Goal: Task Accomplishment & Management: Complete application form

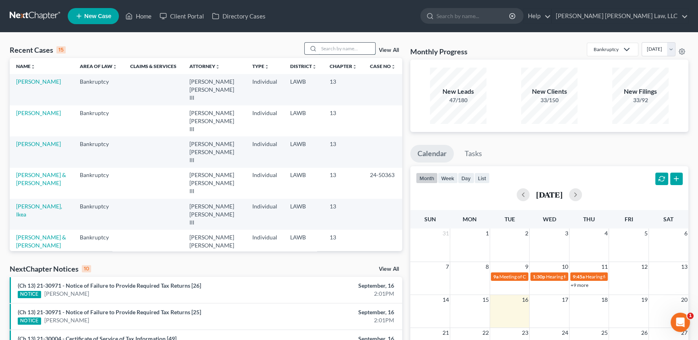
click at [336, 52] on input "search" at bounding box center [347, 49] width 56 height 12
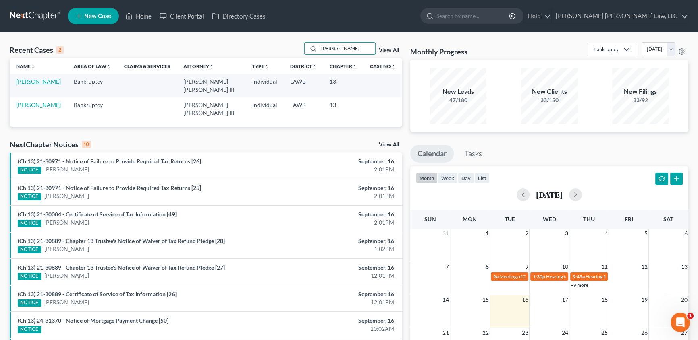
type input "lemoine"
click at [45, 82] on link "[PERSON_NAME]" at bounding box center [38, 81] width 45 height 7
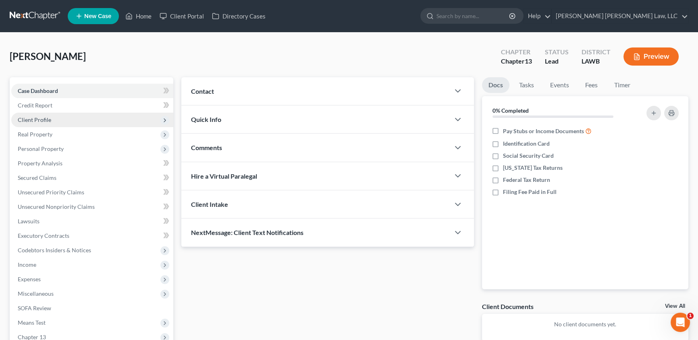
click at [41, 117] on span "Client Profile" at bounding box center [34, 119] width 33 height 7
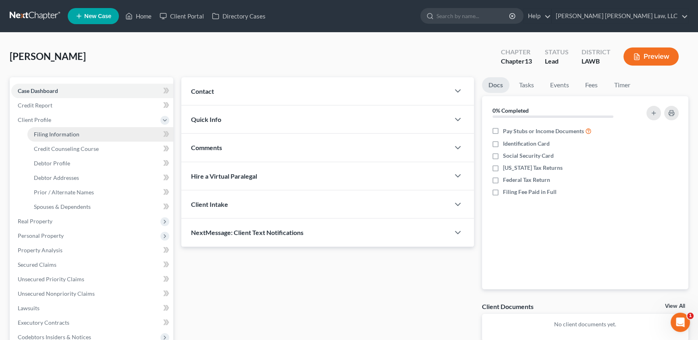
click at [58, 134] on span "Filing Information" at bounding box center [57, 134] width 46 height 7
select select "1"
select select "0"
select select "3"
select select "19"
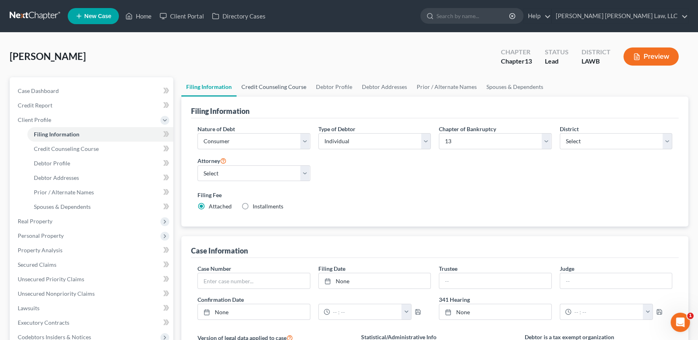
click at [273, 87] on link "Credit Counseling Course" at bounding box center [273, 86] width 75 height 19
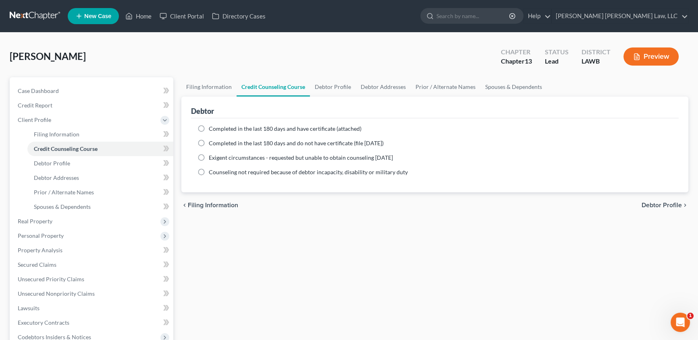
drag, startPoint x: 199, startPoint y: 126, endPoint x: 251, endPoint y: 162, distance: 63.2
click at [209, 126] on label "Completed in the last 180 days and have certificate (attached)" at bounding box center [285, 129] width 153 height 8
click at [212, 126] on input "Completed in the last 180 days and have certificate (attached)" at bounding box center [214, 127] width 5 height 5
radio input "true"
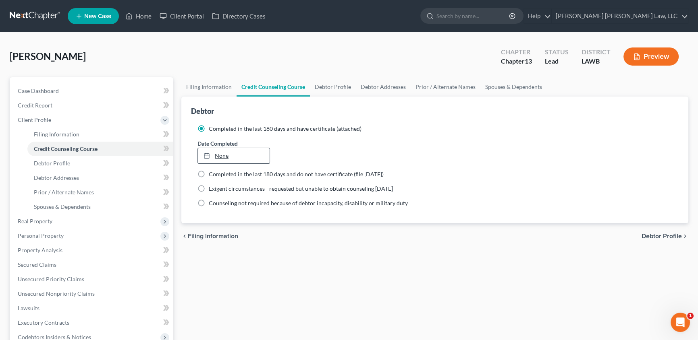
click at [223, 155] on link "None" at bounding box center [234, 155] width 72 height 15
type input "9/16/2025"
click at [232, 154] on link "9/15/2025" at bounding box center [234, 155] width 72 height 15
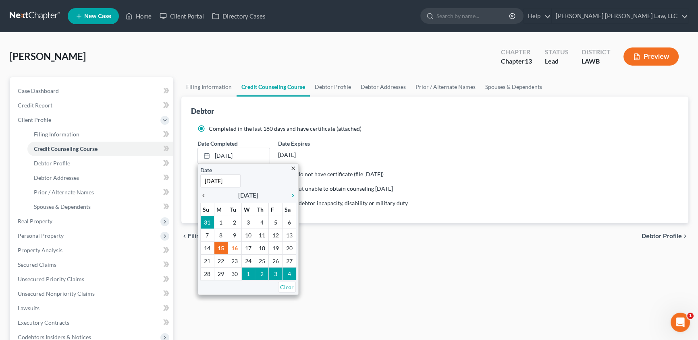
click at [204, 196] on icon "chevron_left" at bounding box center [205, 196] width 10 height 6
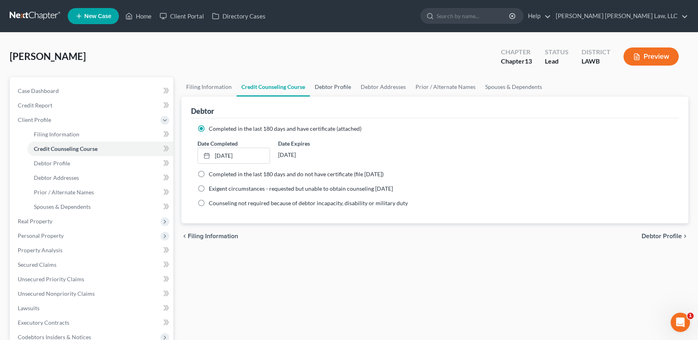
click at [327, 88] on link "Debtor Profile" at bounding box center [333, 86] width 46 height 19
select select "0"
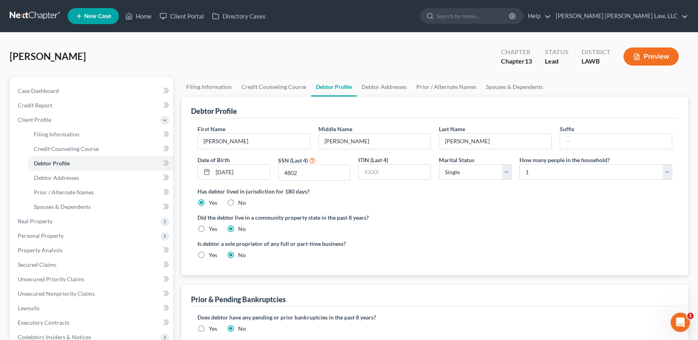
drag, startPoint x: 201, startPoint y: 230, endPoint x: 336, endPoint y: 275, distance: 141.9
click at [209, 230] on label "Yes" at bounding box center [213, 229] width 8 height 8
click at [212, 230] on input "Yes" at bounding box center [214, 227] width 5 height 5
radio input "true"
radio input "false"
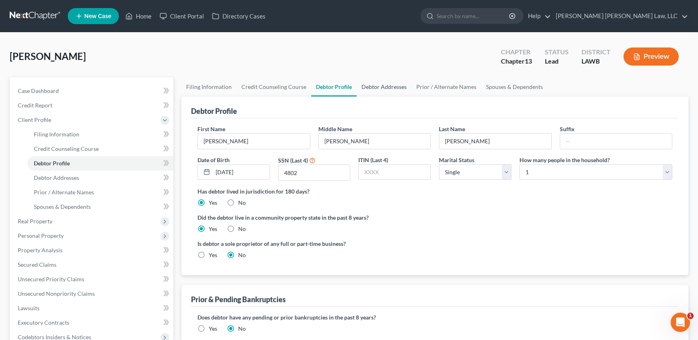
click at [386, 85] on link "Debtor Addresses" at bounding box center [384, 86] width 55 height 19
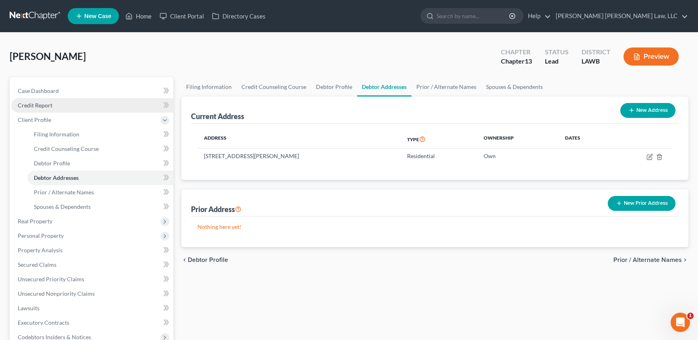
click at [46, 106] on span "Credit Report" at bounding box center [35, 105] width 35 height 7
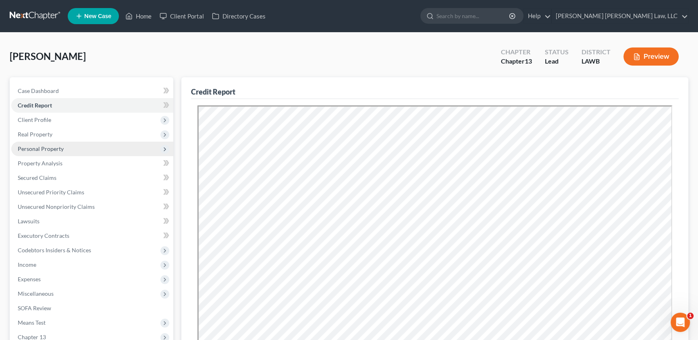
click at [36, 147] on span "Personal Property" at bounding box center [41, 148] width 46 height 7
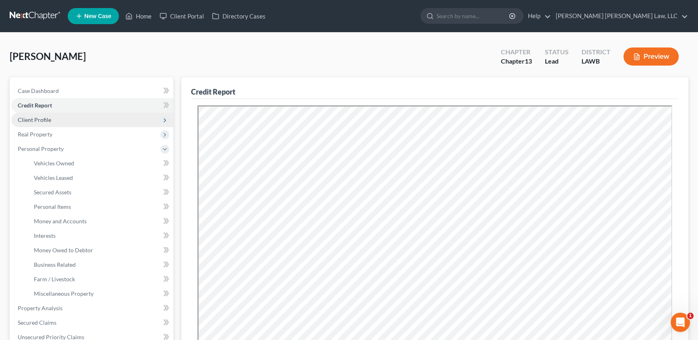
click at [48, 117] on span "Client Profile" at bounding box center [34, 119] width 33 height 7
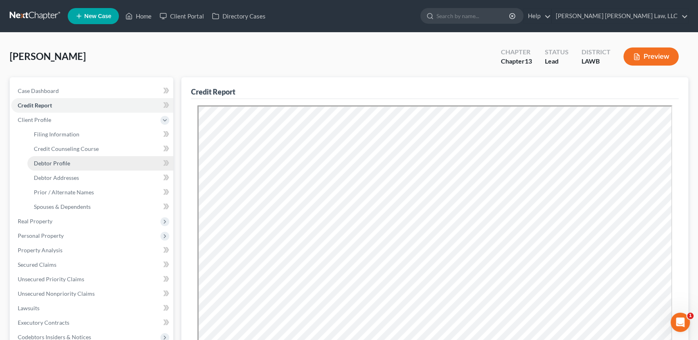
click at [48, 161] on span "Debtor Profile" at bounding box center [52, 163] width 36 height 7
select select "0"
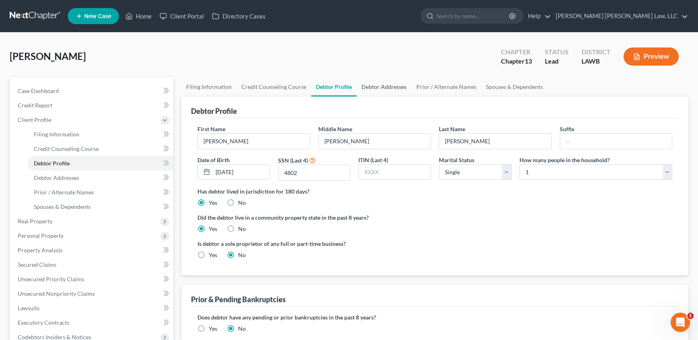
click at [380, 87] on link "Debtor Addresses" at bounding box center [384, 86] width 55 height 19
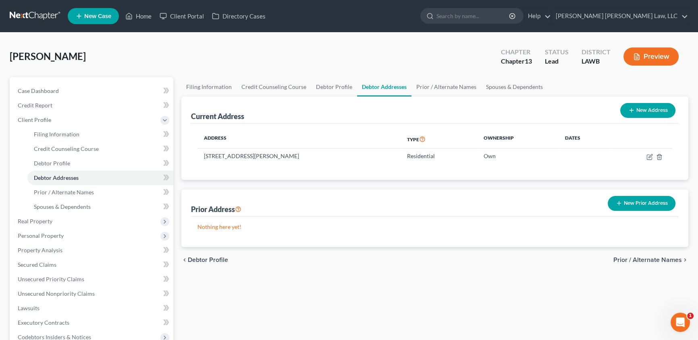
click at [628, 205] on button "New Prior Address" at bounding box center [641, 203] width 68 height 15
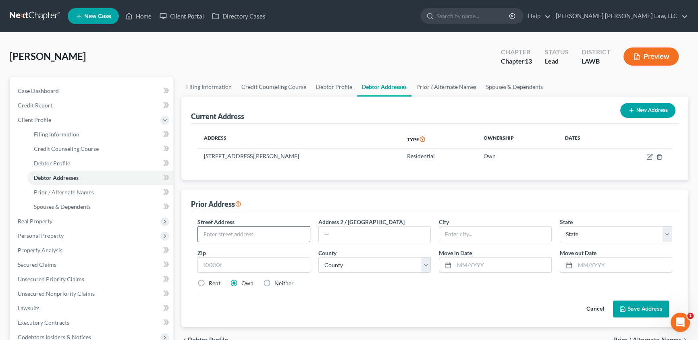
click at [231, 230] on input "text" at bounding box center [254, 234] width 112 height 15
type input "[STREET_ADDRESS][PERSON_NAME]"
select select "19"
type input "71295"
type input "[GEOGRAPHIC_DATA]"
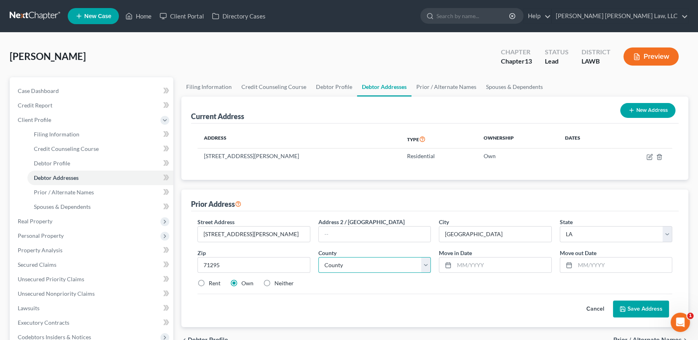
click at [350, 267] on select "County Acadia Allen Ascension Assumption Avoyelles Beauregard Bienville Bossier…" at bounding box center [374, 265] width 113 height 16
select select "20"
click at [318, 257] on select "County Acadia Allen Ascension Assumption Avoyelles Beauregard Bienville Bossier…" at bounding box center [374, 265] width 113 height 16
click at [461, 262] on input "text" at bounding box center [502, 265] width 97 height 15
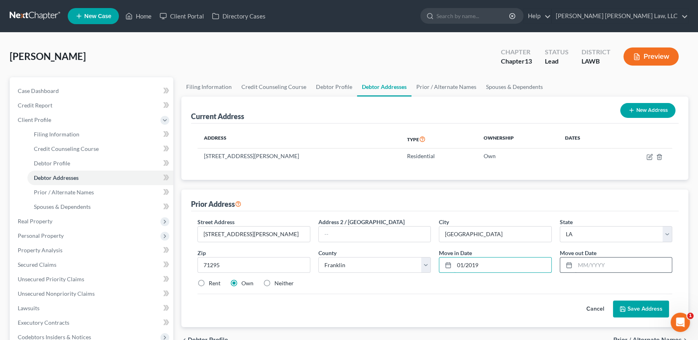
type input "01/2019"
click at [583, 263] on input "text" at bounding box center [623, 265] width 97 height 15
type input "04/2022"
click at [274, 283] on label "Neither" at bounding box center [283, 284] width 19 height 8
click at [278, 283] on input "Neither" at bounding box center [280, 282] width 5 height 5
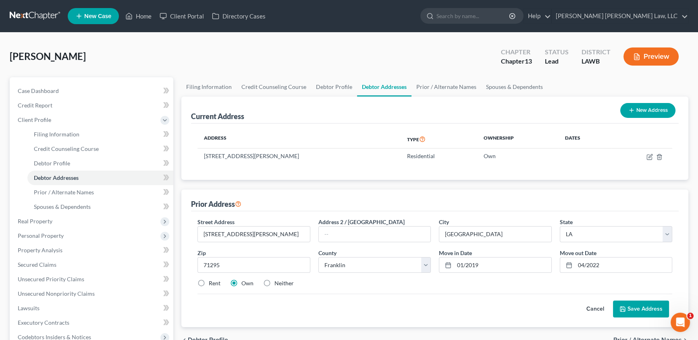
radio input "true"
click at [632, 307] on button "Save Address" at bounding box center [641, 309] width 56 height 17
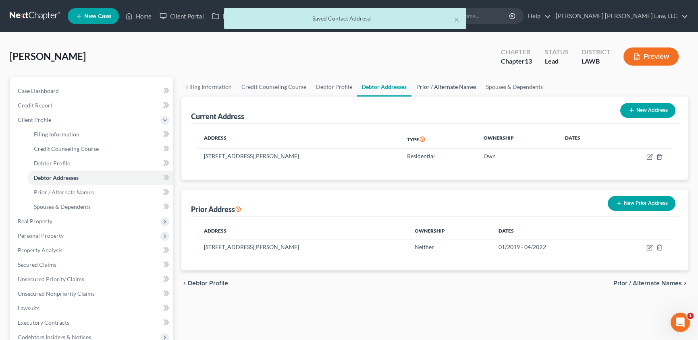
click at [449, 87] on link "Prior / Alternate Names" at bounding box center [446, 86] width 70 height 19
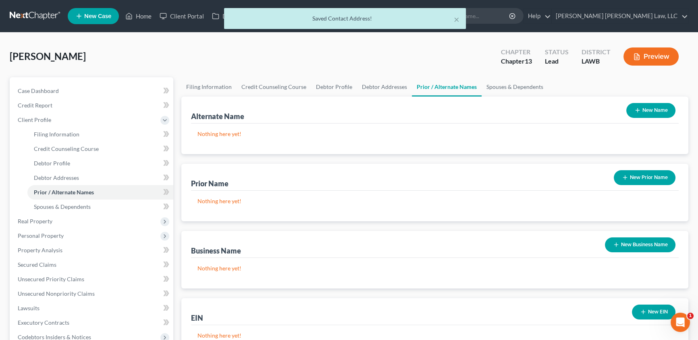
click at [641, 109] on button "New Name" at bounding box center [650, 110] width 49 height 15
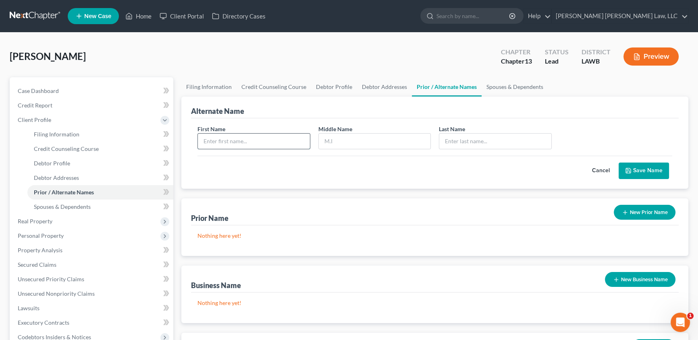
click at [220, 138] on input "text" at bounding box center [254, 141] width 112 height 15
type input "[PERSON_NAME]"
type input "Nicole"
type input "Lemoine"
click at [345, 144] on input "Nicole" at bounding box center [375, 141] width 112 height 15
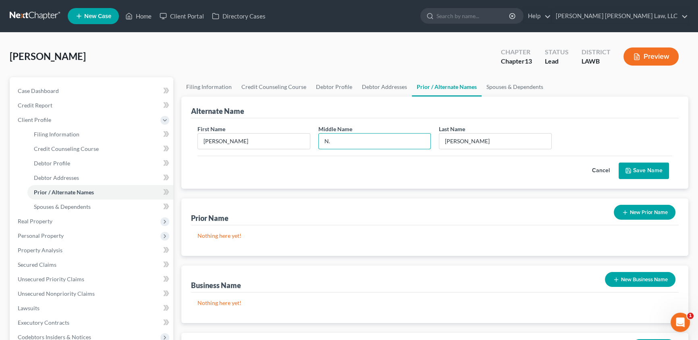
type input "N."
click at [634, 169] on button "Save Name" at bounding box center [643, 171] width 50 height 17
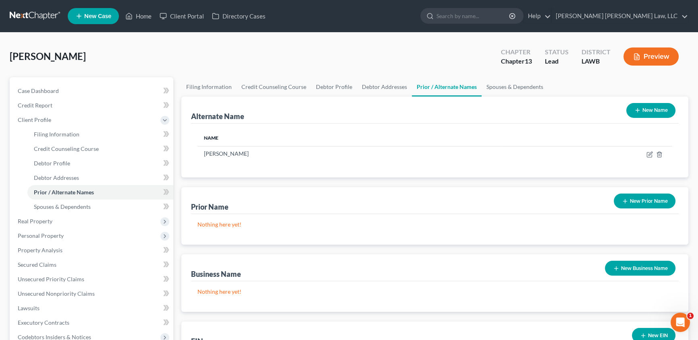
click at [641, 107] on button "New Name" at bounding box center [650, 110] width 49 height 15
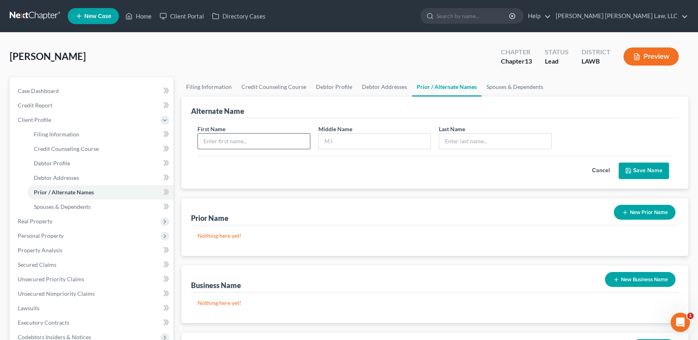
click at [250, 141] on input "text" at bounding box center [254, 141] width 112 height 15
type input "[PERSON_NAME]"
type input "Lemoine"
click at [641, 172] on button "Save Name" at bounding box center [643, 171] width 50 height 17
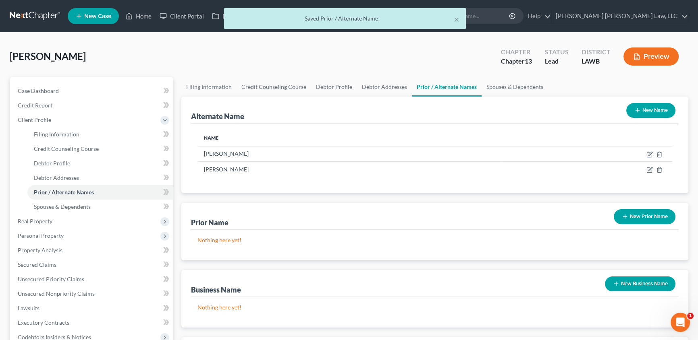
click at [655, 113] on button "New Name" at bounding box center [650, 110] width 49 height 15
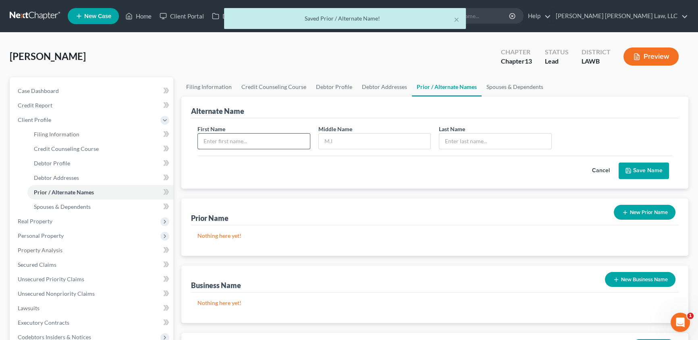
click at [245, 142] on input "text" at bounding box center [254, 141] width 112 height 15
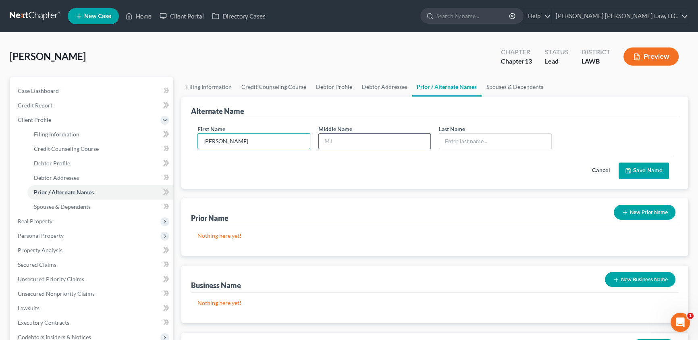
type input "[PERSON_NAME]"
click at [342, 144] on input "text" at bounding box center [375, 141] width 112 height 15
type input "Nicole"
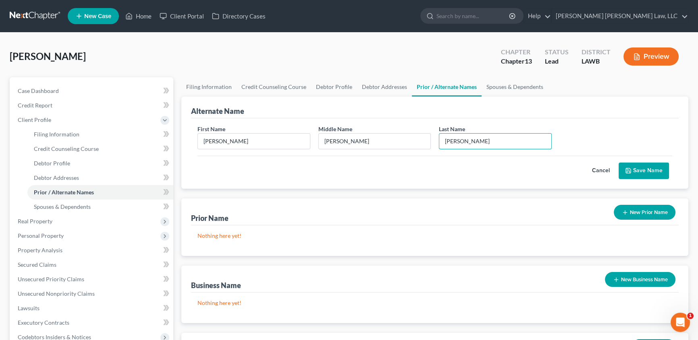
type input "Williamson"
click at [636, 166] on button "Save Name" at bounding box center [643, 171] width 50 height 17
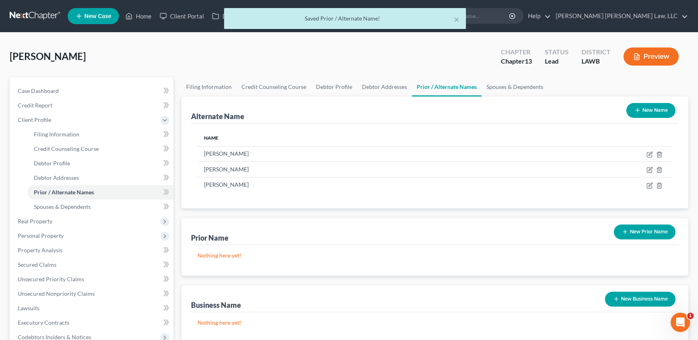
click at [646, 110] on button "New Name" at bounding box center [650, 110] width 49 height 15
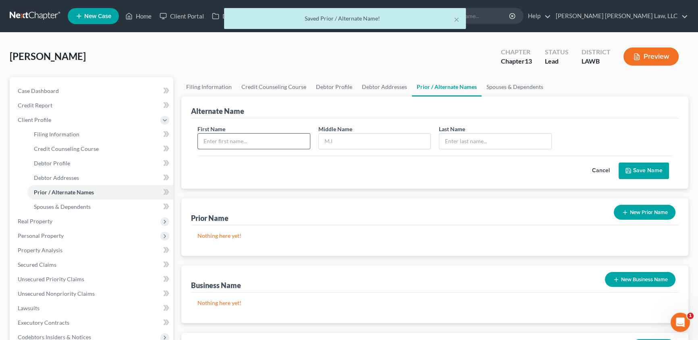
click at [231, 141] on input "text" at bounding box center [254, 141] width 112 height 15
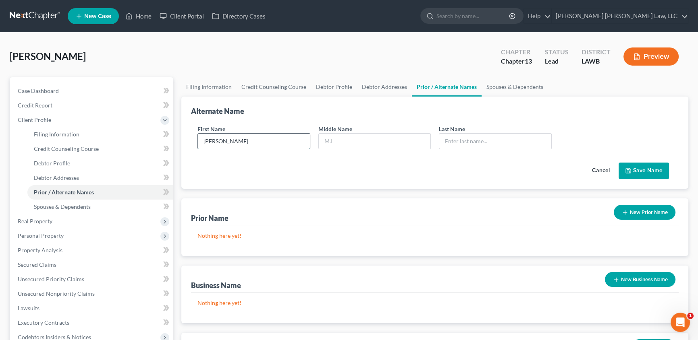
type input "[PERSON_NAME]"
type input "N."
type input "Williamson"
click at [625, 170] on icon "submit" at bounding box center [628, 171] width 6 height 6
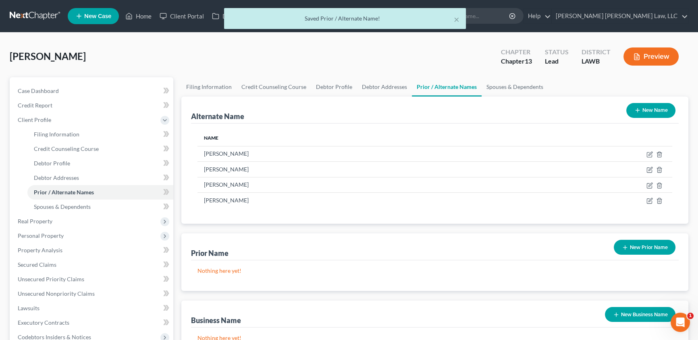
click at [650, 114] on button "New Name" at bounding box center [650, 110] width 49 height 15
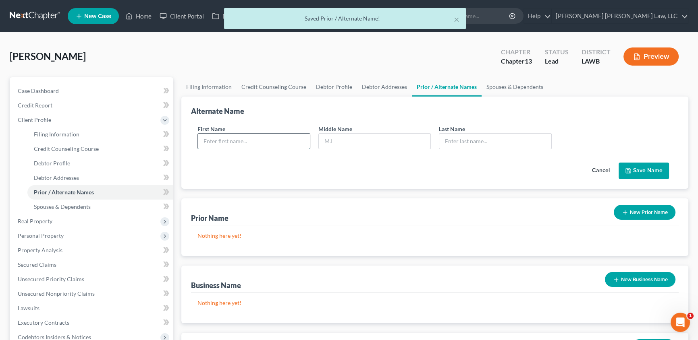
click at [235, 138] on input "text" at bounding box center [254, 141] width 112 height 15
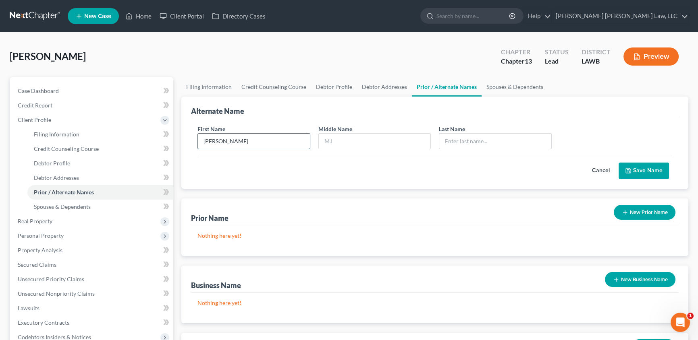
type input "[PERSON_NAME]"
type input "Williamson"
click at [638, 170] on button "Save Name" at bounding box center [643, 171] width 50 height 17
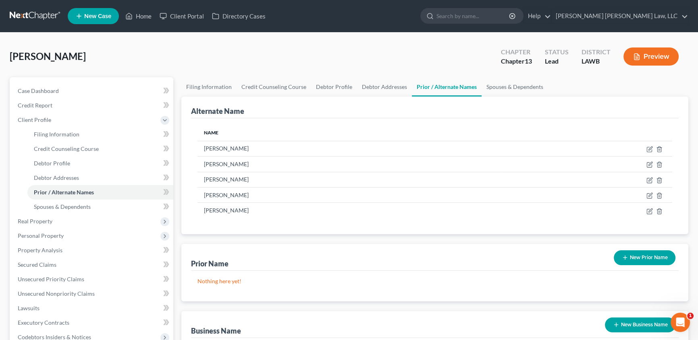
click at [644, 253] on button "New Prior Name" at bounding box center [645, 258] width 62 height 15
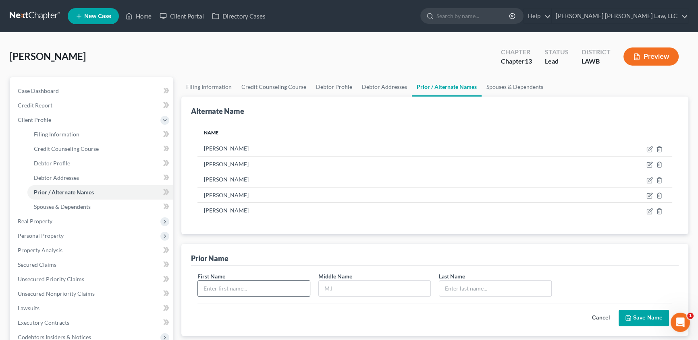
drag, startPoint x: 240, startPoint y: 289, endPoint x: 240, endPoint y: 280, distance: 8.9
click at [240, 288] on input "text" at bounding box center [254, 288] width 112 height 15
type input "[PERSON_NAME]"
type input "Nicole"
type input "Boutwell"
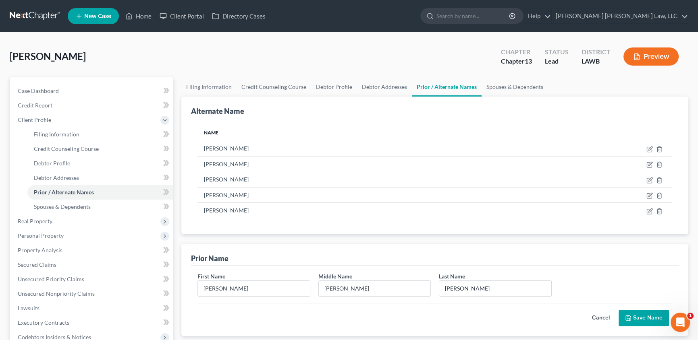
click at [632, 315] on button "Save Name" at bounding box center [643, 318] width 50 height 17
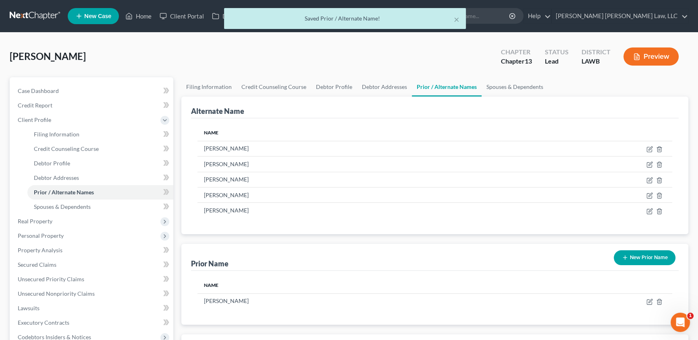
click at [631, 255] on button "New Prior Name" at bounding box center [645, 258] width 62 height 15
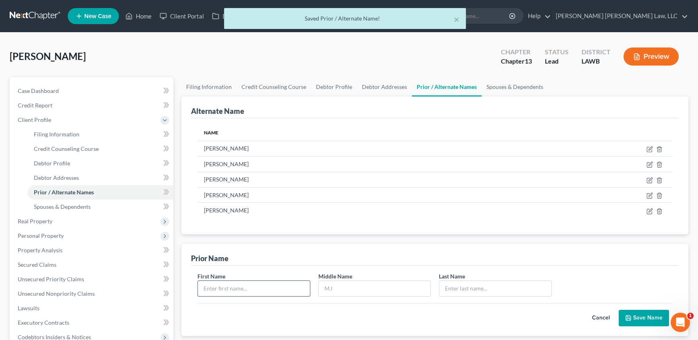
click at [230, 287] on input "text" at bounding box center [254, 288] width 112 height 15
type input "[PERSON_NAME]"
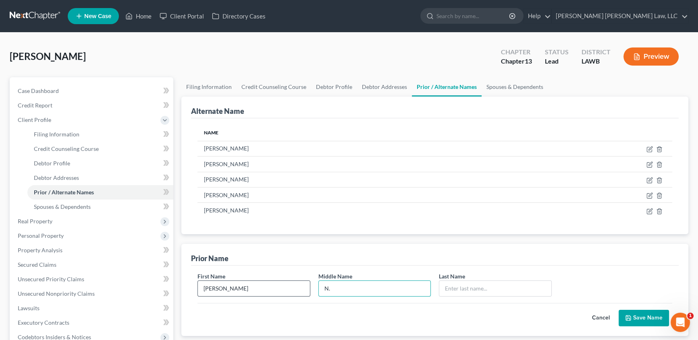
type input "N."
type input "Boutwell"
click at [643, 318] on button "Save Name" at bounding box center [643, 318] width 50 height 17
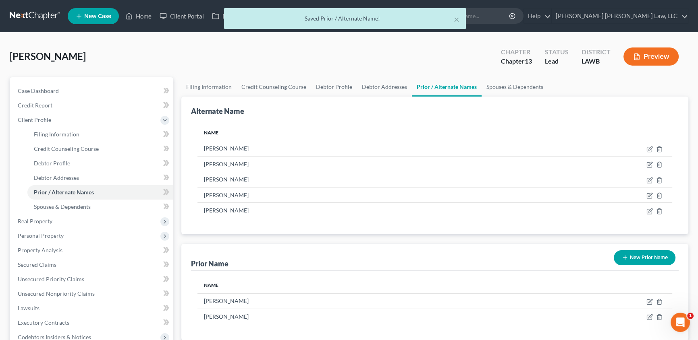
click at [643, 262] on button "New Prior Name" at bounding box center [645, 258] width 62 height 15
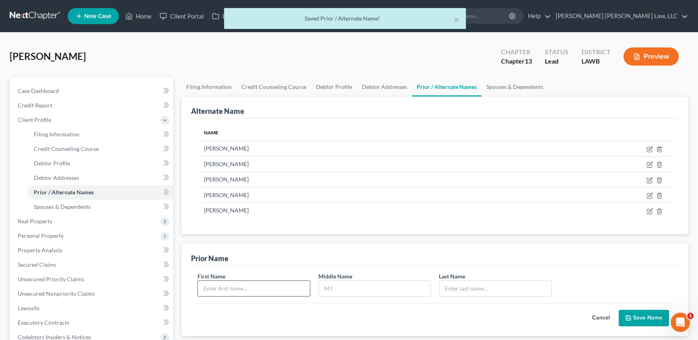
click at [250, 286] on input "text" at bounding box center [254, 288] width 112 height 15
type input "[PERSON_NAME]"
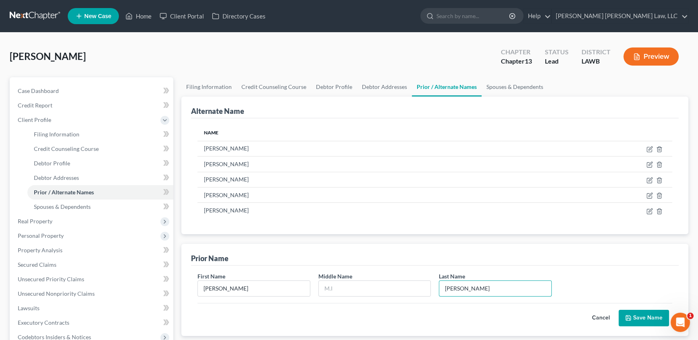
type input "Boutwell"
drag, startPoint x: 648, startPoint y: 315, endPoint x: 397, endPoint y: 275, distance: 254.2
click at [647, 316] on button "Save Name" at bounding box center [643, 318] width 50 height 17
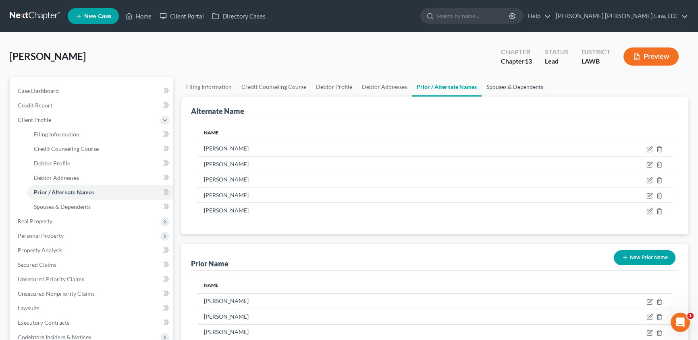
click at [502, 83] on link "Spouses & Dependents" at bounding box center [514, 86] width 66 height 19
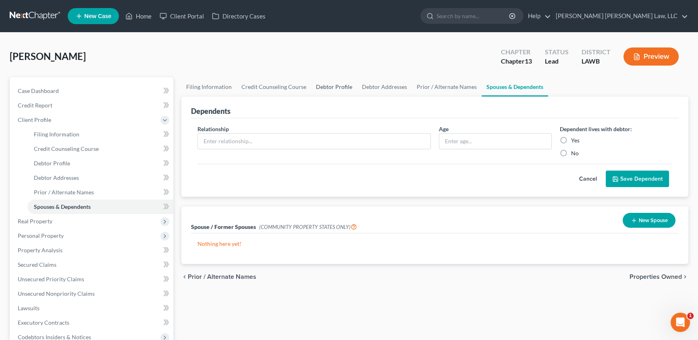
click at [339, 85] on link "Debtor Profile" at bounding box center [334, 86] width 46 height 19
select select "0"
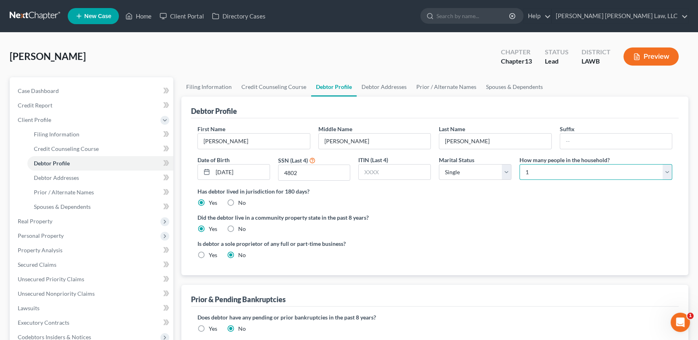
click at [533, 174] on select "Select 1 2 3 4 5 6 7 8 9 10 11 12 13 14 15 16 17 18 19 20" at bounding box center [595, 172] width 153 height 16
select select "1"
click at [519, 164] on select "Select 1 2 3 4 5 6 7 8 9 10 11 12 13 14 15 16 17 18 19 20" at bounding box center [595, 172] width 153 height 16
click at [454, 174] on select "Select Single Married Separated Divorced Widowed" at bounding box center [475, 172] width 73 height 16
select select "3"
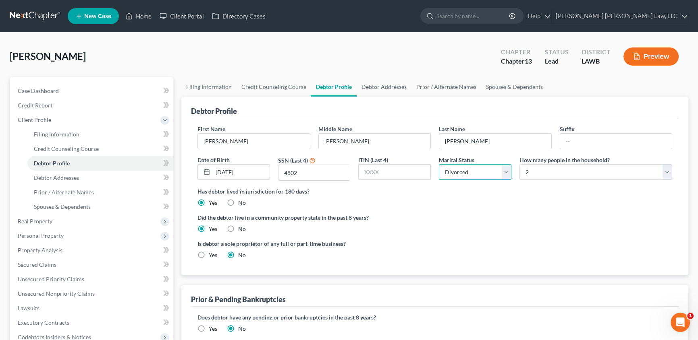
click at [439, 164] on select "Select Single Married Separated Divorced Widowed" at bounding box center [475, 172] width 73 height 16
click at [504, 87] on link "Spouses & Dependents" at bounding box center [514, 86] width 66 height 19
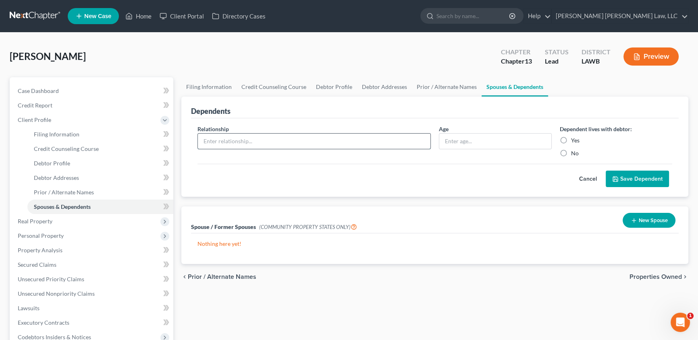
click at [230, 142] on input "text" at bounding box center [314, 141] width 232 height 15
type input "Daughter"
click at [458, 142] on input "text" at bounding box center [495, 141] width 112 height 15
type input "2"
click at [571, 139] on label "Yes" at bounding box center [575, 141] width 8 height 8
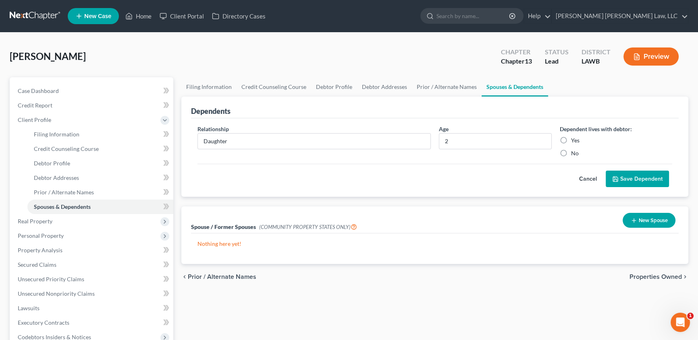
click at [574, 139] on input "Yes" at bounding box center [576, 139] width 5 height 5
radio input "true"
click at [637, 224] on button "New Spouse" at bounding box center [648, 220] width 53 height 15
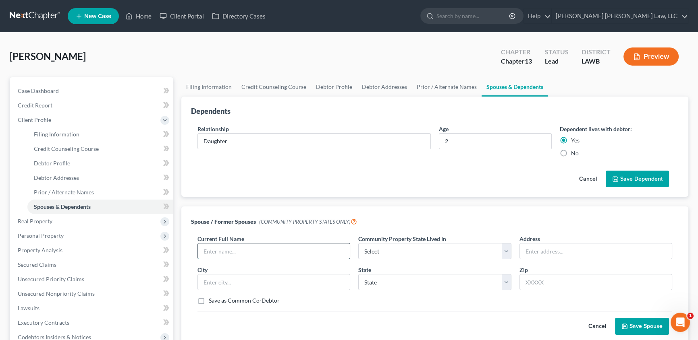
click at [250, 249] on input "text" at bounding box center [274, 251] width 152 height 15
type input "[PERSON_NAME]"
select select "4"
type input "[STREET_ADDRESS][PERSON_NAME]"
select select "19"
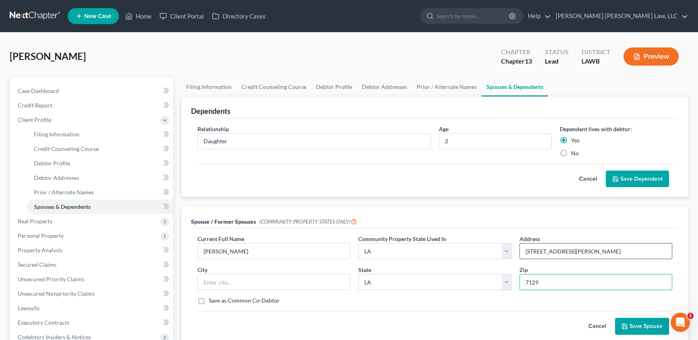
type input "71295"
type input "[GEOGRAPHIC_DATA]"
type input "71295"
click at [209, 303] on label "Save as Common Co-Debtor" at bounding box center [244, 301] width 71 height 8
click at [212, 302] on input "Save as Common Co-Debtor" at bounding box center [214, 299] width 5 height 5
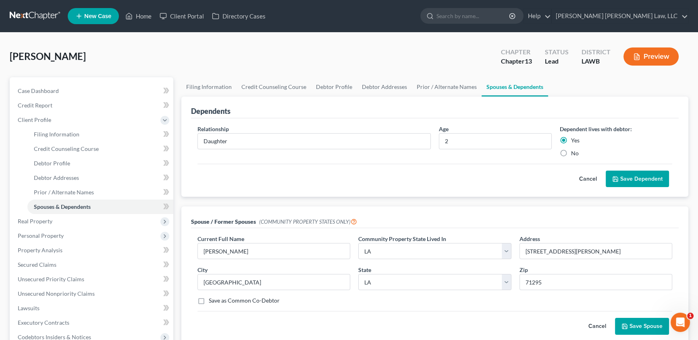
checkbox input "true"
click at [632, 323] on button "Save Spouse" at bounding box center [642, 326] width 54 height 17
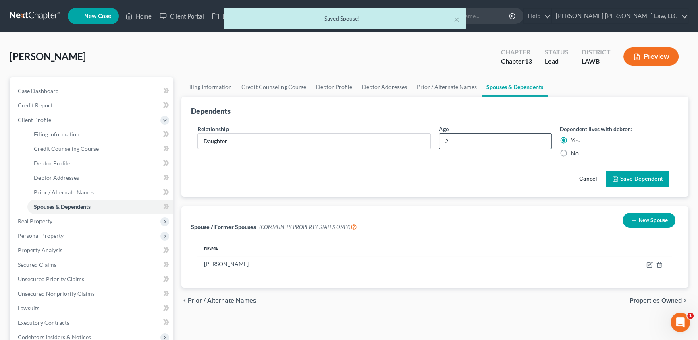
click at [458, 141] on input "2" at bounding box center [495, 141] width 112 height 15
type input "14"
click at [624, 181] on button "Save Dependent" at bounding box center [636, 179] width 63 height 17
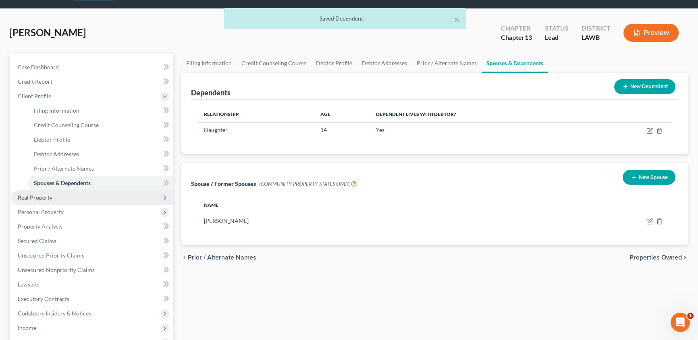
scroll to position [36, 0]
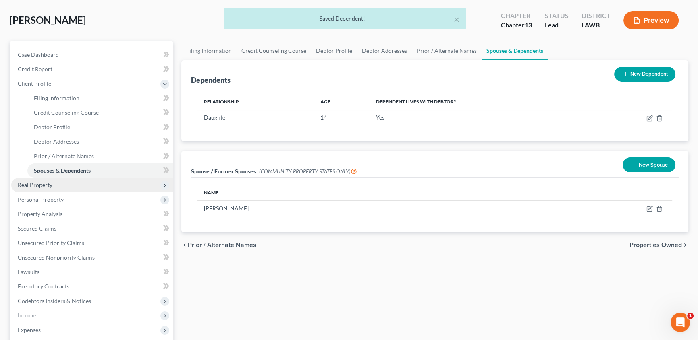
click at [36, 187] on span "Real Property" at bounding box center [35, 185] width 35 height 7
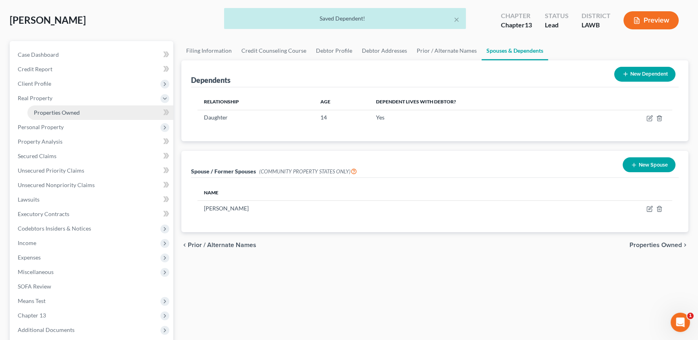
click at [44, 113] on span "Properties Owned" at bounding box center [57, 112] width 46 height 7
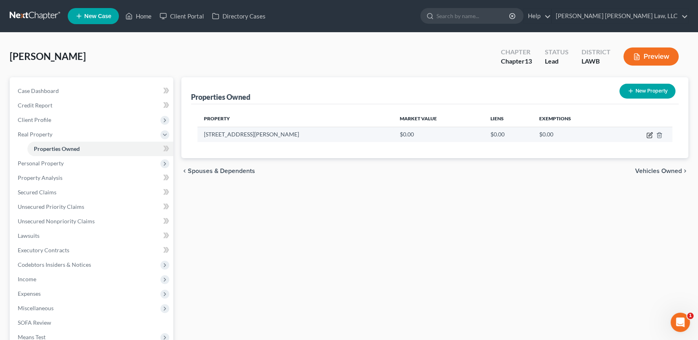
click at [647, 134] on icon "button" at bounding box center [649, 135] width 6 height 6
select select "19"
select select "20"
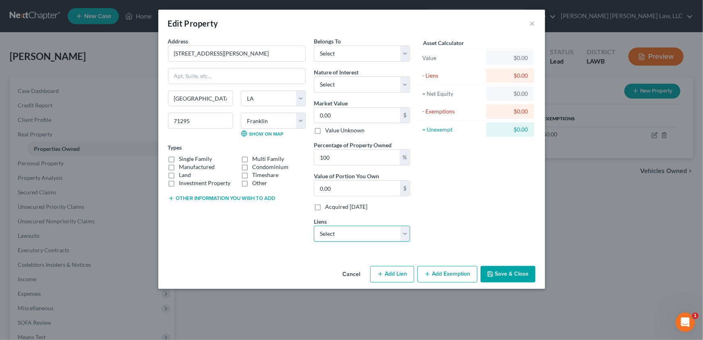
click at [321, 230] on select "Select 21st Mortgage Corp - $124,435.00 Regional Acceptance Co - $40,288.00" at bounding box center [362, 234] width 96 height 16
select select "0"
click at [314, 226] on select "Select 21st Mortgage Corp - $124,435.00 Regional Acceptance Co - $40,288.00" at bounding box center [362, 234] width 96 height 16
select select
select select "44"
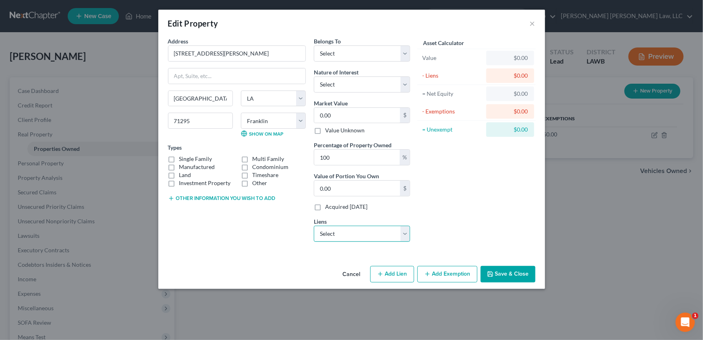
select select "0"
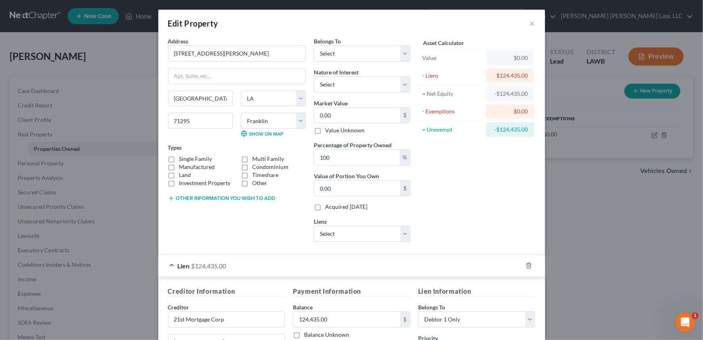
click at [179, 160] on label "Single Family" at bounding box center [195, 159] width 33 height 8
click at [182, 160] on input "Single Family" at bounding box center [184, 157] width 5 height 5
checkbox input "true"
click at [179, 174] on label "Land" at bounding box center [185, 175] width 12 height 8
click at [182, 174] on input "Land" at bounding box center [184, 173] width 5 height 5
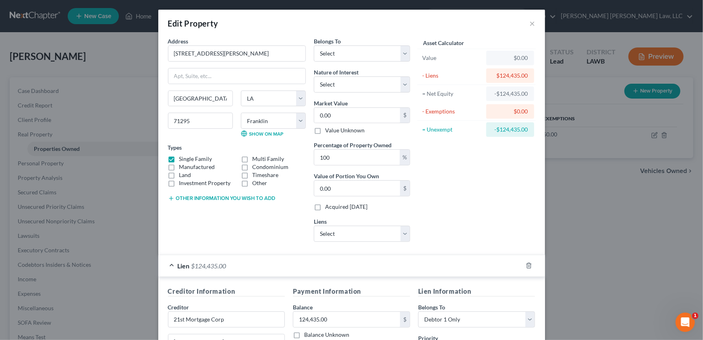
checkbox input "true"
click at [333, 54] on select "Select Debtor 1 Only Debtor 2 Only Debtor 1 And Debtor 2 Only At Least One Of T…" at bounding box center [362, 54] width 96 height 16
select select "3"
click at [314, 46] on select "Select Debtor 1 Only Debtor 2 Only Debtor 1 And Debtor 2 Only At Least One Of T…" at bounding box center [362, 54] width 96 height 16
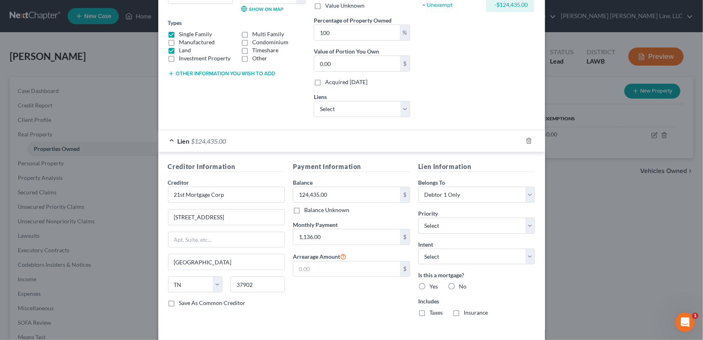
scroll to position [146, 0]
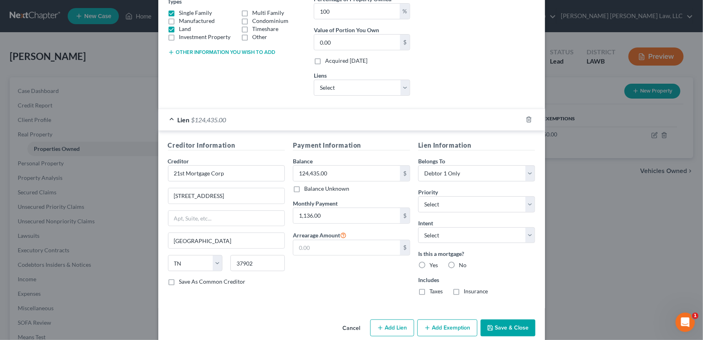
click at [429, 265] on label "Yes" at bounding box center [433, 265] width 8 height 8
click at [433, 265] on input "Yes" at bounding box center [435, 263] width 5 height 5
radio input "true"
click at [429, 293] on label "Taxes" at bounding box center [435, 292] width 13 height 8
click at [433, 293] on input "Taxes" at bounding box center [435, 290] width 5 height 5
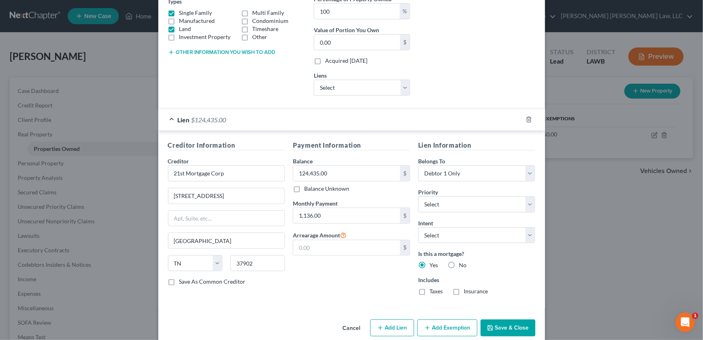
checkbox input "true"
click at [464, 292] on label "Insurance" at bounding box center [476, 292] width 25 height 8
click at [467, 292] on input "Insurance" at bounding box center [469, 290] width 5 height 5
checkbox input "true"
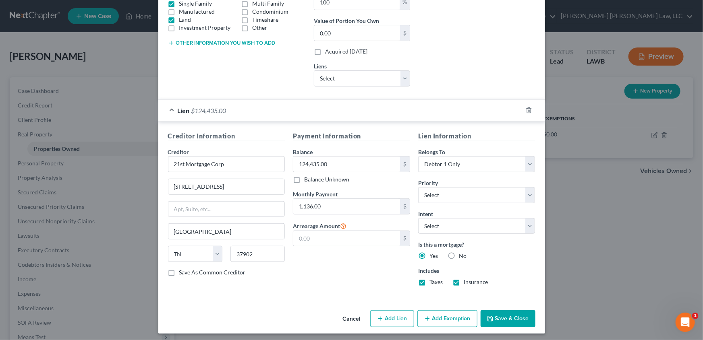
scroll to position [158, 0]
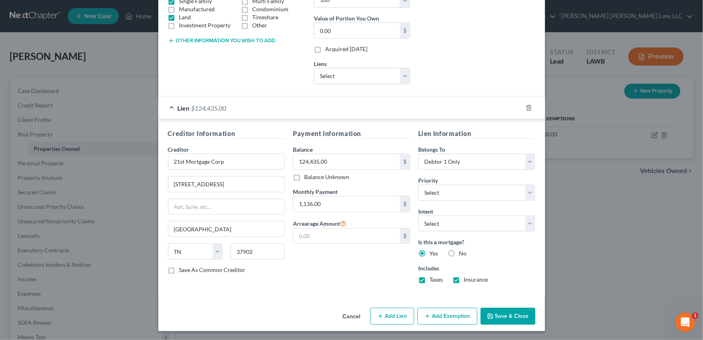
click at [446, 317] on button "Add Exemption" at bounding box center [447, 316] width 60 height 17
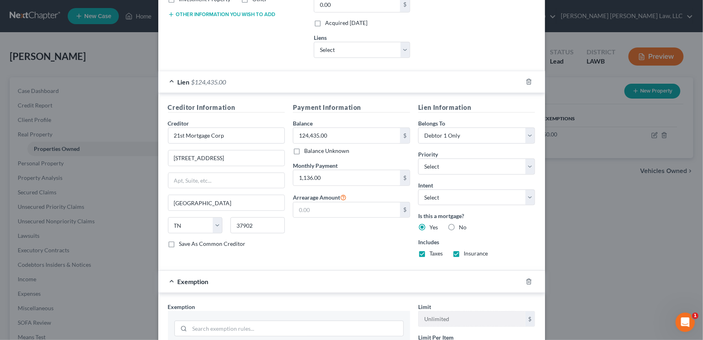
scroll to position [341, 0]
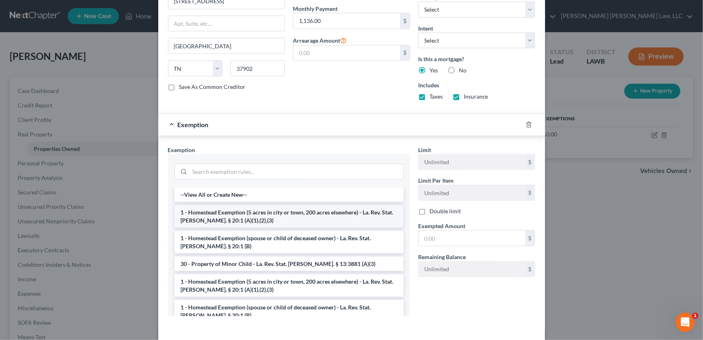
click at [234, 222] on li "1 - Homestead Exemption (5 acres in city or town, 200 acres elsewhere) - La. Re…" at bounding box center [288, 216] width 229 height 23
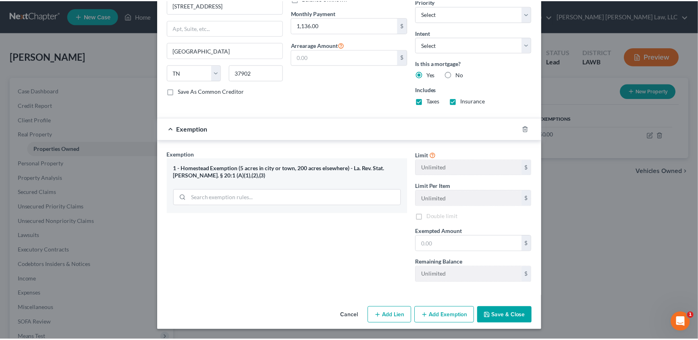
scroll to position [336, 0]
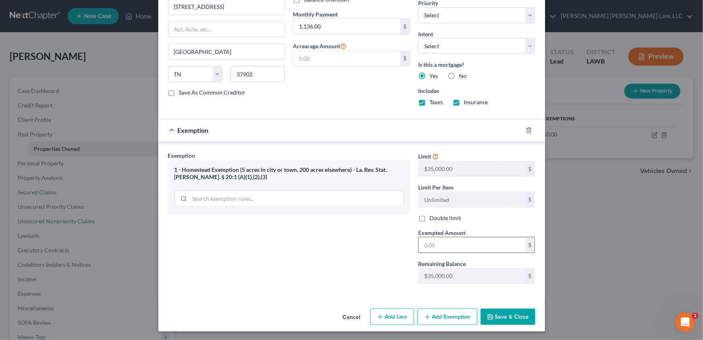
click at [427, 243] on input "text" at bounding box center [472, 245] width 107 height 15
type input "35,000.00"
click at [519, 315] on button "Save & Close" at bounding box center [508, 317] width 55 height 17
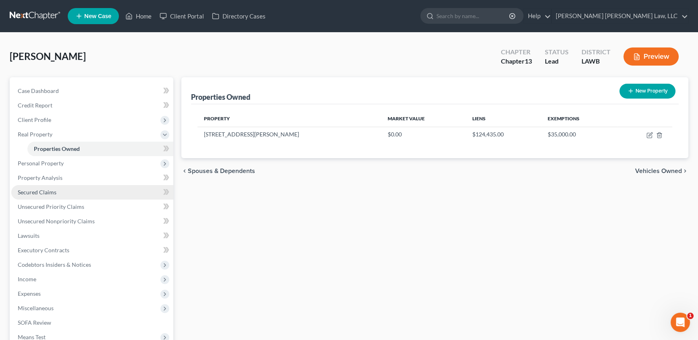
drag, startPoint x: 40, startPoint y: 195, endPoint x: 156, endPoint y: 193, distance: 116.0
click at [40, 194] on span "Secured Claims" at bounding box center [37, 192] width 39 height 7
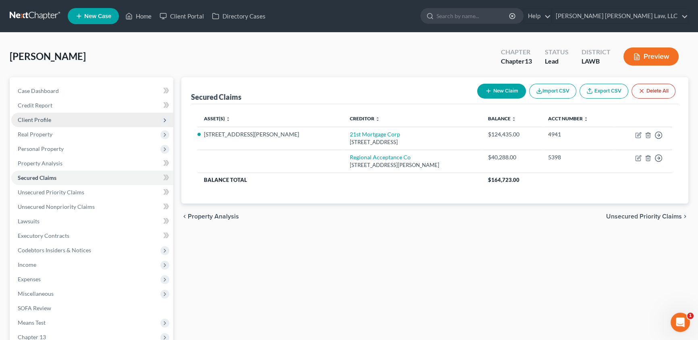
click at [40, 121] on span "Client Profile" at bounding box center [34, 119] width 33 height 7
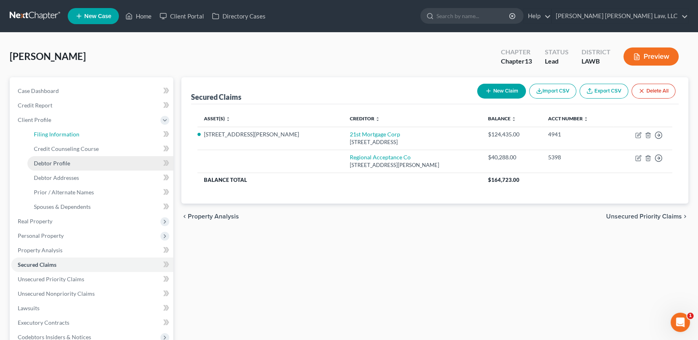
drag, startPoint x: 70, startPoint y: 132, endPoint x: 116, endPoint y: 159, distance: 53.3
click at [70, 132] on span "Filing Information" at bounding box center [57, 134] width 46 height 7
select select "1"
select select "0"
select select "3"
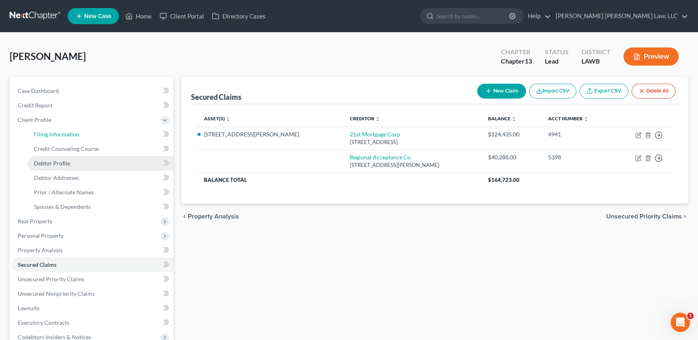
select select "36"
select select "0"
select select "19"
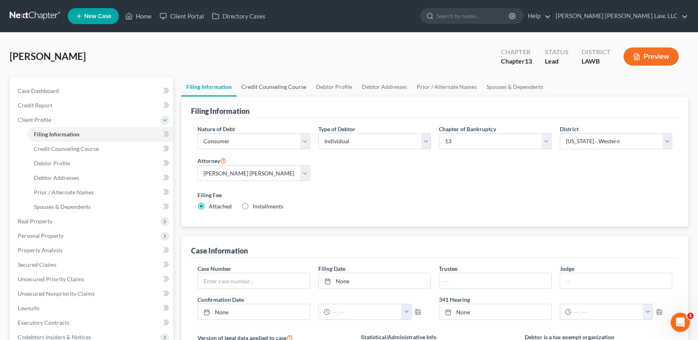
click at [265, 84] on link "Credit Counseling Course" at bounding box center [273, 86] width 75 height 19
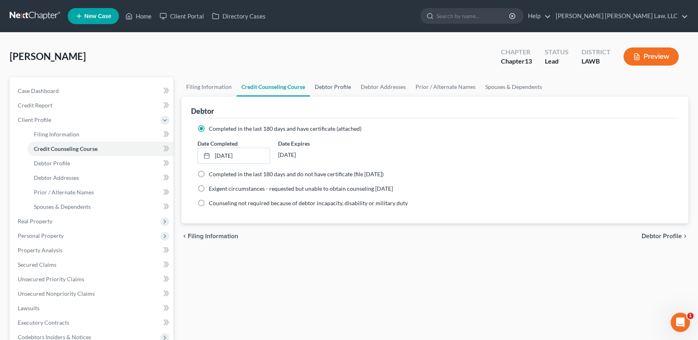
click at [337, 87] on link "Debtor Profile" at bounding box center [333, 86] width 46 height 19
select select "3"
select select "1"
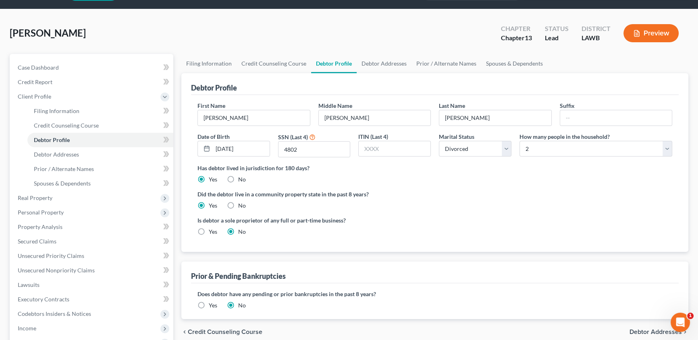
scroll to position [73, 0]
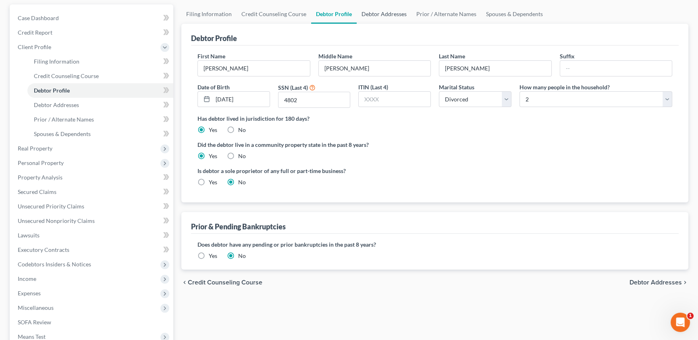
click at [388, 17] on link "Debtor Addresses" at bounding box center [384, 13] width 55 height 19
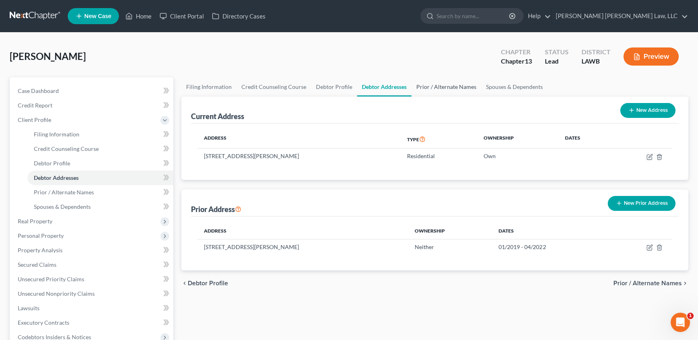
click at [434, 82] on link "Prior / Alternate Names" at bounding box center [446, 86] width 70 height 19
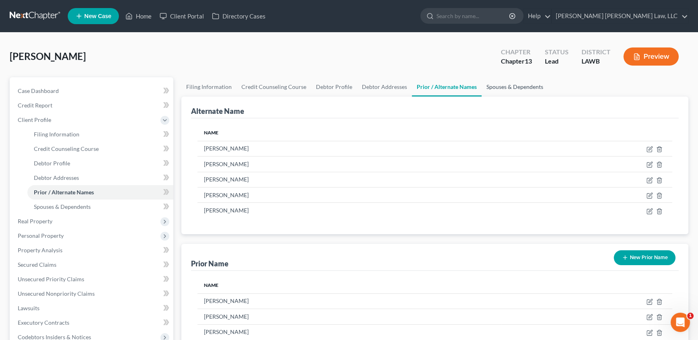
click at [499, 87] on link "Spouses & Dependents" at bounding box center [514, 86] width 66 height 19
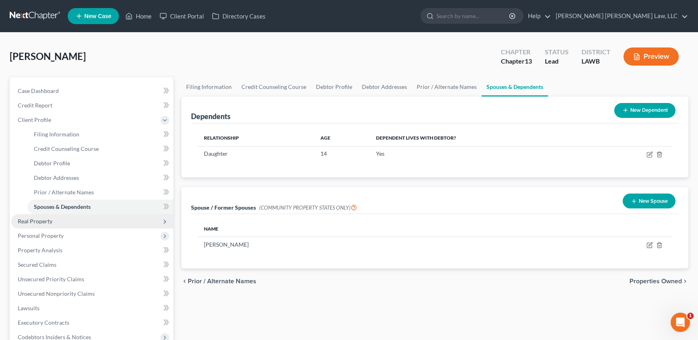
click at [29, 222] on span "Real Property" at bounding box center [35, 221] width 35 height 7
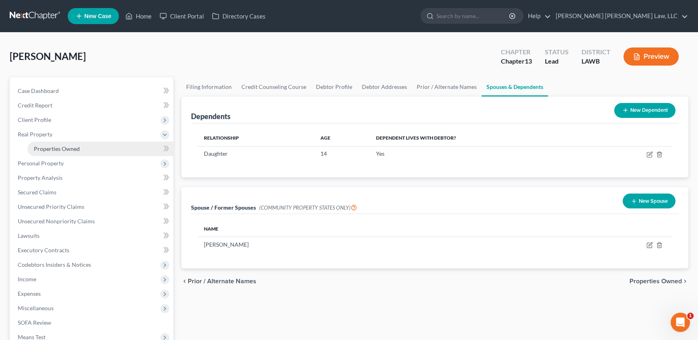
click at [63, 149] on span "Properties Owned" at bounding box center [57, 148] width 46 height 7
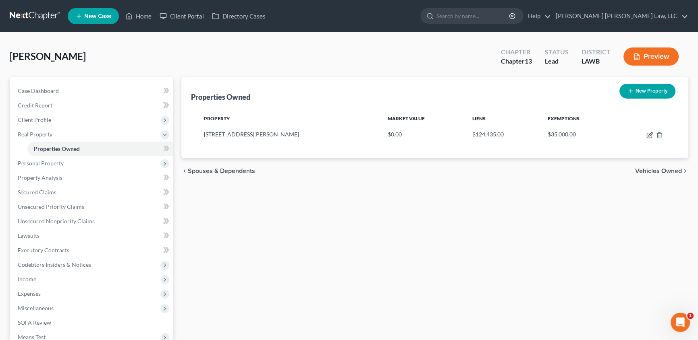
click at [647, 135] on icon "button" at bounding box center [649, 135] width 5 height 5
select select "19"
select select "20"
select select "3"
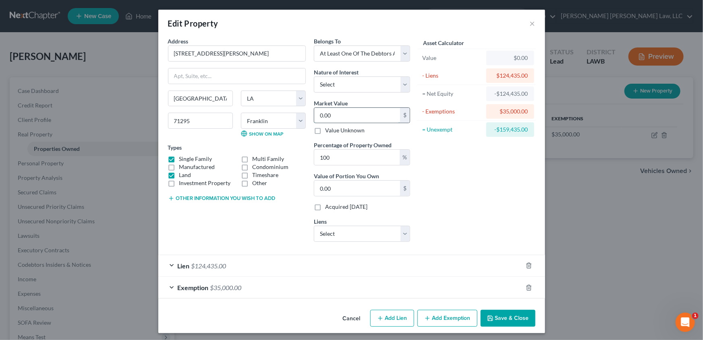
click at [346, 113] on input "0.00" at bounding box center [357, 115] width 86 height 15
type input "1"
type input "1.00"
type input "10"
type input "10.00"
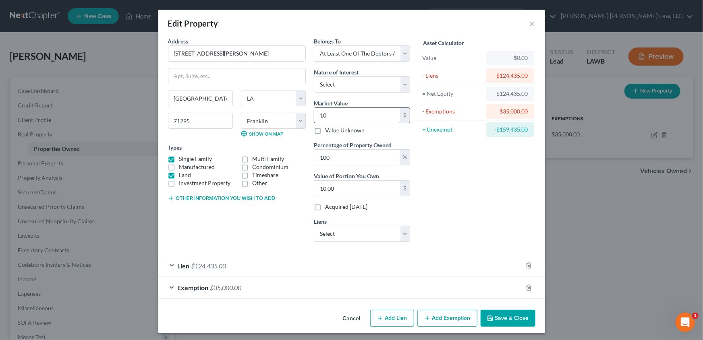
type input "105"
type input "105.00"
type input "1050"
type input "1,050.00"
type input "1,0500"
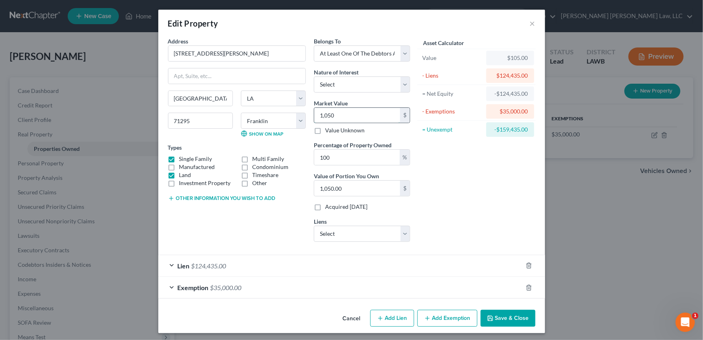
type input "10,500.00"
type input "10,5000"
type input "105,000.00"
click at [505, 317] on button "Save & Close" at bounding box center [508, 318] width 55 height 17
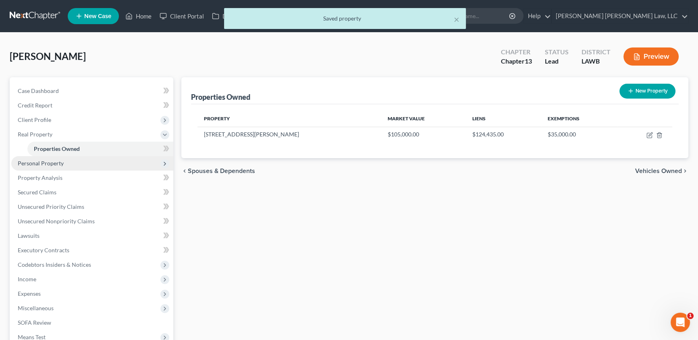
click at [36, 160] on span "Personal Property" at bounding box center [41, 163] width 46 height 7
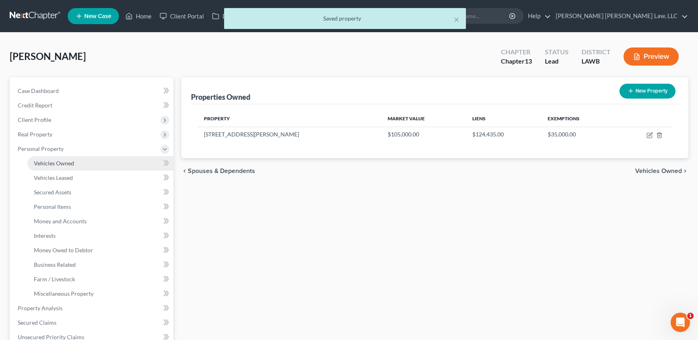
click at [43, 165] on span "Vehicles Owned" at bounding box center [54, 163] width 40 height 7
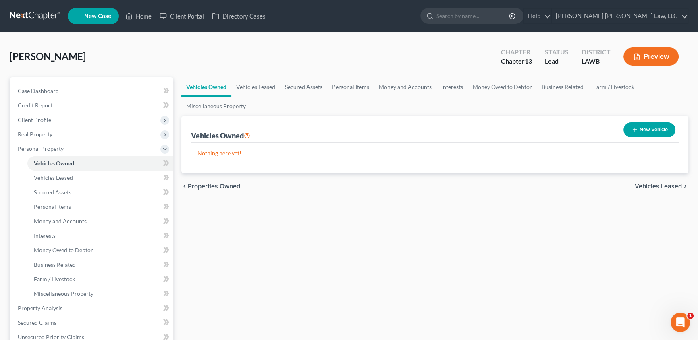
click at [647, 132] on button "New Vehicle" at bounding box center [649, 129] width 52 height 15
select select "0"
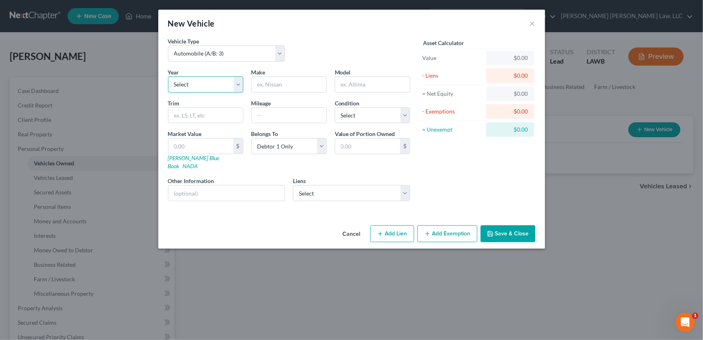
click at [188, 85] on select "Select 2026 2025 2024 2023 2022 2021 2020 2019 2018 2017 2016 2015 2014 2013 20…" at bounding box center [205, 85] width 75 height 16
select select "19"
click at [168, 77] on select "Select 2026 2025 2024 2023 2022 2021 2020 2019 2018 2017 2016 2015 2014 2013 20…" at bounding box center [205, 85] width 75 height 16
click at [268, 81] on input "text" at bounding box center [289, 84] width 75 height 15
type input "Saturn"
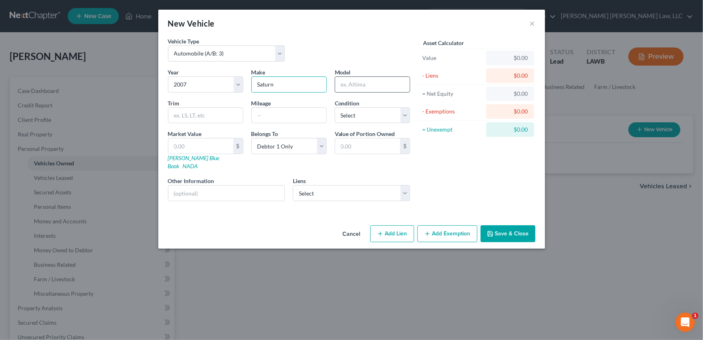
click at [347, 81] on input "text" at bounding box center [372, 84] width 75 height 15
type input "Vue XE"
click at [351, 115] on select "Select Excellent Very Good Good Fair Poor" at bounding box center [372, 116] width 75 height 16
select select "4"
click at [335, 108] on select "Select Excellent Very Good Good Fair Poor" at bounding box center [372, 116] width 75 height 16
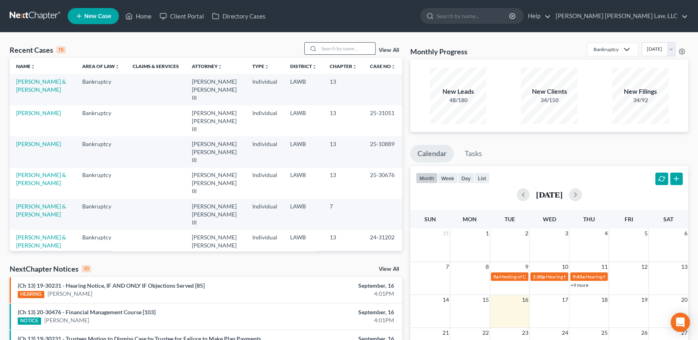
click at [343, 52] on input "search" at bounding box center [347, 49] width 56 height 12
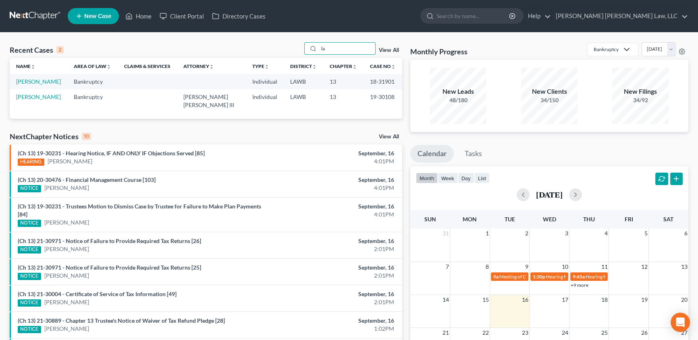
type input "l"
type input "k"
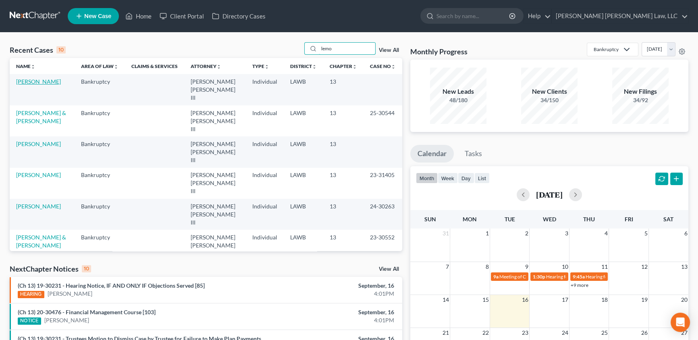
type input "lemo"
click at [48, 84] on link "[PERSON_NAME]" at bounding box center [38, 81] width 45 height 7
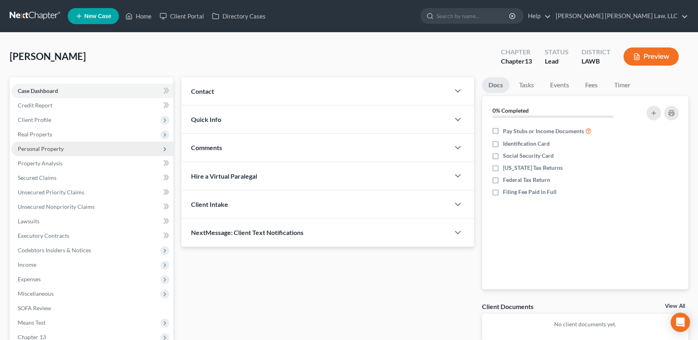
click at [27, 143] on span "Personal Property" at bounding box center [92, 149] width 162 height 15
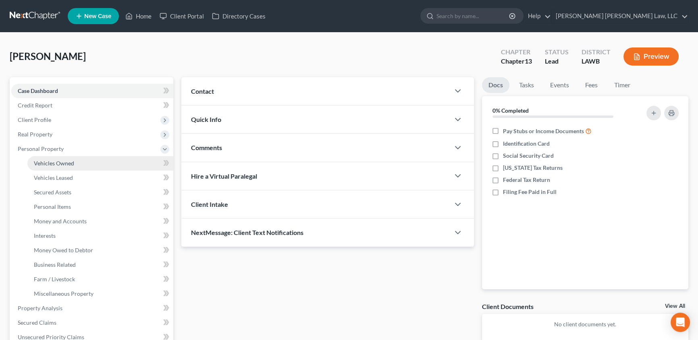
click at [54, 161] on span "Vehicles Owned" at bounding box center [54, 163] width 40 height 7
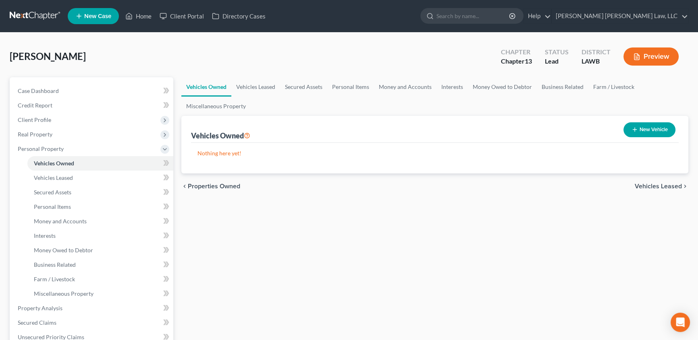
click at [647, 129] on button "New Vehicle" at bounding box center [649, 129] width 52 height 15
select select "0"
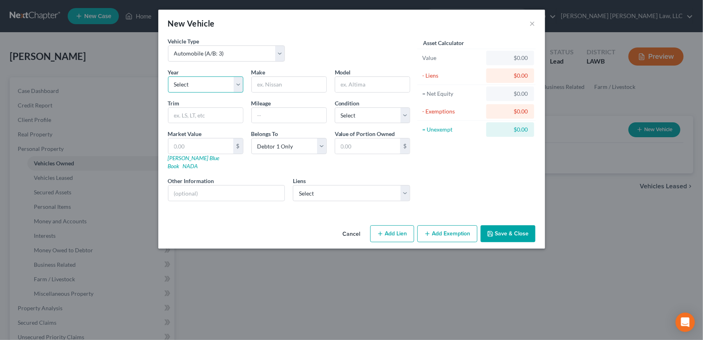
click at [197, 87] on select "Select 2026 2025 2024 2023 2022 2021 2020 2019 2018 2017 2016 2015 2014 2013 20…" at bounding box center [205, 85] width 75 height 16
select select "19"
click at [168, 77] on select "Select 2026 2025 2024 2023 2022 2021 2020 2019 2018 2017 2016 2015 2014 2013 20…" at bounding box center [205, 85] width 75 height 16
click at [282, 88] on input "text" at bounding box center [289, 84] width 75 height 15
click at [286, 83] on input "text" at bounding box center [289, 84] width 75 height 15
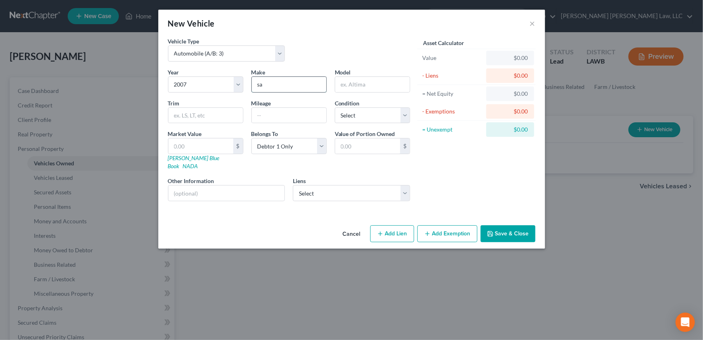
type input "s"
type input "Saturn"
click at [350, 85] on input "text" at bounding box center [372, 84] width 75 height 15
type input "Vue"
click at [197, 113] on input "text" at bounding box center [205, 115] width 75 height 15
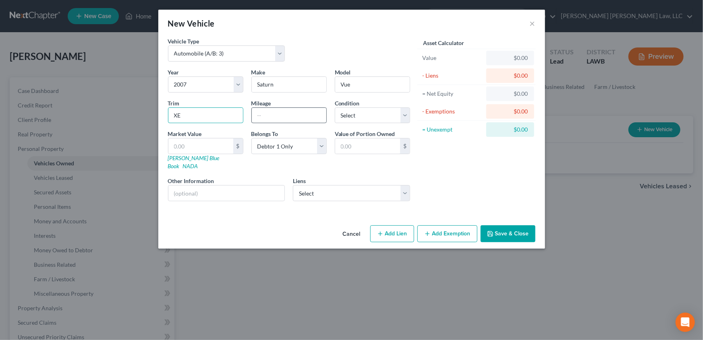
type input "XE"
click at [274, 113] on input "text" at bounding box center [289, 115] width 75 height 15
click at [370, 118] on select "Select Excellent Very Good Good Fair Poor" at bounding box center [372, 116] width 75 height 16
select select "4"
click at [335, 108] on select "Select Excellent Very Good Good Fair Poor" at bounding box center [372, 116] width 75 height 16
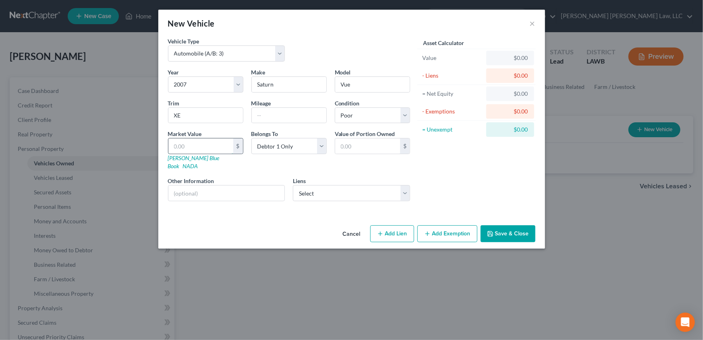
click at [180, 146] on input "text" at bounding box center [200, 146] width 65 height 15
type input "1"
type input "1.00"
type input "10"
type input "10.00"
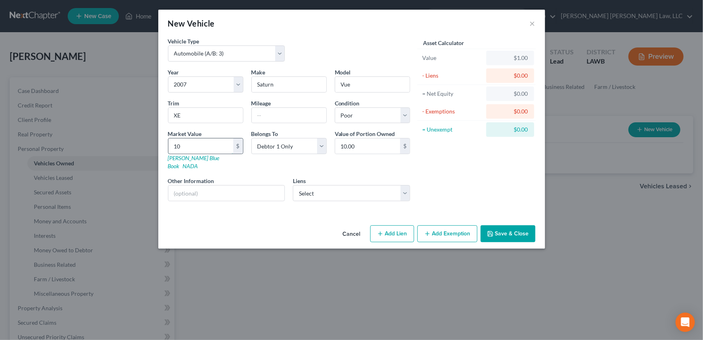
type input "100"
type input "100.00"
type input "1000"
type input "1,000.00"
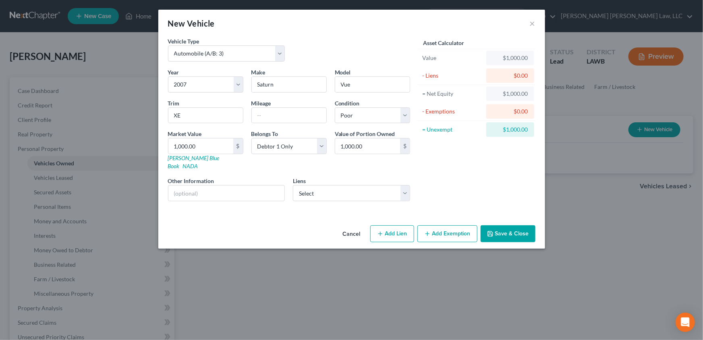
click at [430, 226] on button "Add Exemption" at bounding box center [447, 234] width 60 height 17
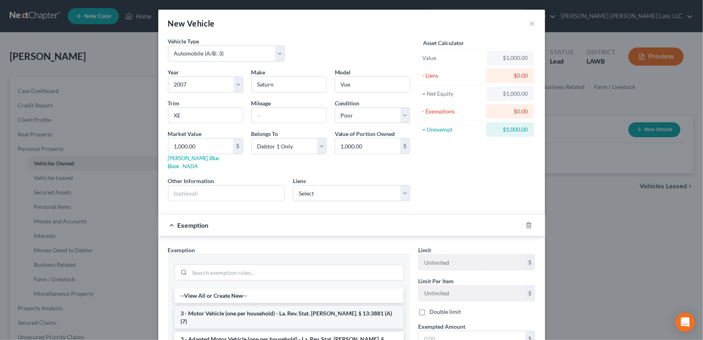
click at [186, 307] on li "3 - Motor Vehicle (one per household) - La. Rev. Stat. [PERSON_NAME]. § 13:3881…" at bounding box center [288, 318] width 229 height 23
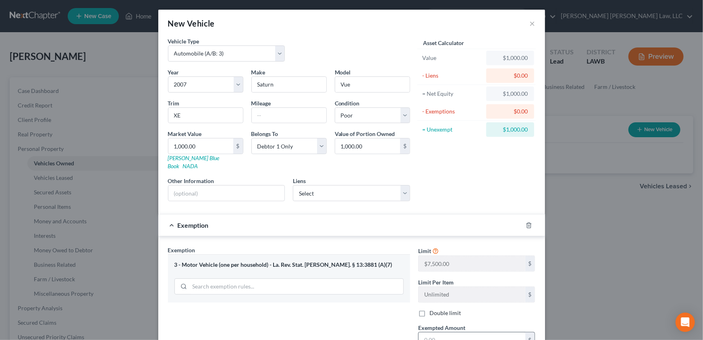
click at [437, 333] on input "text" at bounding box center [472, 340] width 107 height 15
type input "7,500.00"
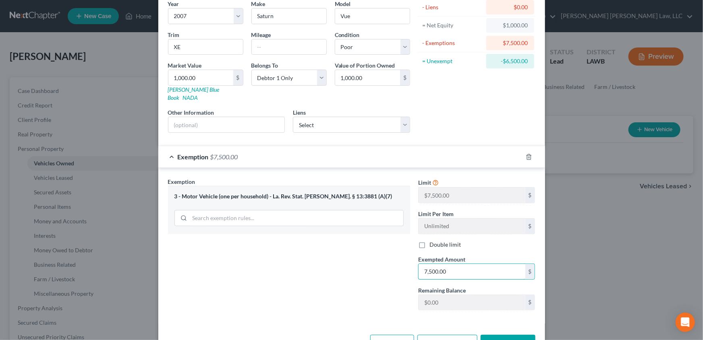
scroll to position [73, 0]
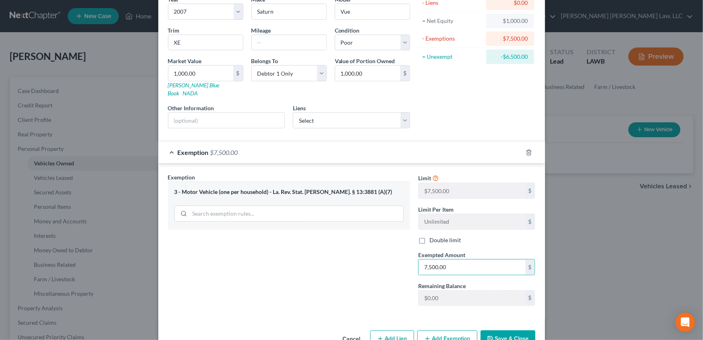
click at [506, 332] on button "Save & Close" at bounding box center [508, 339] width 55 height 17
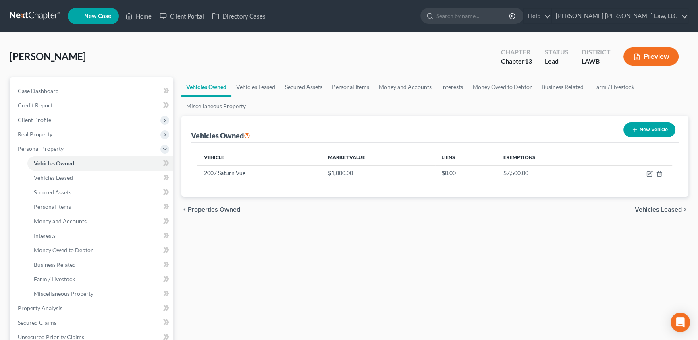
click at [663, 134] on button "New Vehicle" at bounding box center [649, 129] width 52 height 15
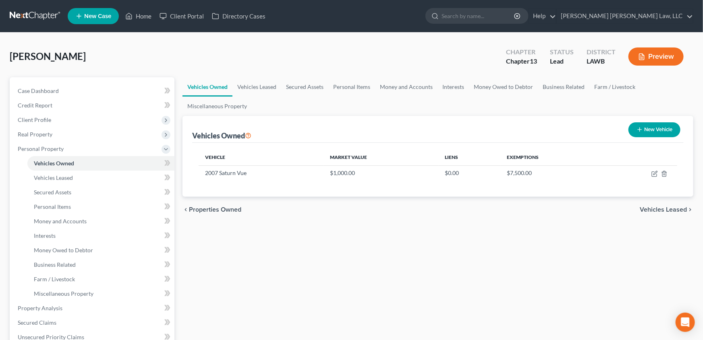
select select "0"
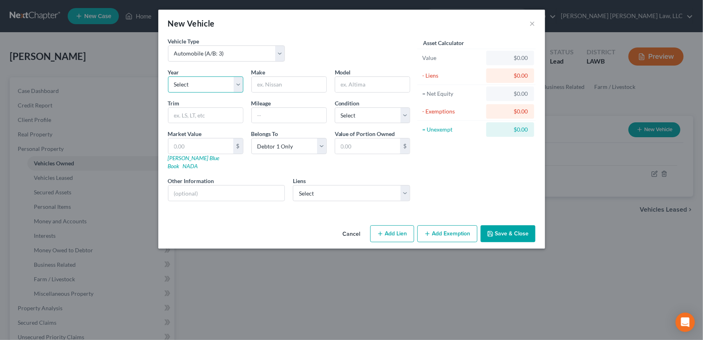
click at [172, 88] on select "Select 2026 2025 2024 2023 2022 2021 2020 2019 2018 2017 2016 2015 2014 2013 20…" at bounding box center [205, 85] width 75 height 16
select select "6"
click at [168, 77] on select "Select 2026 2025 2024 2023 2022 2021 2020 2019 2018 2017 2016 2015 2014 2013 20…" at bounding box center [205, 85] width 75 height 16
click at [284, 82] on input "text" at bounding box center [289, 84] width 75 height 15
type input "Jeep"
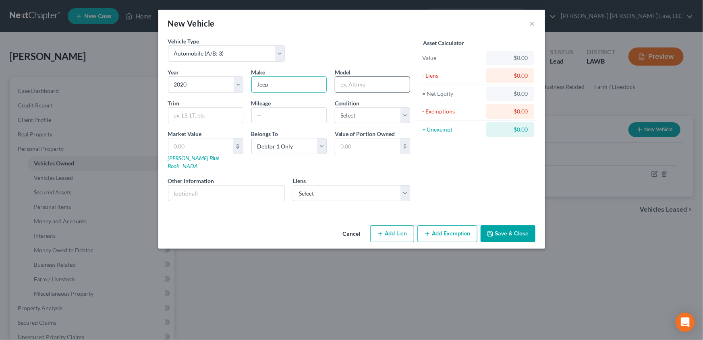
click at [355, 86] on input "text" at bounding box center [372, 84] width 75 height 15
type input "Cherokee"
click at [358, 114] on select "Select Excellent Very Good Good Fair Poor" at bounding box center [372, 116] width 75 height 16
select select "3"
click at [335, 108] on select "Select Excellent Very Good Good Fair Poor" at bounding box center [372, 116] width 75 height 16
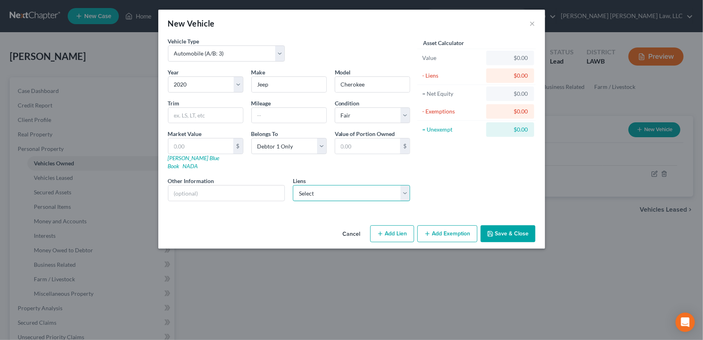
click at [300, 185] on select "Select Regional Acceptance Co - $40,288.00" at bounding box center [351, 193] width 117 height 16
select select "45"
select select "0"
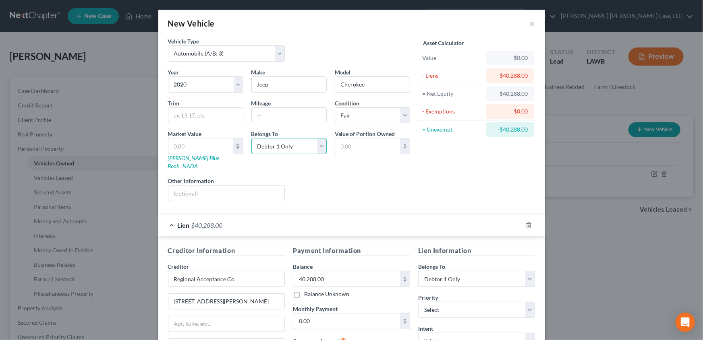
click at [317, 145] on select "Select Debtor 1 Only Debtor 2 Only Debtor 1 And Debtor 2 Only At Least One Of T…" at bounding box center [288, 146] width 75 height 16
select select "3"
click at [251, 138] on select "Select Debtor 1 Only Debtor 2 Only Debtor 1 And Debtor 2 Only At Least One Of T…" at bounding box center [288, 146] width 75 height 16
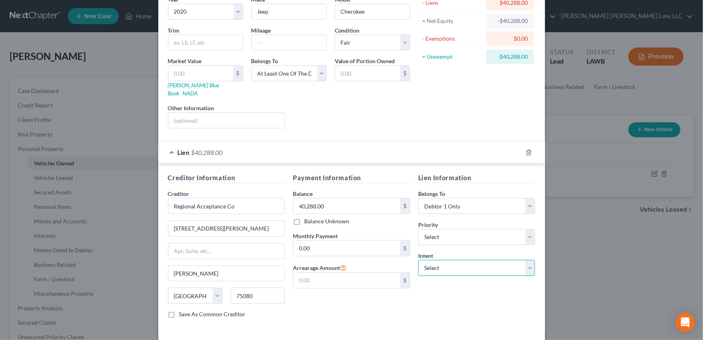
click at [432, 260] on select "Select Surrender Redeem Reaffirm Avoid Other" at bounding box center [476, 268] width 117 height 16
select select "0"
click at [418, 260] on select "Select Surrender Redeem Reaffirm Avoid Other" at bounding box center [476, 268] width 117 height 16
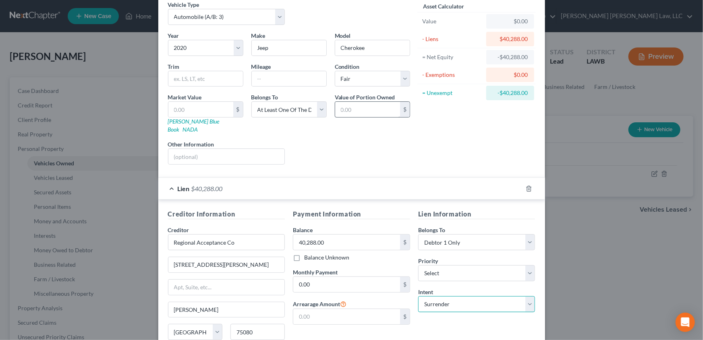
scroll to position [36, 0]
click at [180, 108] on input "text" at bounding box center [200, 109] width 65 height 15
type input "4"
type input "4.00"
type input "40"
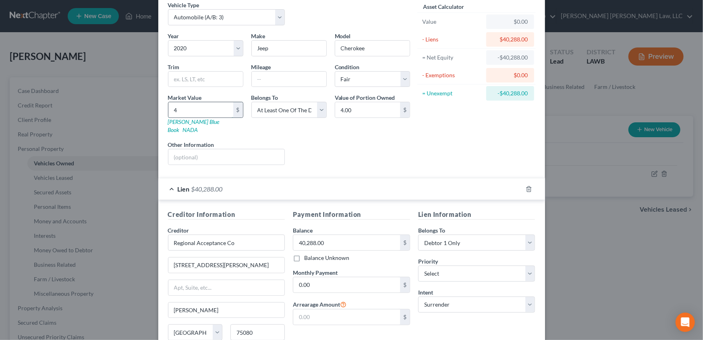
type input "40.00"
type input "402"
type input "402.00"
type input "4028"
type input "4,028.00"
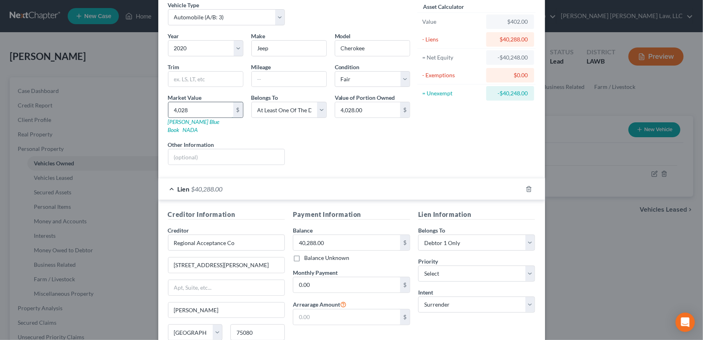
type input "4,0288"
type input "40,288.00"
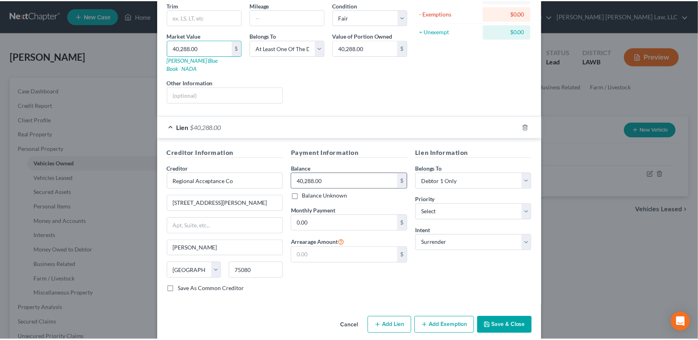
scroll to position [100, 0]
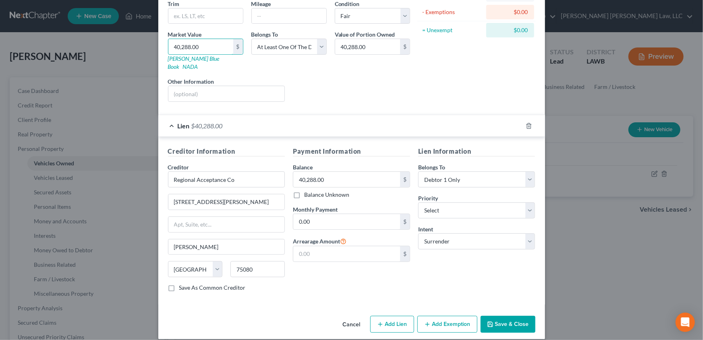
type input "40,288.00"
click at [496, 316] on button "Save & Close" at bounding box center [508, 324] width 55 height 17
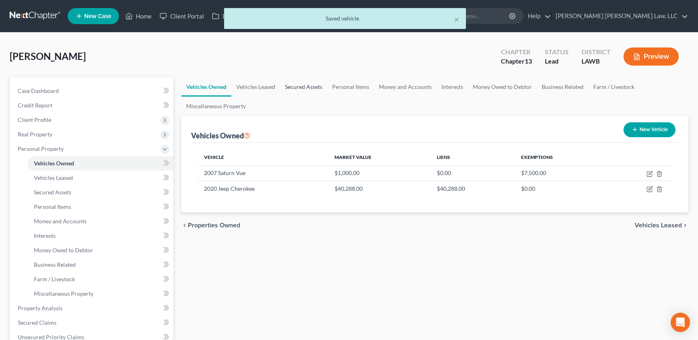
click at [290, 86] on link "Secured Assets" at bounding box center [303, 86] width 47 height 19
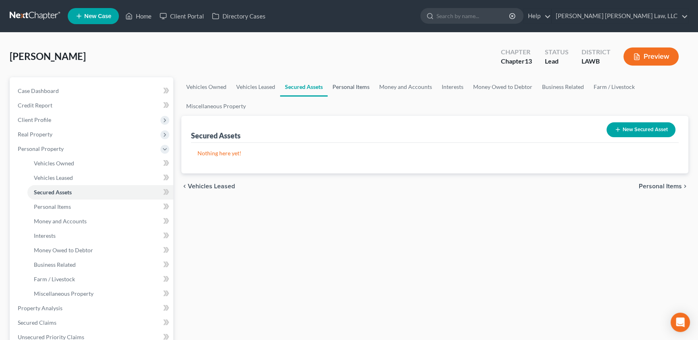
click at [348, 84] on link "Personal Items" at bounding box center [351, 86] width 47 height 19
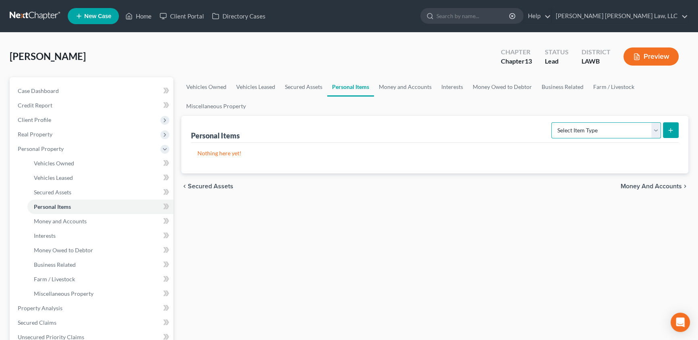
drag, startPoint x: 595, startPoint y: 131, endPoint x: 591, endPoint y: 133, distance: 4.1
click at [595, 131] on select "Select Item Type Clothing (A/B: 11) Collectibles Of Value (A/B: 8) Electronics …" at bounding box center [606, 130] width 110 height 16
select select "clothing"
click at [552, 122] on select "Select Item Type Clothing (A/B: 11) Collectibles Of Value (A/B: 8) Electronics …" at bounding box center [606, 130] width 110 height 16
click at [669, 131] on line "submit" at bounding box center [671, 131] width 4 height 0
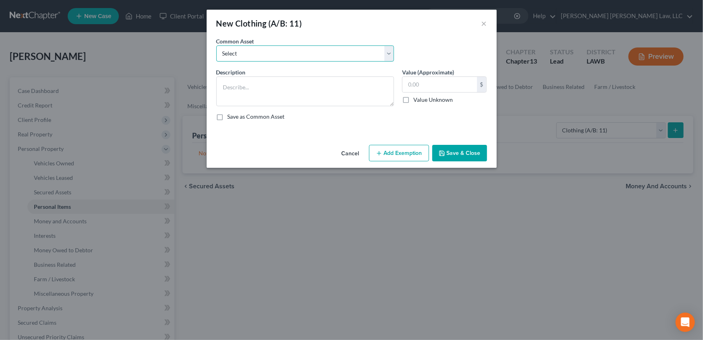
click at [227, 52] on select "Select Clothes Clothes" at bounding box center [305, 54] width 178 height 16
select select "0"
click at [216, 46] on select "Select Clothes Clothes" at bounding box center [305, 54] width 178 height 16
type textarea "Clothes"
type input "300.00"
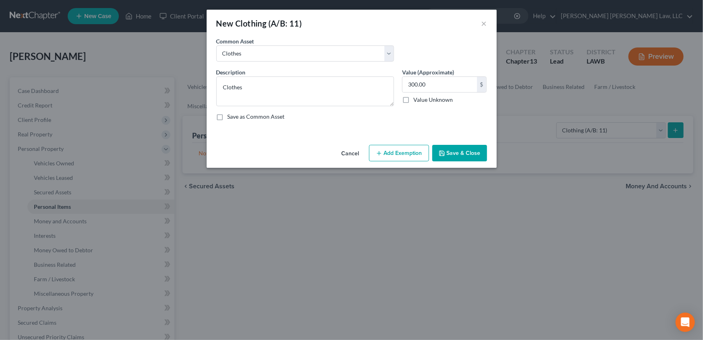
click at [394, 158] on button "Add Exemption" at bounding box center [399, 153] width 60 height 17
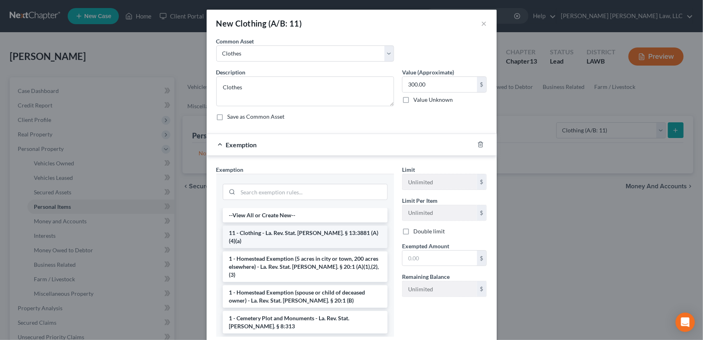
click at [241, 234] on li "11 - Clothing - La. Rev. Stat. [PERSON_NAME]. § 13:3881 (A)(4)(a)" at bounding box center [305, 237] width 165 height 23
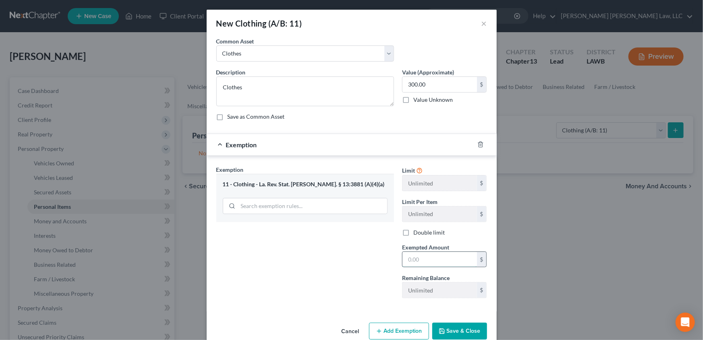
click at [437, 262] on input "text" at bounding box center [439, 259] width 75 height 15
type input "300.00"
drag, startPoint x: 459, startPoint y: 330, endPoint x: 468, endPoint y: 295, distance: 35.8
click at [459, 330] on button "Save & Close" at bounding box center [459, 331] width 55 height 17
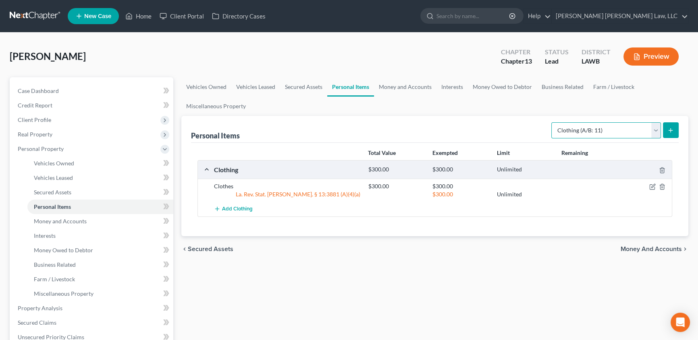
click at [654, 128] on select "Select Item Type Clothing (A/B: 11) Collectibles Of Value (A/B: 8) Electronics …" at bounding box center [606, 130] width 110 height 16
select select "household_goods"
click at [552, 122] on select "Select Item Type Clothing (A/B: 11) Collectibles Of Value (A/B: 8) Electronics …" at bounding box center [606, 130] width 110 height 16
click at [673, 128] on icon "submit" at bounding box center [670, 130] width 6 height 6
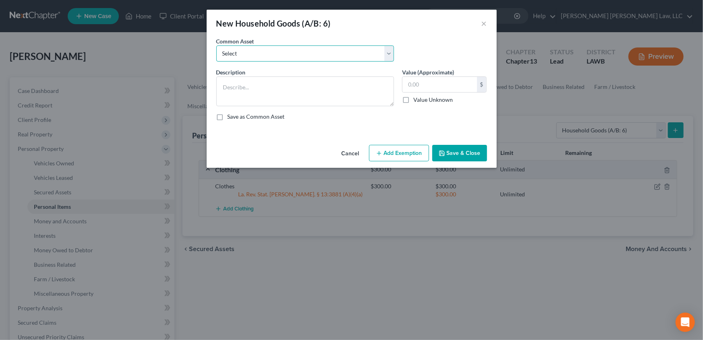
click at [256, 51] on select "Select Furniture Movables 2002 Chevy Tahoe 231,000 miles Movables Movables Mova…" at bounding box center [305, 54] width 178 height 16
select select "0"
click at [216, 46] on select "Select Furniture Movables 2002 Chevy Tahoe 231,000 miles Movables Movables Mova…" at bounding box center [305, 54] width 178 height 16
type textarea "Furniture"
type input "1,200.00"
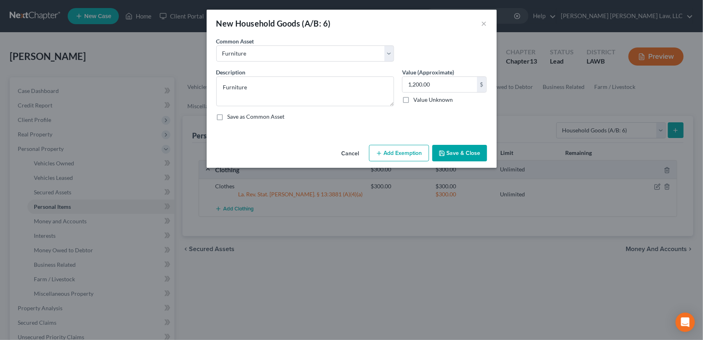
click at [382, 157] on button "Add Exemption" at bounding box center [399, 153] width 60 height 17
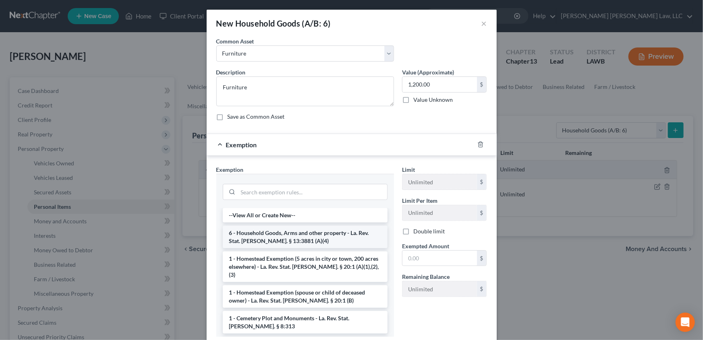
click at [256, 237] on li "6 - Household Goods, Arms and other property - La. Rev. Stat. [PERSON_NAME]. § …" at bounding box center [305, 237] width 165 height 23
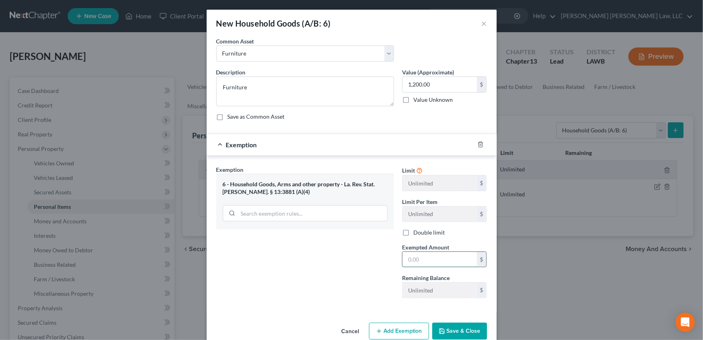
click at [410, 256] on input "text" at bounding box center [439, 259] width 75 height 15
type input "1,200.00"
click at [456, 330] on button "Save & Close" at bounding box center [459, 331] width 55 height 17
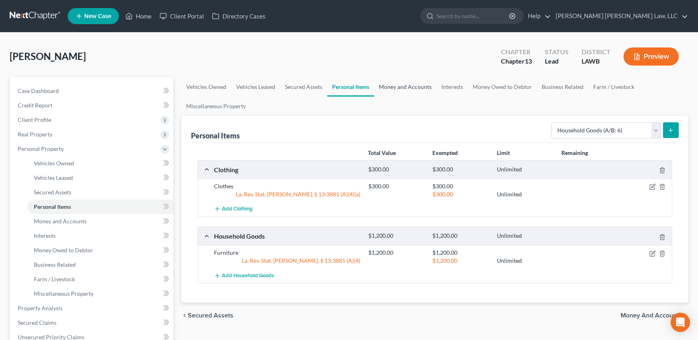
click at [398, 85] on link "Money and Accounts" at bounding box center [405, 86] width 62 height 19
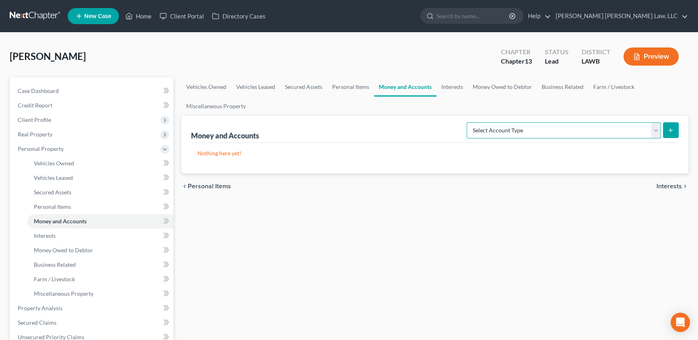
click at [500, 131] on select "Select Account Type Brokerage (A/B: 18, SOFA: 20) Cash on Hand (A/B: 16) Certif…" at bounding box center [563, 130] width 194 height 16
select select "checking"
click at [469, 122] on select "Select Account Type Brokerage (A/B: 18, SOFA: 20) Cash on Hand (A/B: 16) Certif…" at bounding box center [563, 130] width 194 height 16
click at [674, 131] on button "submit" at bounding box center [671, 130] width 16 height 16
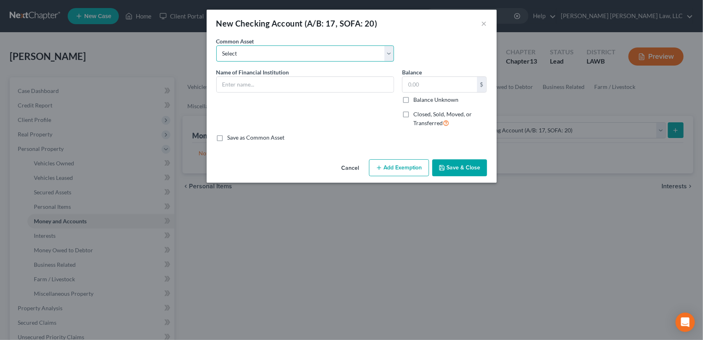
click at [229, 54] on select "Select Current Bank Sevenfold Credit Union Apple Cash First Horizon Bank Centri…" at bounding box center [305, 54] width 178 height 16
select select "65"
click at [216, 46] on select "Select Current Bank Sevenfold Credit Union Apple Cash First Horizon Bank Centri…" at bounding box center [305, 54] width 178 height 16
type input "Cash App"
click at [427, 85] on input "0" at bounding box center [439, 84] width 75 height 15
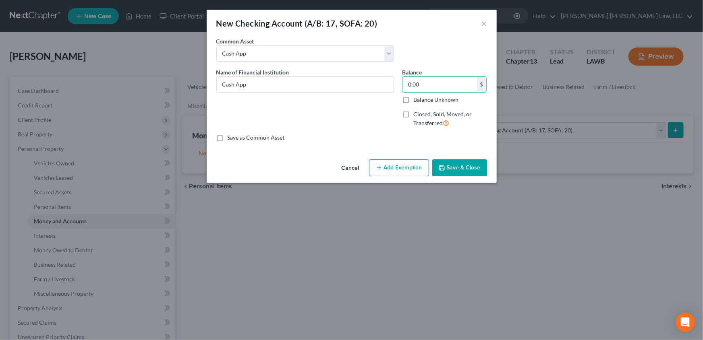
type input "0.00"
click at [461, 165] on button "Save & Close" at bounding box center [459, 168] width 55 height 17
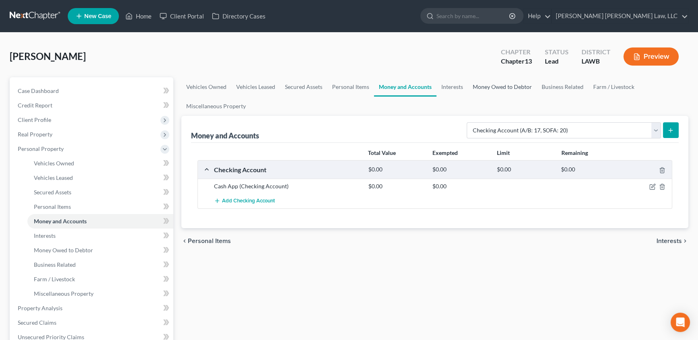
drag, startPoint x: 491, startPoint y: 89, endPoint x: 490, endPoint y: 102, distance: 13.7
click at [491, 89] on link "Money Owed to Debtor" at bounding box center [502, 86] width 69 height 19
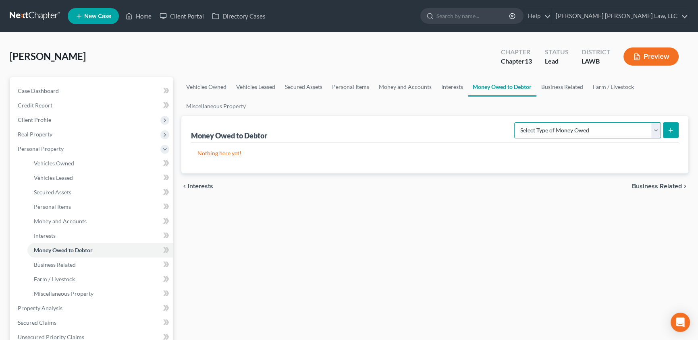
click at [552, 129] on select "Select Type of Money Owed Accounts Receivable (A/B: 38) Alimony (A/B: 29) Child…" at bounding box center [587, 130] width 147 height 16
select select "expected_tax_refund"
click at [516, 122] on select "Select Type of Money Owed Accounts Receivable (A/B: 38) Alimony (A/B: 29) Child…" at bounding box center [587, 130] width 147 height 16
click at [668, 131] on icon "submit" at bounding box center [670, 130] width 6 height 6
select select "0"
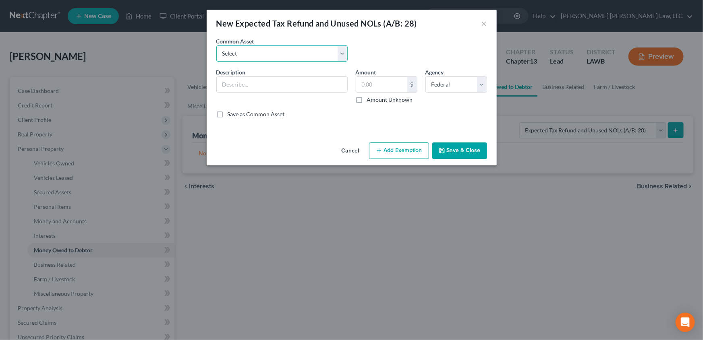
click at [235, 50] on select "Select Pro Rata Refundable Child Tax Credit Pro Rata Earned Income Credit-Feder…" at bounding box center [281, 54] width 131 height 16
select select "0"
click at [216, 46] on select "Select Pro Rata Refundable Child Tax Credit Pro Rata Earned Income Credit-Feder…" at bounding box center [281, 54] width 131 height 16
type input "Pro Rata Refundable Child Tax Credit"
type input "0.00"
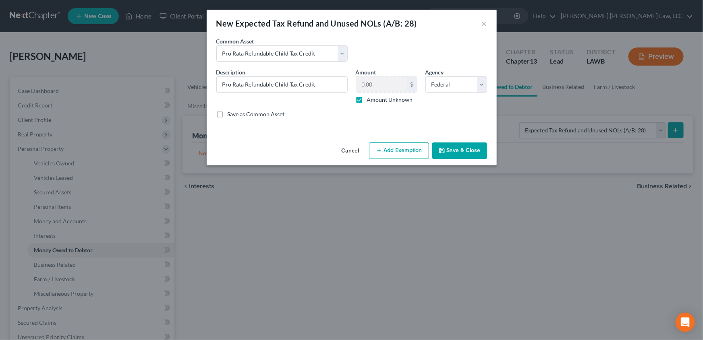
click at [367, 103] on label "Amount Unknown" at bounding box center [390, 100] width 46 height 8
click at [370, 101] on input "Amount Unknown" at bounding box center [372, 98] width 5 height 5
checkbox input "false"
click at [382, 90] on input "0.00" at bounding box center [381, 84] width 51 height 15
type input "2,676.00"
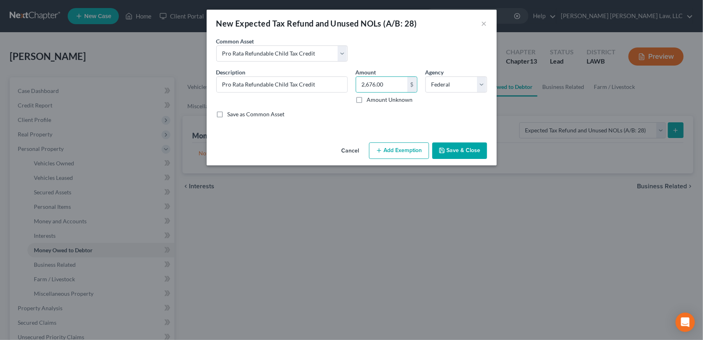
click at [388, 153] on button "Add Exemption" at bounding box center [399, 151] width 60 height 17
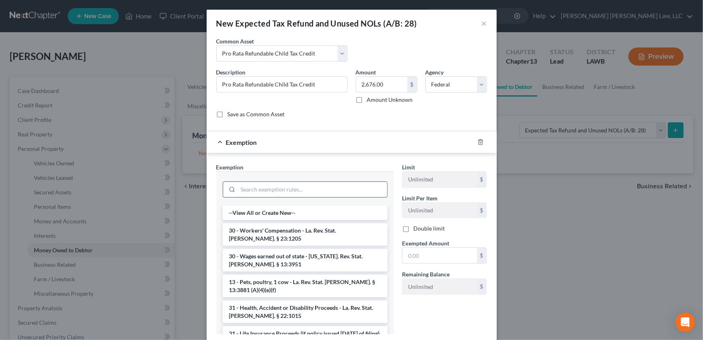
click at [258, 187] on input "search" at bounding box center [312, 189] width 149 height 15
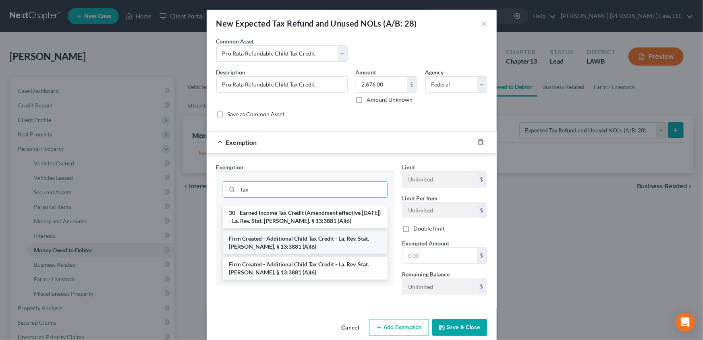
type input "tax"
click at [257, 238] on li "Firm Created - Additional Child Tax Credit - La. Rev. Stat. [PERSON_NAME]. § 13…" at bounding box center [305, 243] width 165 height 23
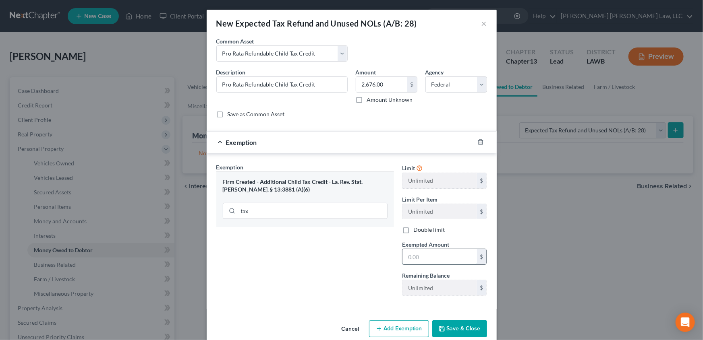
click at [425, 257] on input "text" at bounding box center [439, 256] width 75 height 15
type input "2,676.00"
click at [458, 325] on button "Save & Close" at bounding box center [459, 329] width 55 height 17
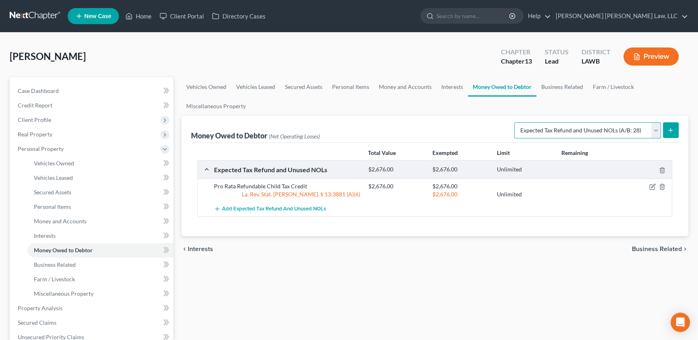
click at [657, 131] on select "Select Type of Money Owed Accounts Receivable (A/B: 38) Alimony (A/B: 29) Child…" at bounding box center [587, 130] width 147 height 16
click at [516, 122] on select "Select Type of Money Owed Accounts Receivable (A/B: 38) Alimony (A/B: 29) Child…" at bounding box center [587, 130] width 147 height 16
click at [666, 129] on button "submit" at bounding box center [671, 130] width 16 height 16
select select "0"
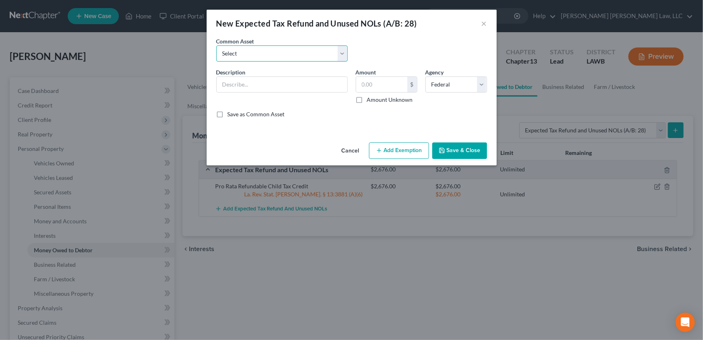
click at [223, 50] on select "Select Pro Rata Refundable Child Tax Credit Pro Rata Earned Income Credit-Feder…" at bounding box center [281, 54] width 131 height 16
select select "1"
click at [216, 46] on select "Select Pro Rata Refundable Child Tax Credit Pro Rata Earned Income Credit-Feder…" at bounding box center [281, 54] width 131 height 16
type input "Pro Rata Earned Income Credit-Federal"
type input "0.00"
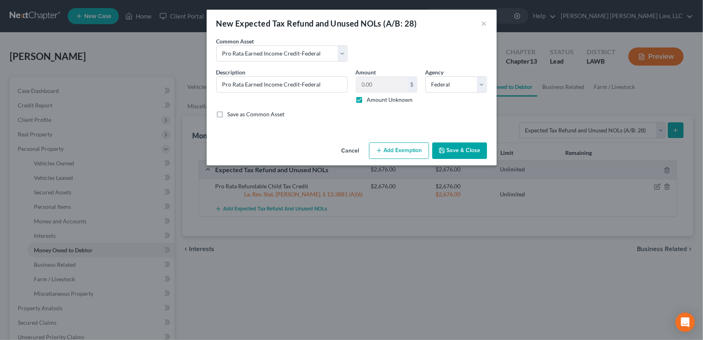
click at [367, 100] on label "Amount Unknown" at bounding box center [390, 100] width 46 height 8
click at [370, 100] on input "Amount Unknown" at bounding box center [372, 98] width 5 height 5
checkbox input "false"
click at [378, 84] on input "0.00" at bounding box center [381, 84] width 51 height 15
type input "7,830.00"
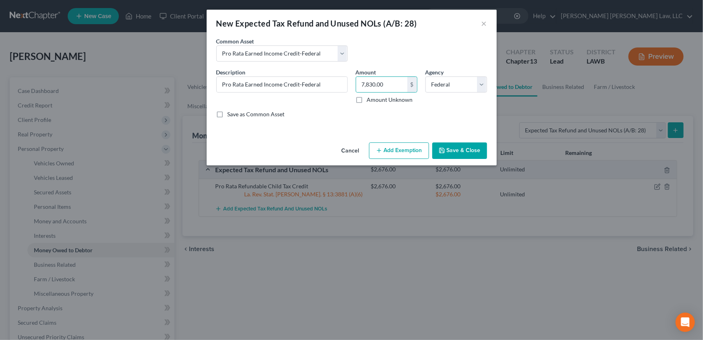
click at [402, 153] on button "Add Exemption" at bounding box center [399, 151] width 60 height 17
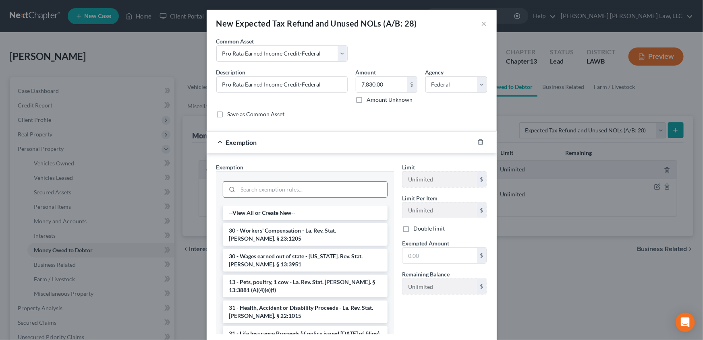
click at [257, 185] on input "search" at bounding box center [312, 189] width 149 height 15
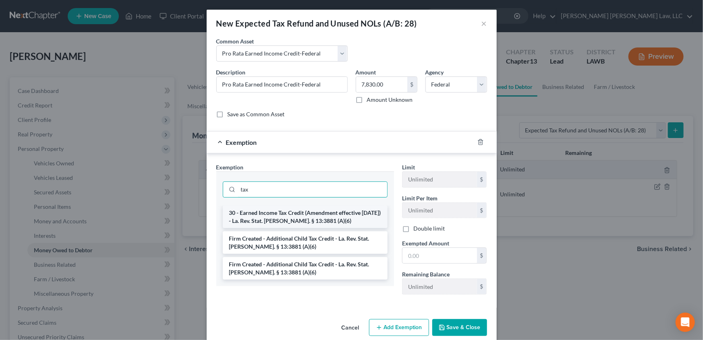
type input "tax"
drag, startPoint x: 276, startPoint y: 220, endPoint x: 303, endPoint y: 221, distance: 27.0
click at [276, 220] on li "30 - Earned Income Tax Credit (Amendment effective [DATE]) - La. Rev. Stat. [PE…" at bounding box center [305, 217] width 165 height 23
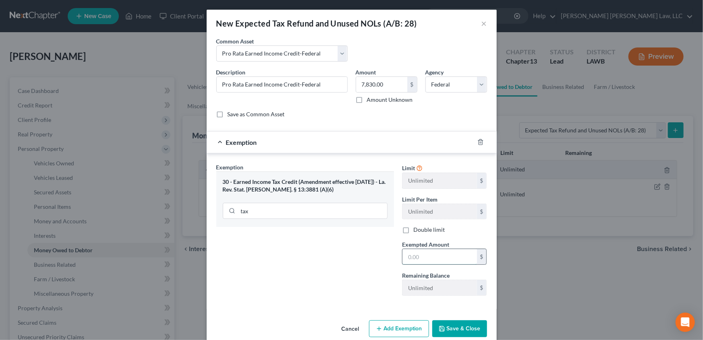
click at [442, 253] on input "text" at bounding box center [439, 256] width 75 height 15
type input "7,830.00"
click at [471, 331] on button "Save & Close" at bounding box center [459, 329] width 55 height 17
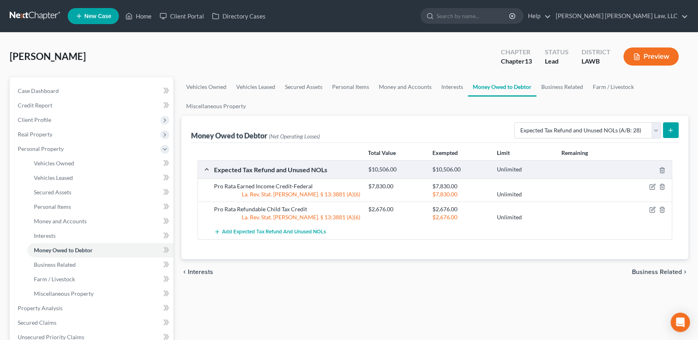
click at [668, 127] on icon "submit" at bounding box center [670, 130] width 6 height 6
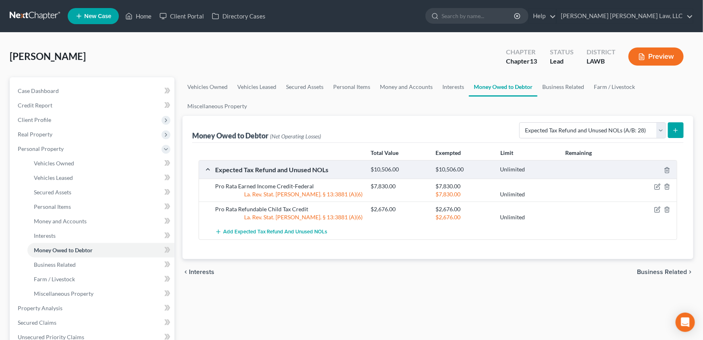
select select "0"
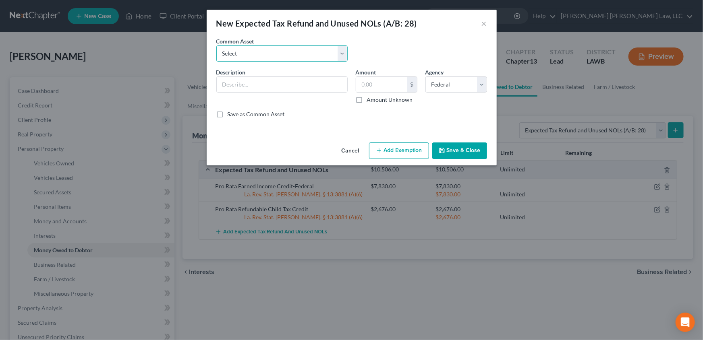
click at [235, 56] on select "Select Pro Rata Refundable Child Tax Credit Pro Rata Earned Income Credit-Feder…" at bounding box center [281, 54] width 131 height 16
select select "2"
click at [216, 46] on select "Select Pro Rata Refundable Child Tax Credit Pro Rata Earned Income Credit-Feder…" at bounding box center [281, 54] width 131 height 16
type input "Anticipated Earned Income Credit Federal"
type input "0.00"
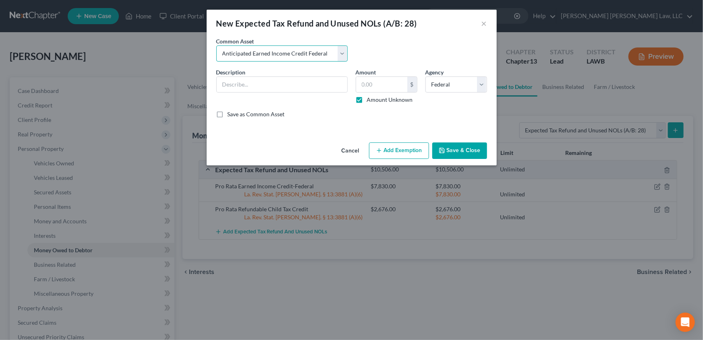
checkbox input "true"
click at [447, 149] on button "Save & Close" at bounding box center [459, 151] width 55 height 17
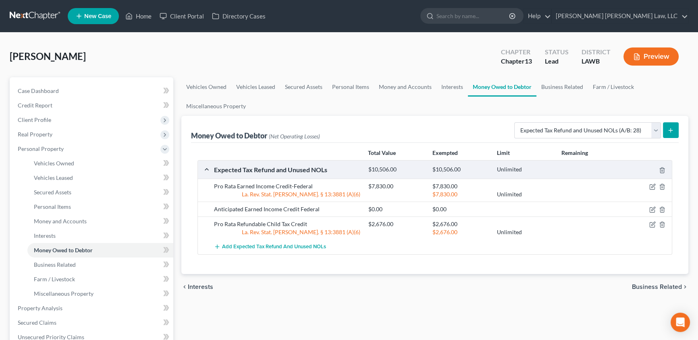
click at [674, 133] on button "submit" at bounding box center [671, 130] width 16 height 16
select select "0"
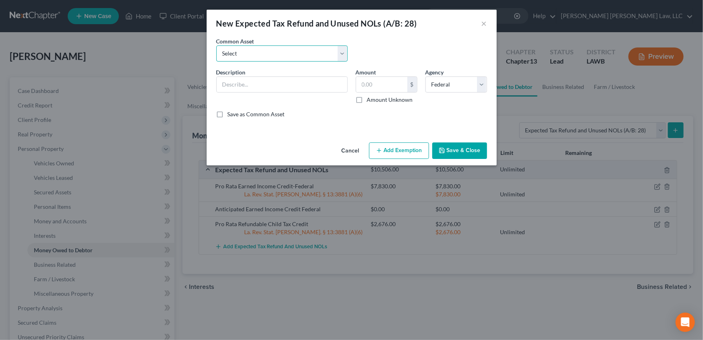
click at [233, 57] on select "Select Pro Rata Refundable Child Tax Credit Pro Rata Earned Income Credit-Feder…" at bounding box center [281, 54] width 131 height 16
select select "4"
click at [216, 46] on select "Select Pro Rata Refundable Child Tax Credit Pro Rata Earned Income Credit-Feder…" at bounding box center [281, 54] width 131 height 16
type input "Anticipated Refundable Child Tax Credit"
type input "0.00"
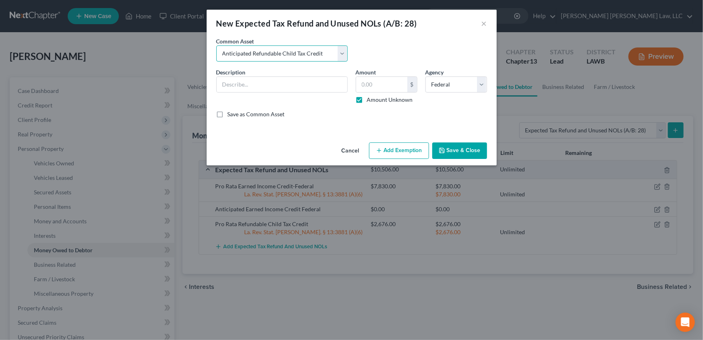
checkbox input "true"
click at [471, 158] on button "Save & Close" at bounding box center [459, 151] width 55 height 17
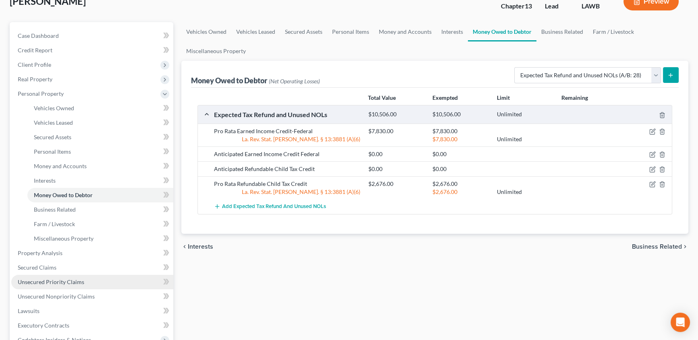
scroll to position [73, 0]
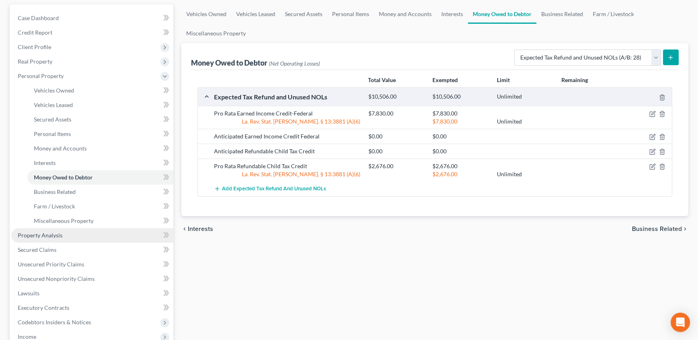
click at [25, 234] on span "Property Analysis" at bounding box center [40, 235] width 45 height 7
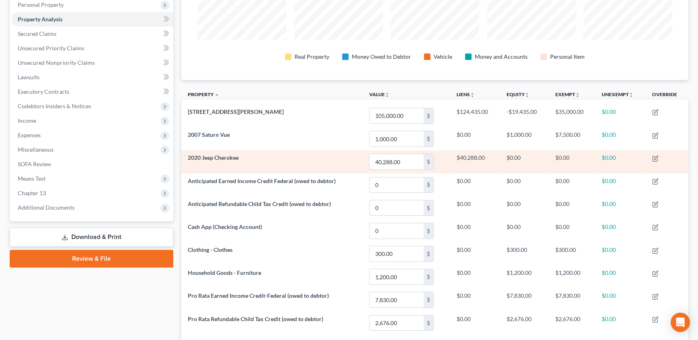
scroll to position [70, 0]
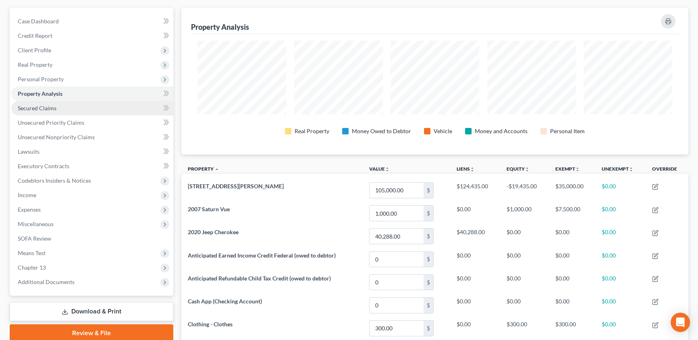
click at [31, 105] on span "Secured Claims" at bounding box center [37, 108] width 39 height 7
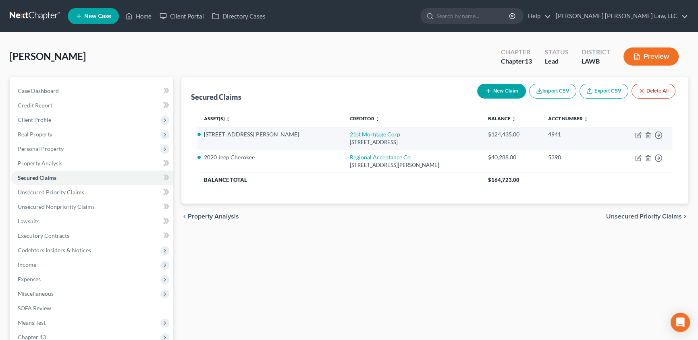
click at [350, 134] on link "21st Mortgage Corp" at bounding box center [375, 134] width 50 height 7
select select "44"
select select "0"
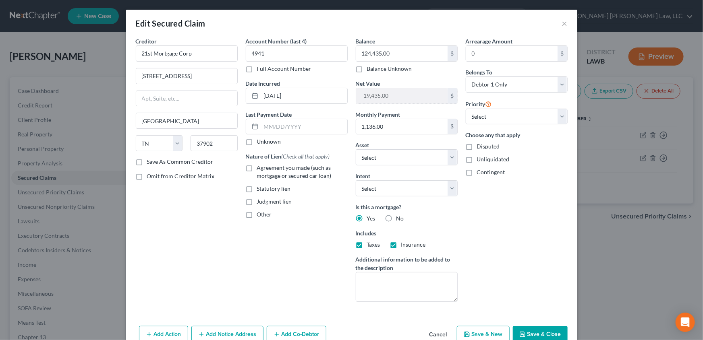
click at [257, 168] on label "Agreement you made (such as mortgage or secured car loan)" at bounding box center [302, 172] width 91 height 16
click at [260, 168] on input "Agreement you made (such as mortgage or secured car loan)" at bounding box center [262, 166] width 5 height 5
checkbox input "true"
click at [503, 48] on input "0" at bounding box center [511, 53] width 91 height 15
type input "11,000.00"
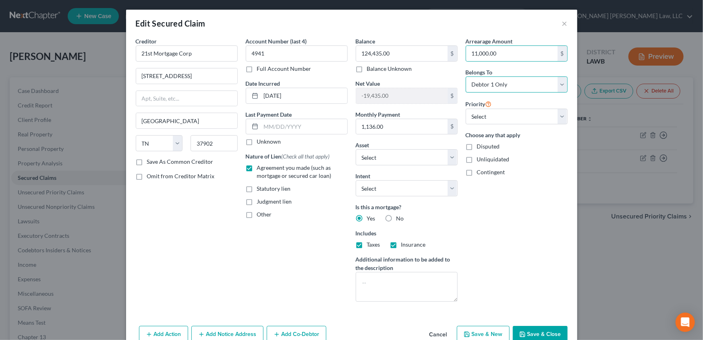
click at [489, 87] on select "Select Debtor 1 Only Debtor 2 Only Debtor 1 And Debtor 2 Only At Least One Of T…" at bounding box center [517, 85] width 102 height 16
select select "2"
click at [466, 77] on select "Select Debtor 1 Only Debtor 2 Only Debtor 1 And Debtor 2 Only At Least One Of T…" at bounding box center [517, 85] width 102 height 16
click at [526, 334] on button "Save & Close" at bounding box center [540, 334] width 55 height 17
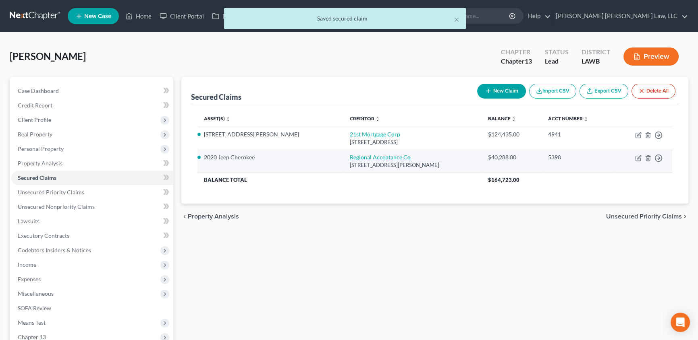
click at [350, 158] on link "Regional Acceptance Co" at bounding box center [380, 157] width 61 height 7
select select "45"
select select "0"
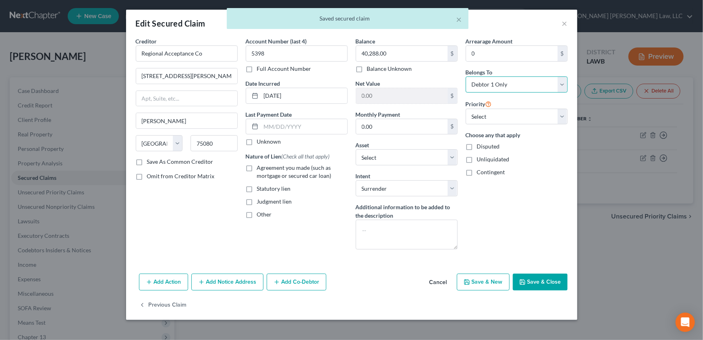
click at [486, 84] on select "Select Debtor 1 Only Debtor 2 Only Debtor 1 And Debtor 2 Only At Least One Of T…" at bounding box center [517, 85] width 102 height 16
select select "3"
click at [466, 77] on select "Select Debtor 1 Only Debtor 2 Only Debtor 1 And Debtor 2 Only At Least One Of T…" at bounding box center [517, 85] width 102 height 16
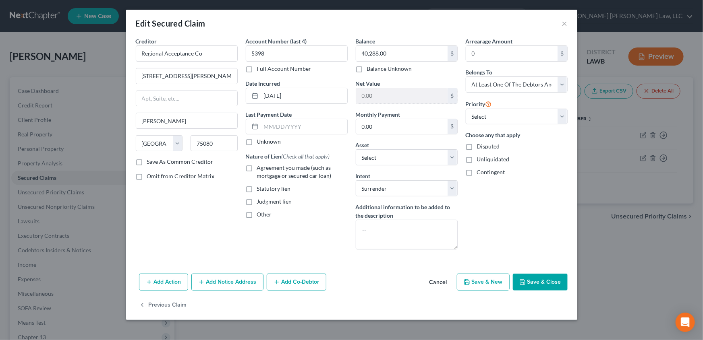
click at [257, 166] on label "Agreement you made (such as mortgage or secured car loan)" at bounding box center [302, 172] width 91 height 16
click at [260, 166] on input "Agreement you made (such as mortgage or secured car loan)" at bounding box center [262, 166] width 5 height 5
checkbox input "true"
click at [543, 281] on button "Save & Close" at bounding box center [540, 282] width 55 height 17
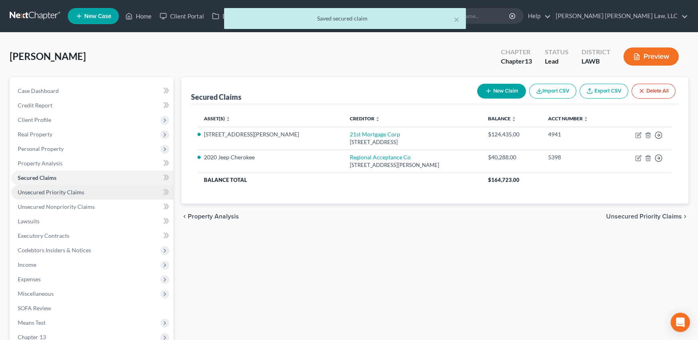
click at [47, 193] on span "Unsecured Priority Claims" at bounding box center [51, 192] width 66 height 7
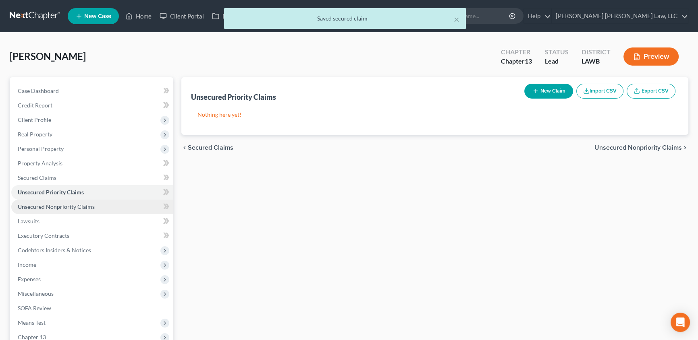
click at [56, 205] on span "Unsecured Nonpriority Claims" at bounding box center [56, 206] width 77 height 7
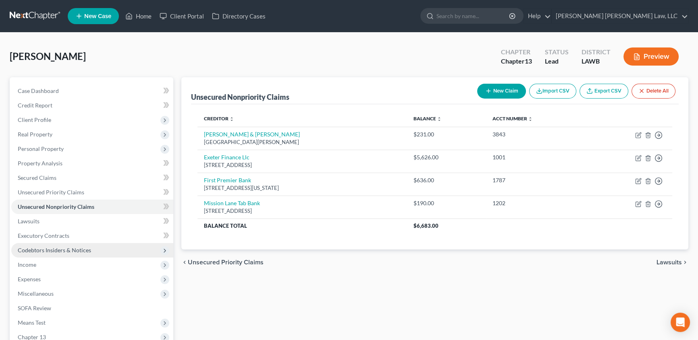
click at [33, 250] on span "Codebtors Insiders & Notices" at bounding box center [54, 250] width 73 height 7
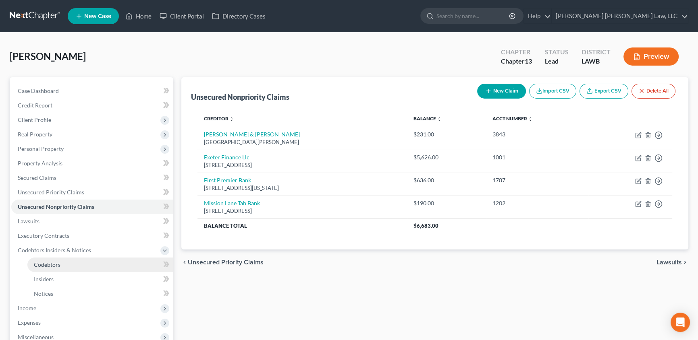
click at [48, 262] on span "Codebtors" at bounding box center [47, 264] width 27 height 7
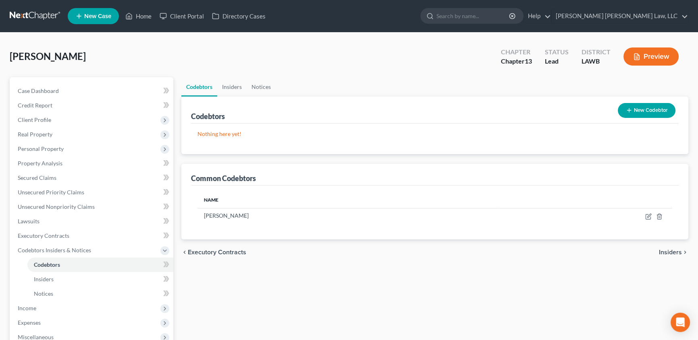
click at [648, 113] on button "New Codebtor" at bounding box center [647, 110] width 58 height 15
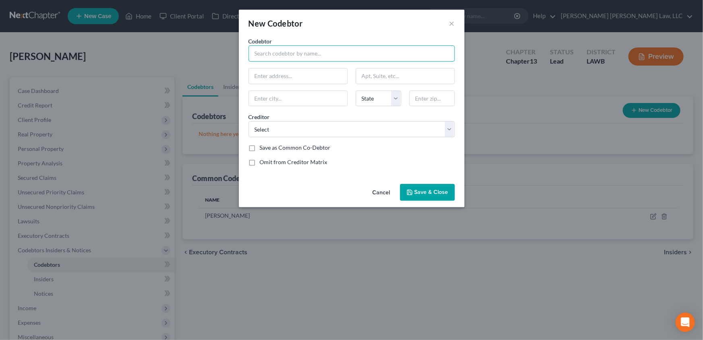
click at [279, 56] on input "text" at bounding box center [352, 54] width 206 height 16
click at [268, 69] on div "[PERSON_NAME]" at bounding box center [297, 68] width 84 height 8
type input "[PERSON_NAME]"
type input "[STREET_ADDRESS][PERSON_NAME]"
type input "[GEOGRAPHIC_DATA]"
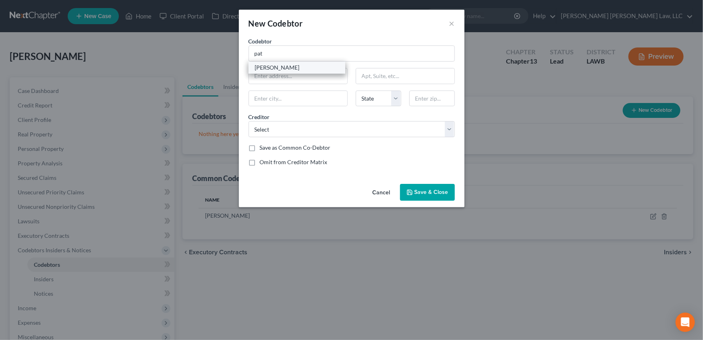
select select "19"
type input "71295"
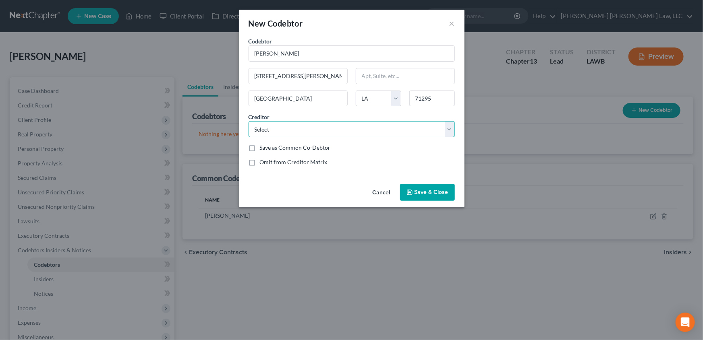
click at [262, 128] on select "Select Exeter Finance Llc 21st Mortgage Corp Regional Acceptance Co First Premi…" at bounding box center [352, 129] width 206 height 16
select select "2"
click at [249, 121] on select "Select Exeter Finance Llc 21st Mortgage Corp Regional Acceptance Co First Premi…" at bounding box center [352, 129] width 206 height 16
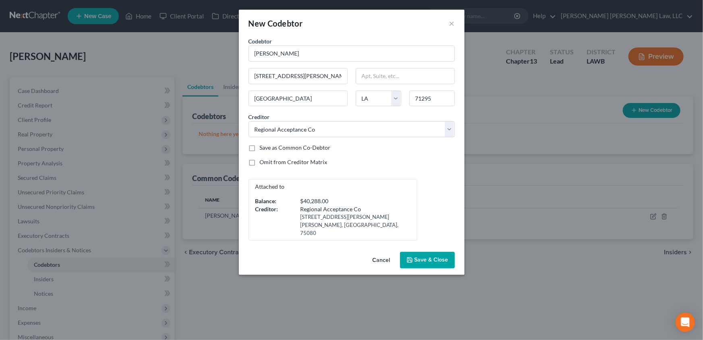
click at [427, 257] on span "Save & Close" at bounding box center [432, 260] width 34 height 7
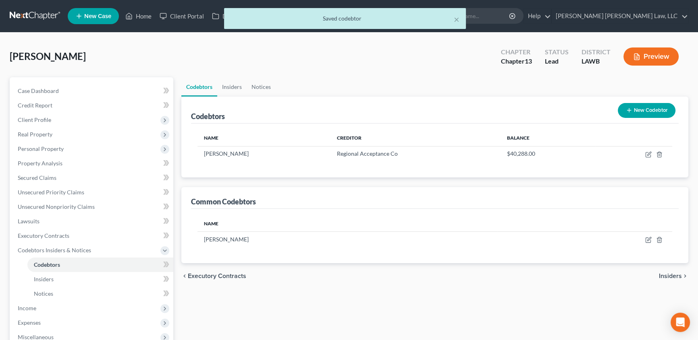
click at [641, 108] on button "New Codebtor" at bounding box center [647, 110] width 58 height 15
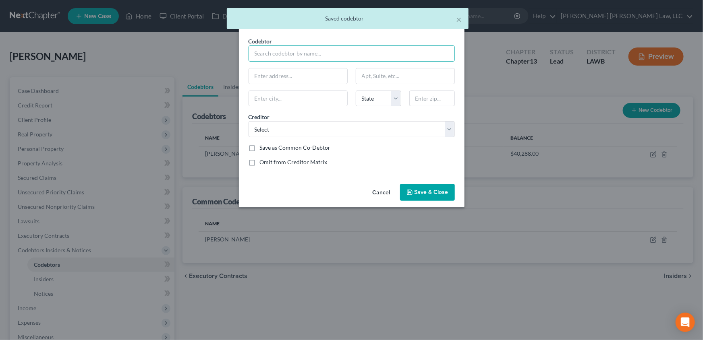
click at [272, 56] on input "text" at bounding box center [352, 54] width 206 height 16
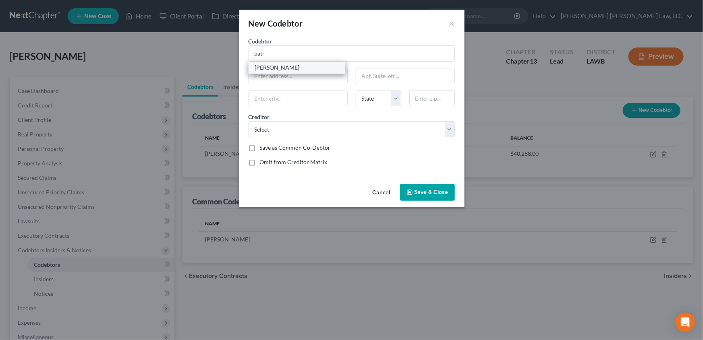
click at [263, 66] on div "[PERSON_NAME]" at bounding box center [297, 68] width 84 height 8
type input "[PERSON_NAME]"
type input "[STREET_ADDRESS][PERSON_NAME]"
type input "[GEOGRAPHIC_DATA]"
select select "19"
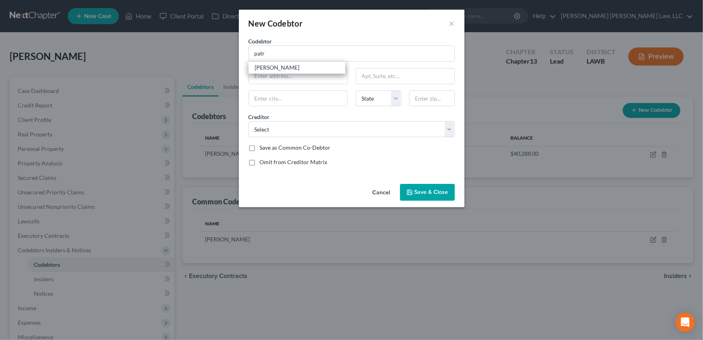
type input "71295"
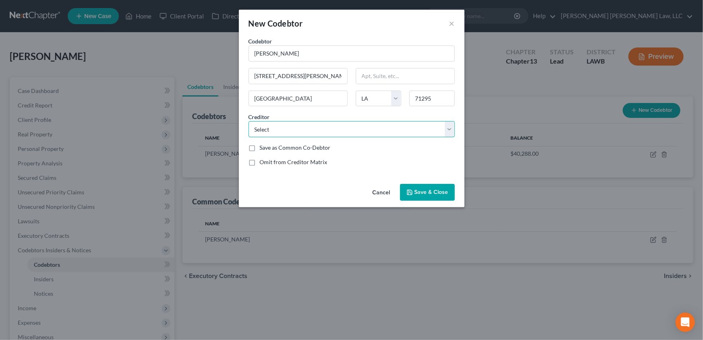
click at [258, 129] on select "Select Exeter Finance Llc 21st Mortgage Corp Regional Acceptance Co First Premi…" at bounding box center [352, 129] width 206 height 16
select select "1"
click at [249, 121] on select "Select Exeter Finance Llc 21st Mortgage Corp Regional Acceptance Co First Premi…" at bounding box center [352, 129] width 206 height 16
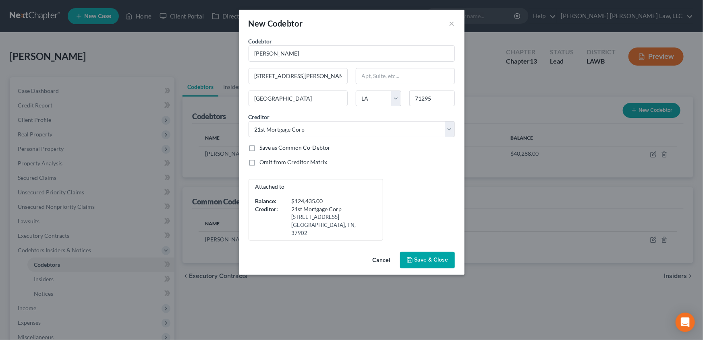
click at [413, 257] on icon "button" at bounding box center [409, 260] width 6 height 6
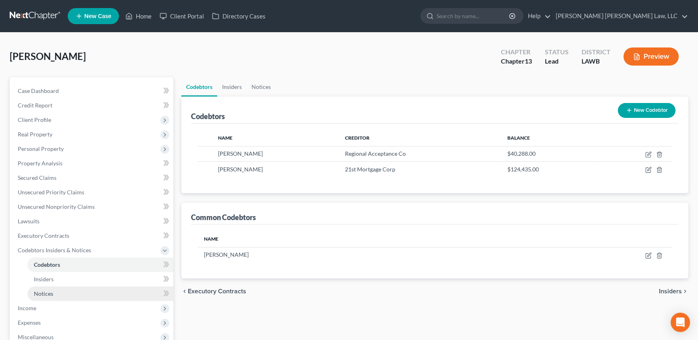
click at [46, 294] on span "Notices" at bounding box center [43, 293] width 19 height 7
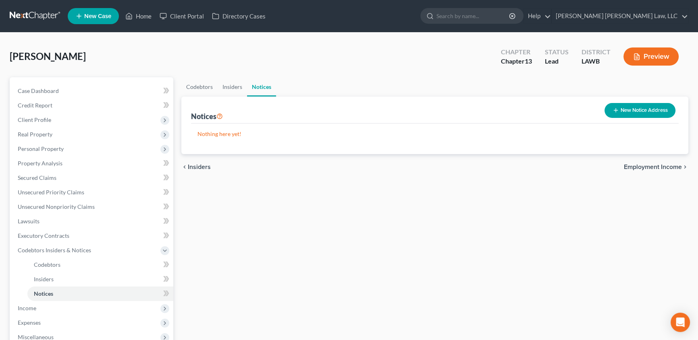
click at [626, 108] on button "New Notice Address" at bounding box center [639, 110] width 71 height 15
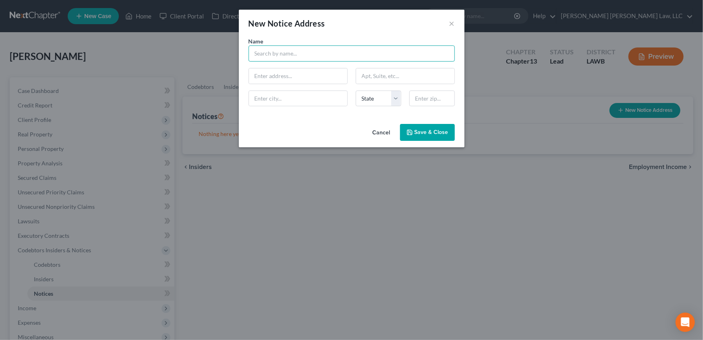
click at [290, 57] on input "text" at bounding box center [352, 54] width 206 height 16
type input "G"
type input "[PERSON_NAME] Sheriff"
click at [265, 71] on input "text" at bounding box center [298, 75] width 98 height 15
type input "[STREET_ADDRESS]"
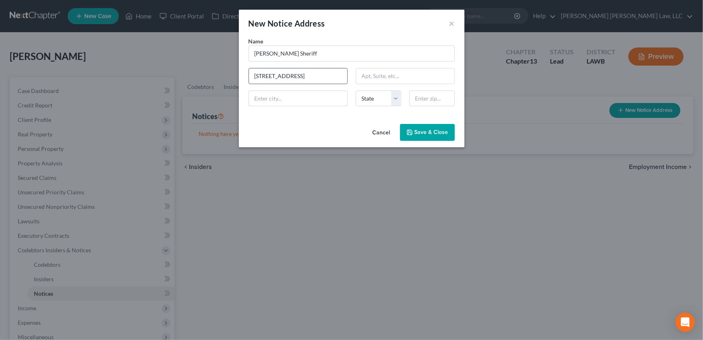
type input "[GEOGRAPHIC_DATA]"
select select "19"
type input "71295"
click at [420, 135] on span "Save & Close" at bounding box center [432, 132] width 34 height 7
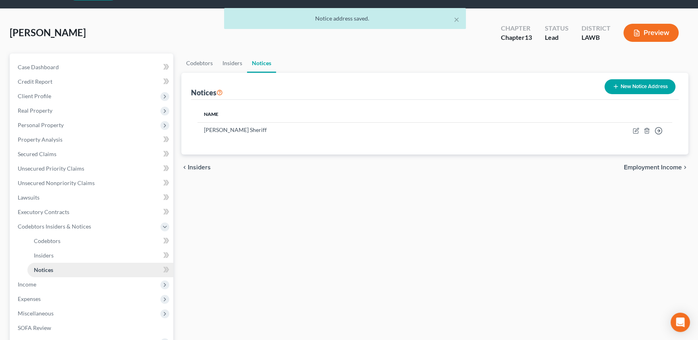
scroll to position [36, 0]
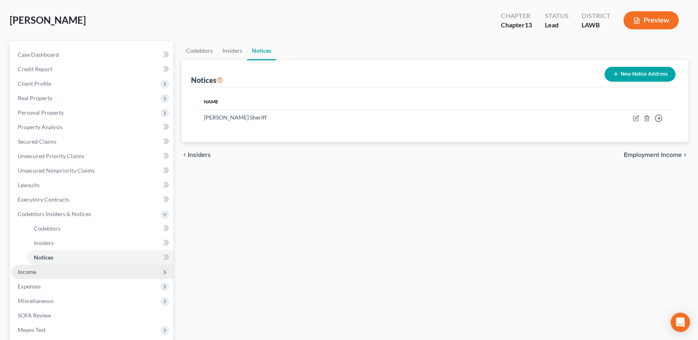
click at [29, 265] on span "Income" at bounding box center [92, 272] width 162 height 15
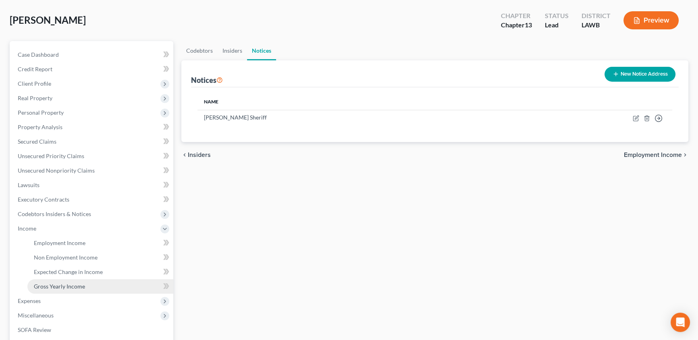
click at [61, 287] on span "Gross Yearly Income" at bounding box center [59, 286] width 51 height 7
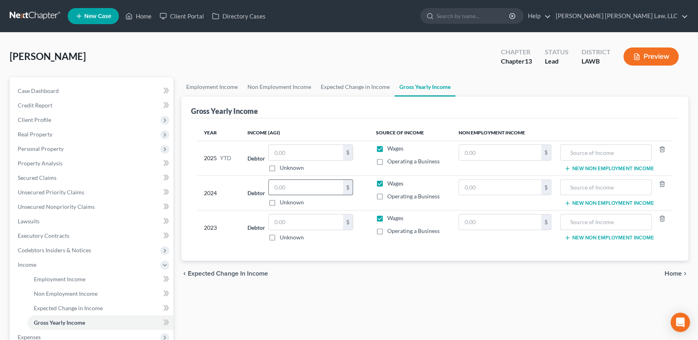
click at [296, 187] on input "text" at bounding box center [306, 187] width 74 height 15
type input "20,341.00"
click at [292, 222] on input "text" at bounding box center [306, 222] width 74 height 15
type input "17,540.00"
click at [293, 151] on input "text" at bounding box center [306, 152] width 74 height 15
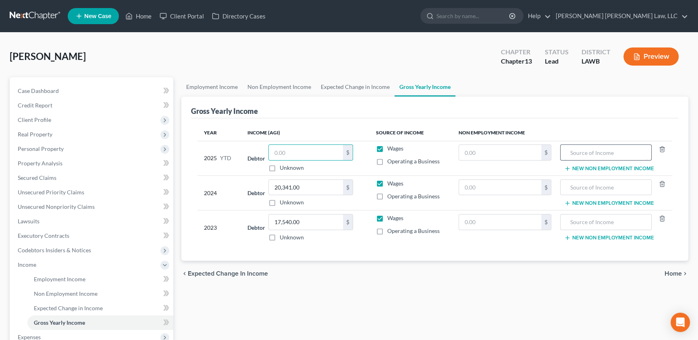
click at [585, 150] on input "text" at bounding box center [605, 152] width 82 height 15
type input "Social Security"
click at [507, 153] on input "text" at bounding box center [500, 152] width 82 height 15
click at [482, 153] on input "text" at bounding box center [500, 152] width 82 height 15
type input "3,447.00"
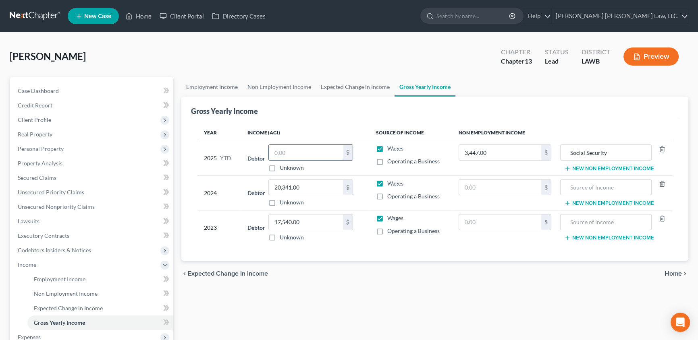
click at [282, 153] on input "text" at bounding box center [306, 152] width 74 height 15
click at [292, 149] on input "text" at bounding box center [306, 152] width 74 height 15
type input "16,200.00"
click at [250, 85] on link "Non Employment Income" at bounding box center [279, 86] width 73 height 19
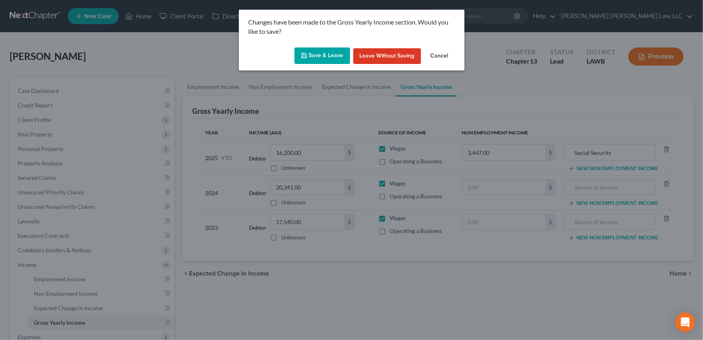
click at [309, 56] on button "Save & Leave" at bounding box center [322, 56] width 56 height 17
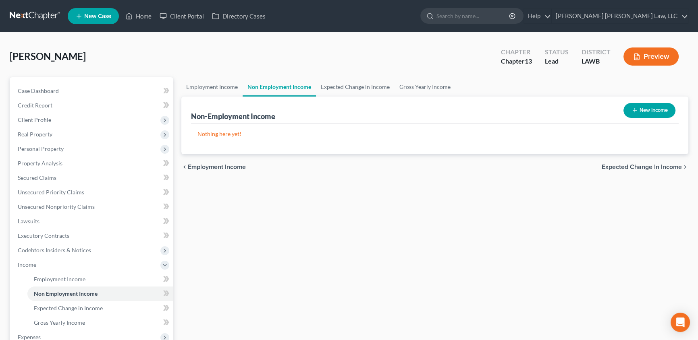
click at [633, 112] on icon "button" at bounding box center [634, 110] width 6 height 6
select select "0"
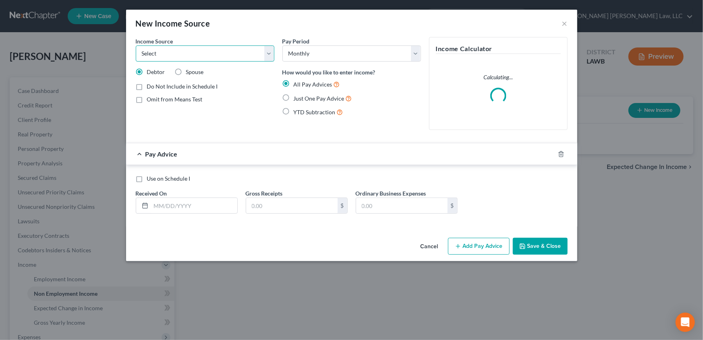
click at [186, 56] on select "Select Unemployment Disability (from employer) Pension Retirement Social Securi…" at bounding box center [205, 54] width 139 height 16
select select "4"
click at [136, 46] on select "Select Unemployment Disability (from employer) Pension Retirement Social Securi…" at bounding box center [205, 54] width 139 height 16
click at [294, 97] on label "Just One Pay Advice" at bounding box center [323, 98] width 58 height 9
click at [297, 97] on input "Just One Pay Advice" at bounding box center [299, 96] width 5 height 5
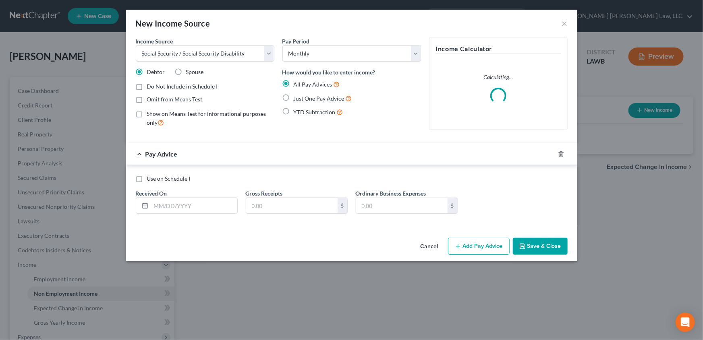
radio input "true"
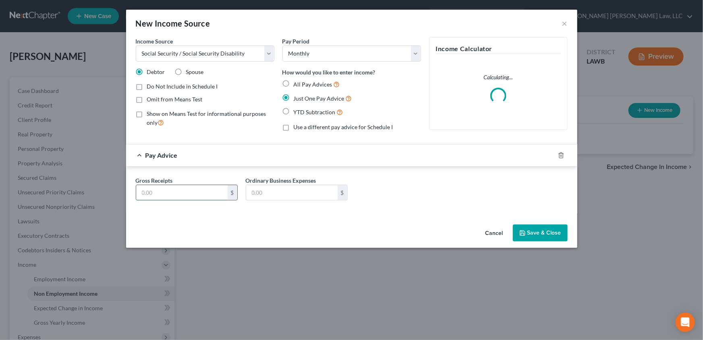
click at [166, 197] on input "text" at bounding box center [181, 192] width 91 height 15
type input "383.00"
click at [542, 229] on button "Save & Close" at bounding box center [540, 233] width 55 height 17
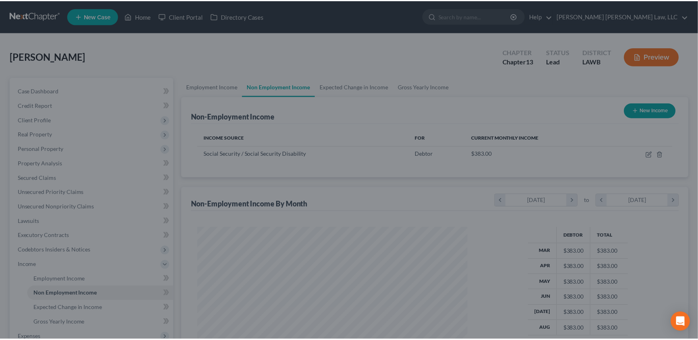
scroll to position [144, 286]
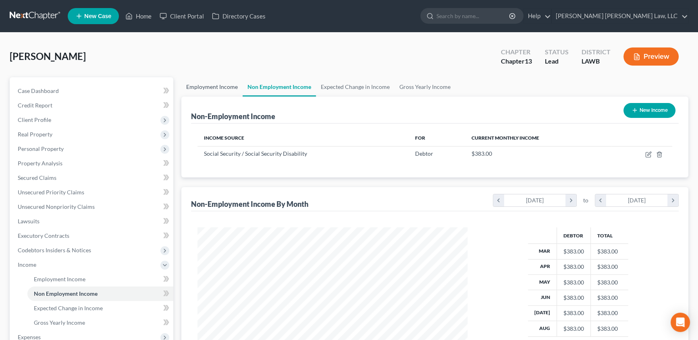
click at [205, 87] on link "Employment Income" at bounding box center [211, 86] width 61 height 19
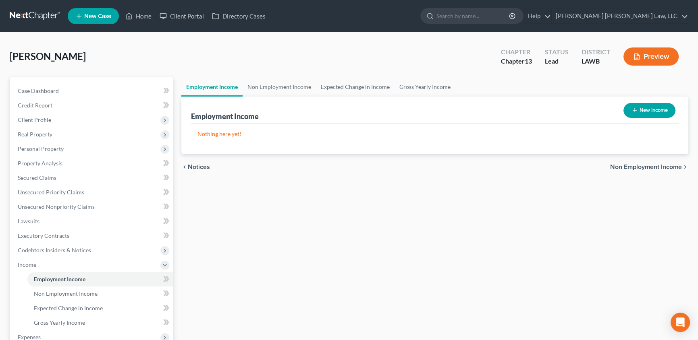
click at [655, 113] on button "New Income" at bounding box center [649, 110] width 52 height 15
select select "0"
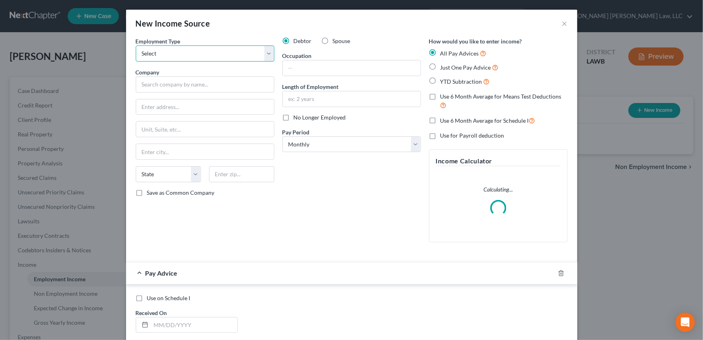
click at [172, 56] on select "Select Full or [DEMOGRAPHIC_DATA] Employment Self Employment" at bounding box center [205, 54] width 139 height 16
select select "1"
click at [136, 46] on select "Select Full or [DEMOGRAPHIC_DATA] Employment Self Employment" at bounding box center [205, 54] width 139 height 16
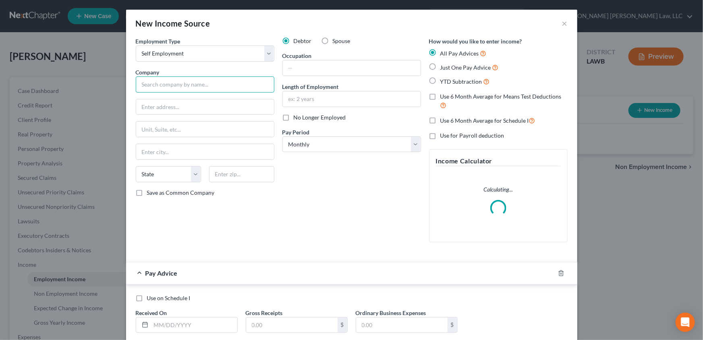
click at [160, 85] on input "text" at bounding box center [205, 85] width 139 height 16
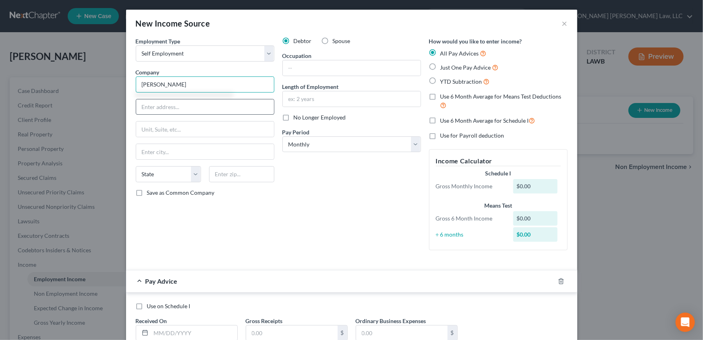
type input "[PERSON_NAME]"
click at [161, 109] on input "text" at bounding box center [205, 107] width 138 height 15
type input "[STREET_ADDRESS][PERSON_NAME]"
type input "[GEOGRAPHIC_DATA]"
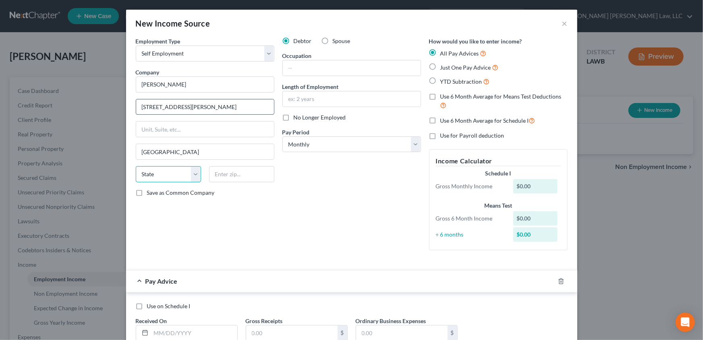
select select "19"
type input "71295"
click at [310, 68] on input "text" at bounding box center [352, 67] width 138 height 15
type input "housekeeping"
click at [320, 101] on input "text" at bounding box center [352, 98] width 138 height 15
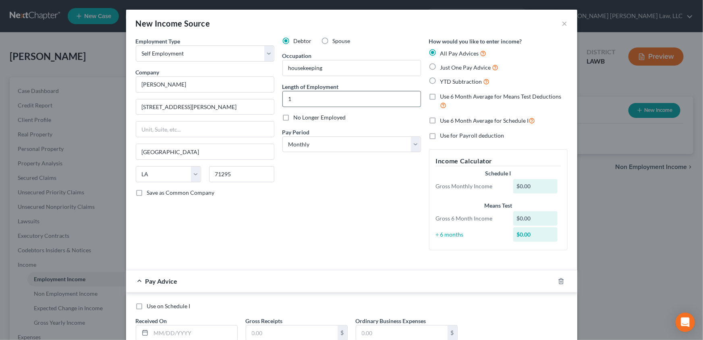
type input "1 year"
click at [306, 149] on select "Select Monthly Twice Monthly Every Other Week Weekly" at bounding box center [351, 145] width 139 height 16
click at [440, 67] on label "Just One Pay Advice" at bounding box center [469, 67] width 58 height 9
click at [444, 67] on input "Just One Pay Advice" at bounding box center [446, 65] width 5 height 5
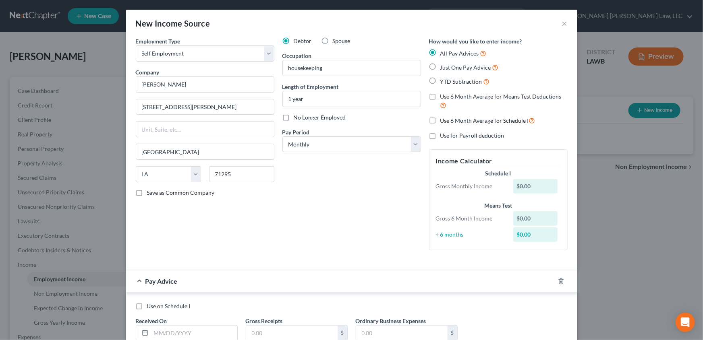
radio input "true"
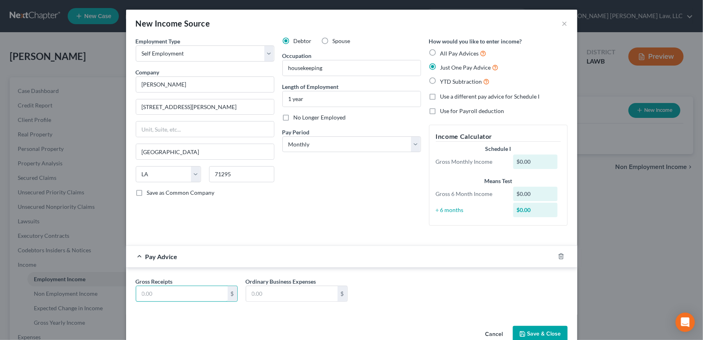
click at [146, 288] on div "Gross Receipts $ Ordinary Business Expenses $" at bounding box center [352, 293] width 440 height 31
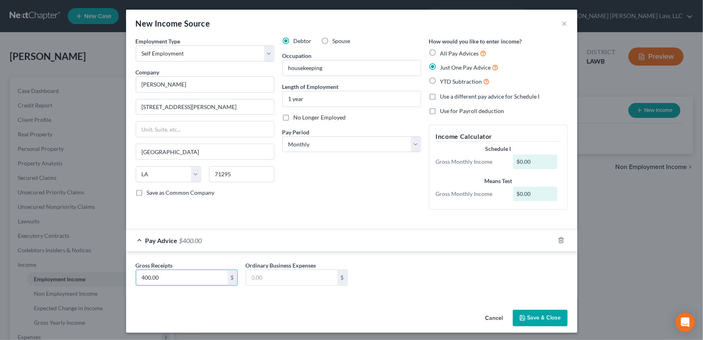
type input "400.00"
click at [536, 322] on button "Save & Close" at bounding box center [540, 318] width 55 height 17
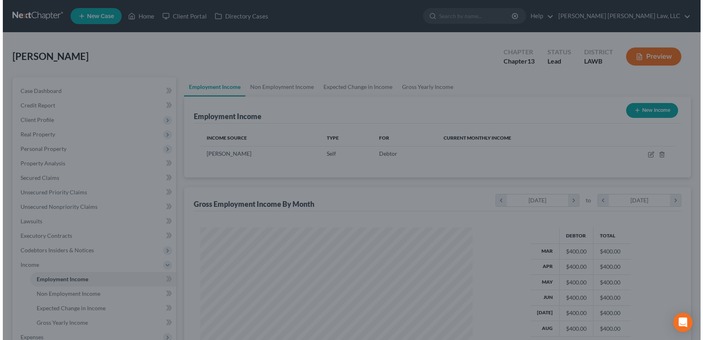
scroll to position [144, 286]
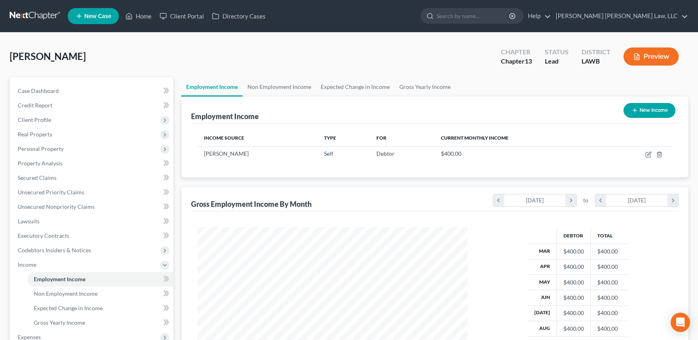
click at [649, 113] on button "New Income" at bounding box center [649, 110] width 52 height 15
select select "0"
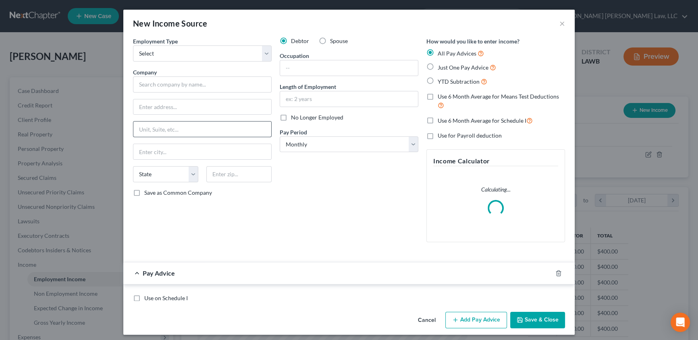
scroll to position [144, 288]
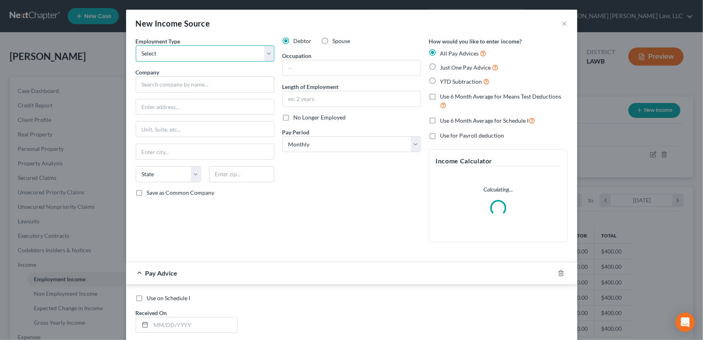
click at [163, 50] on select "Select Full or [DEMOGRAPHIC_DATA] Employment Self Employment" at bounding box center [205, 54] width 139 height 16
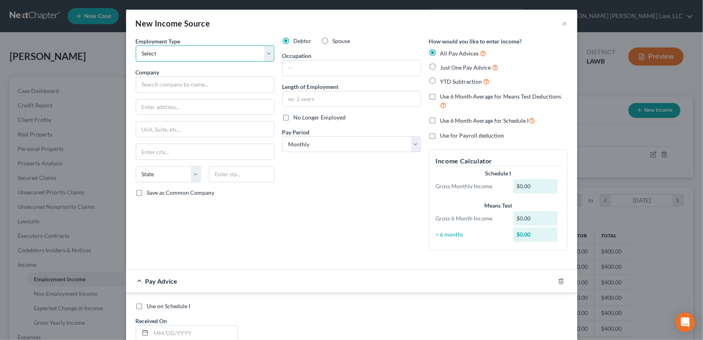
select select "1"
click at [136, 46] on select "Select Full or [DEMOGRAPHIC_DATA] Employment Self Employment" at bounding box center [205, 54] width 139 height 16
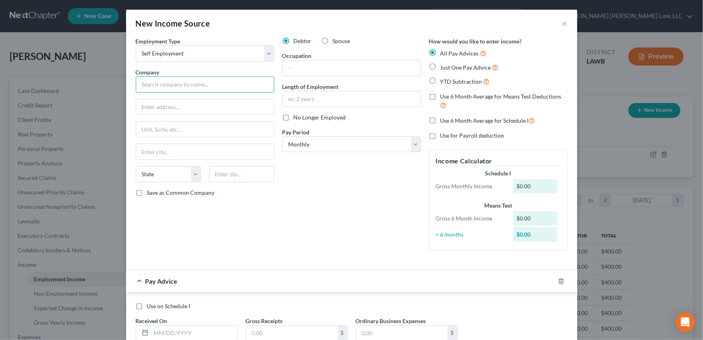
click at [164, 86] on input "text" at bounding box center [205, 85] width 139 height 16
type input "LDV Country Store"
click at [158, 104] on input "text" at bounding box center [205, 107] width 138 height 15
type input "1939 Hwy 135"
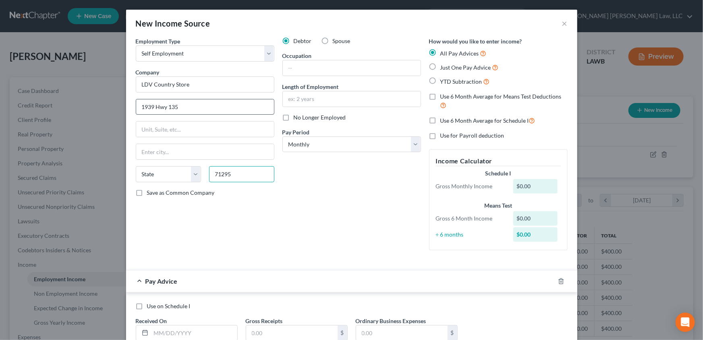
type input "71295"
type input "[GEOGRAPHIC_DATA]"
select select "19"
click at [304, 64] on input "text" at bounding box center [352, 67] width 138 height 15
type input "cashier"
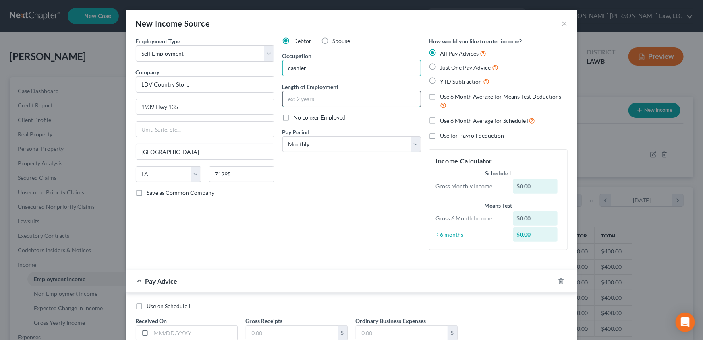
click at [292, 96] on input "text" at bounding box center [352, 98] width 138 height 15
type input "4 months"
click at [440, 68] on label "Just One Pay Advice" at bounding box center [469, 67] width 58 height 9
click at [444, 68] on input "Just One Pay Advice" at bounding box center [446, 65] width 5 height 5
radio input "true"
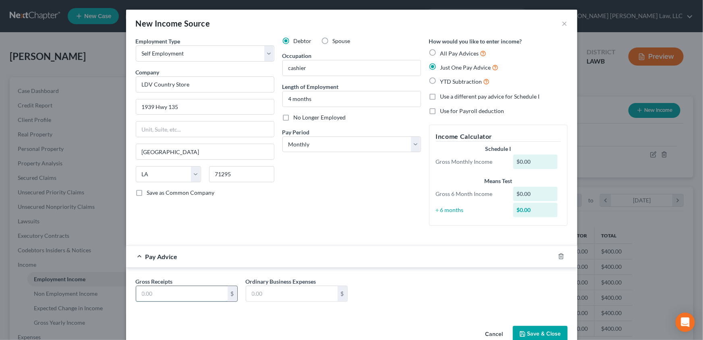
click at [173, 294] on input "text" at bounding box center [181, 293] width 91 height 15
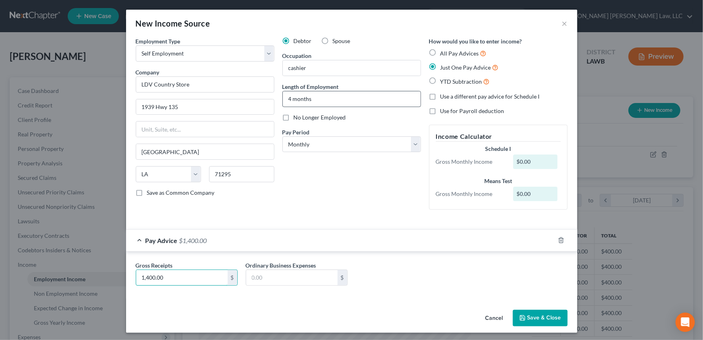
type input "1,400.00"
click at [326, 104] on input "4 months" at bounding box center [352, 98] width 138 height 15
click at [292, 98] on input "4 months" at bounding box center [352, 98] width 138 height 15
click at [313, 101] on input "4 months" at bounding box center [352, 98] width 138 height 15
type input "4"
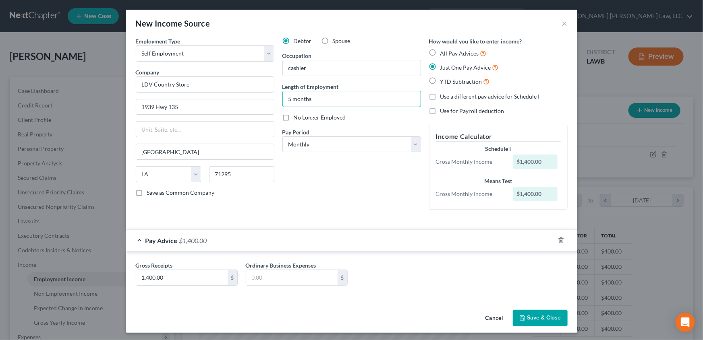
type input "5 months"
click at [534, 320] on button "Save & Close" at bounding box center [540, 318] width 55 height 17
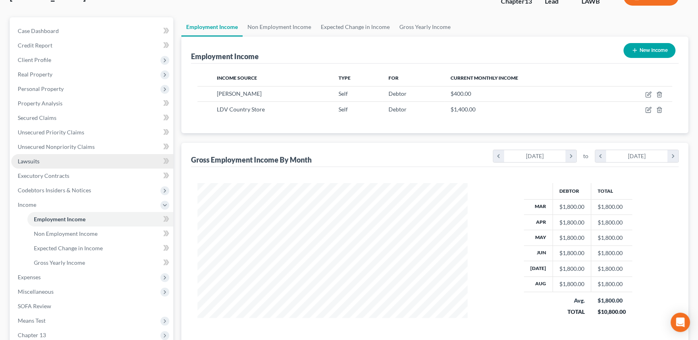
scroll to position [73, 0]
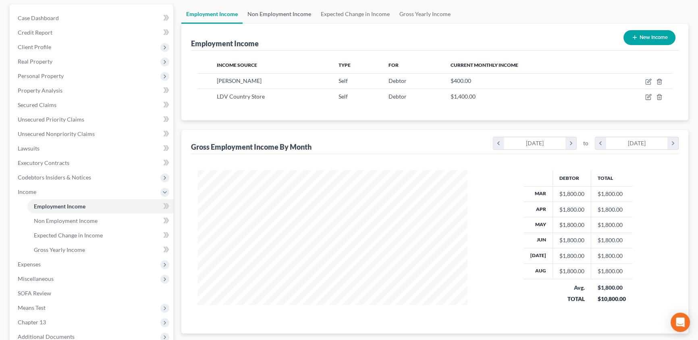
click at [294, 12] on link "Non Employment Income" at bounding box center [279, 13] width 73 height 19
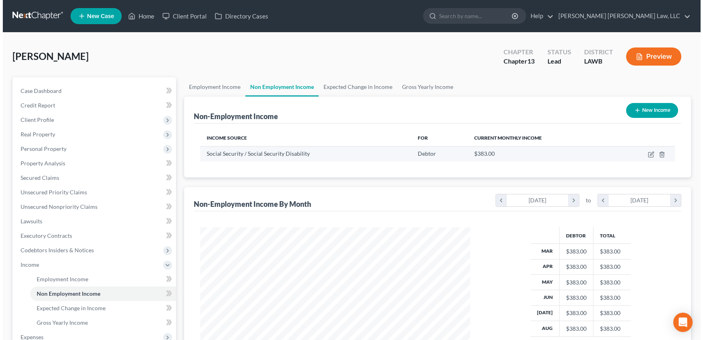
scroll to position [144, 286]
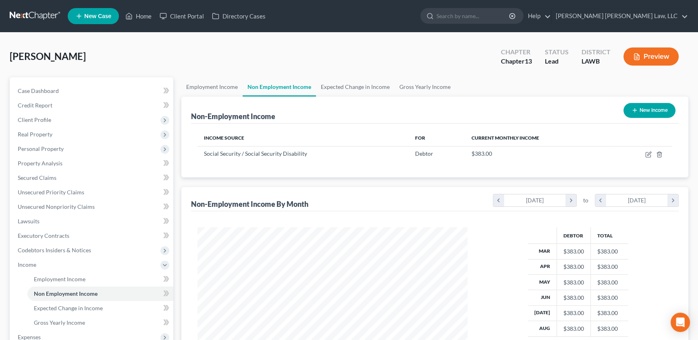
click at [642, 109] on button "New Income" at bounding box center [649, 110] width 52 height 15
select select "0"
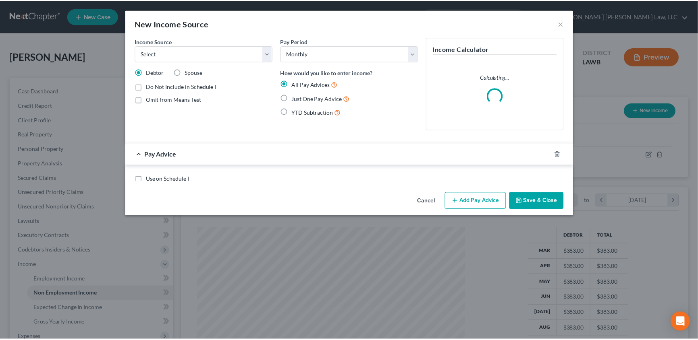
scroll to position [144, 288]
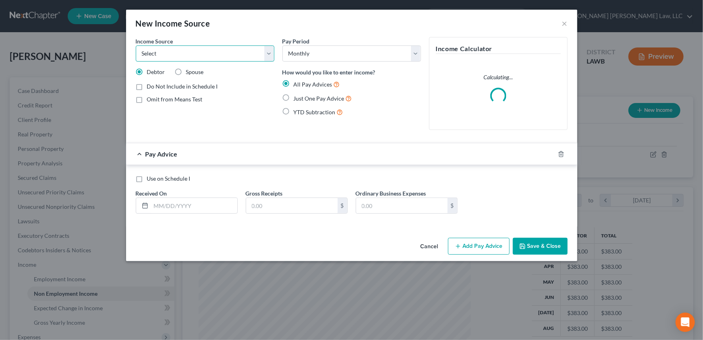
click at [163, 58] on select "Select Unemployment Disability (from employer) Pension Retirement Social Securi…" at bounding box center [205, 54] width 139 height 16
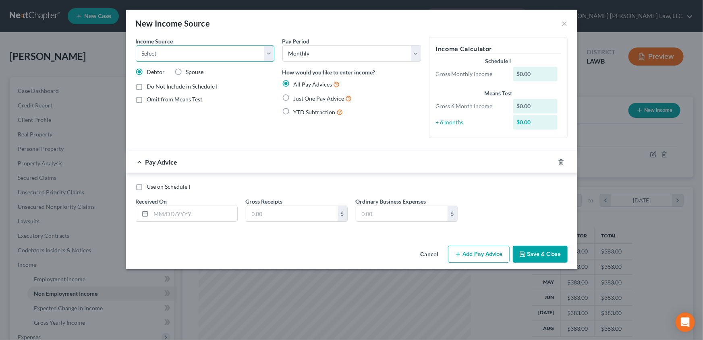
select select "13"
click at [136, 46] on select "Select Unemployment Disability (from employer) Pension Retirement Social Securi…" at bounding box center [205, 54] width 139 height 16
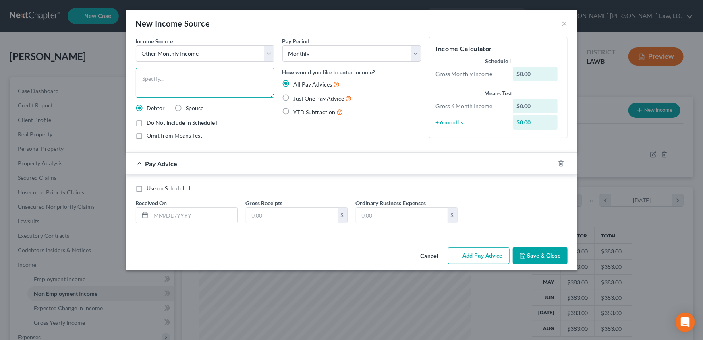
click at [177, 82] on textarea at bounding box center [205, 83] width 139 height 30
type textarea "daughter's social security"
click at [294, 99] on label "Just One Pay Advice" at bounding box center [323, 98] width 58 height 9
click at [297, 99] on input "Just One Pay Advice" at bounding box center [299, 96] width 5 height 5
radio input "true"
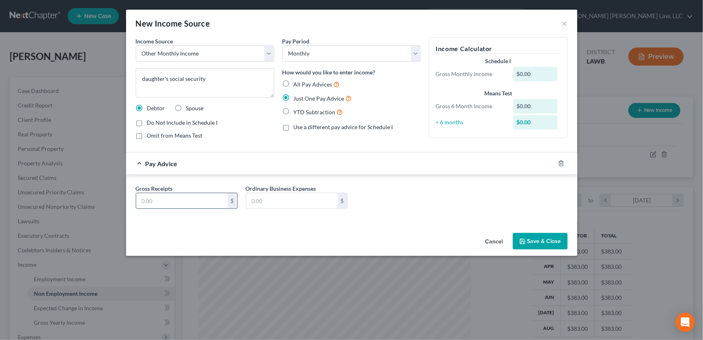
click at [145, 200] on input "text" at bounding box center [181, 200] width 91 height 15
type input "383.00"
click at [550, 240] on button "Save & Close" at bounding box center [540, 241] width 55 height 17
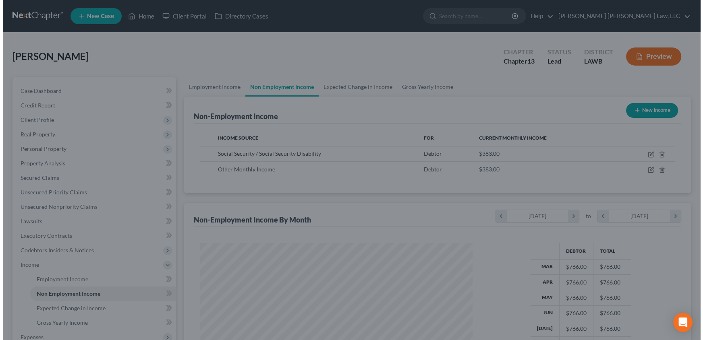
scroll to position [402700, 402558]
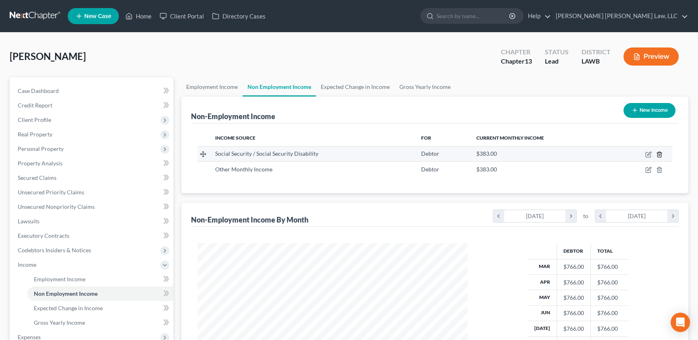
click at [660, 152] on icon "button" at bounding box center [659, 154] width 4 height 5
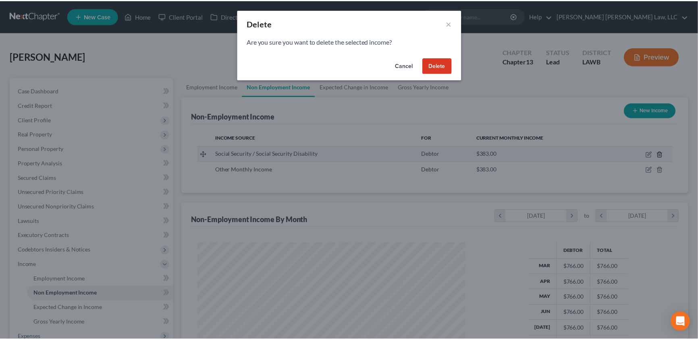
scroll to position [144, 288]
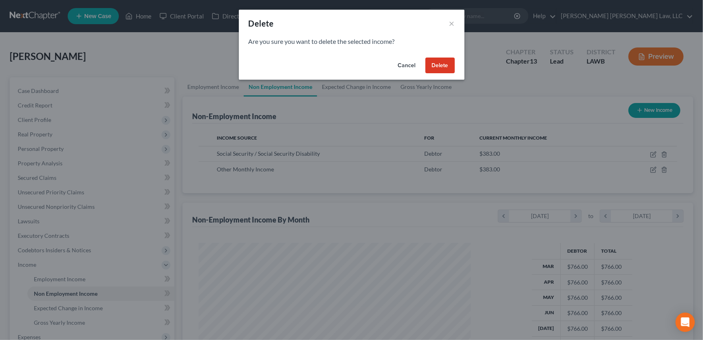
click at [448, 68] on button "Delete" at bounding box center [439, 66] width 29 height 16
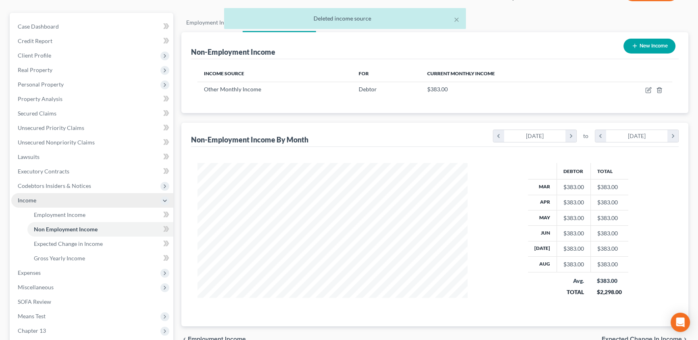
scroll to position [73, 0]
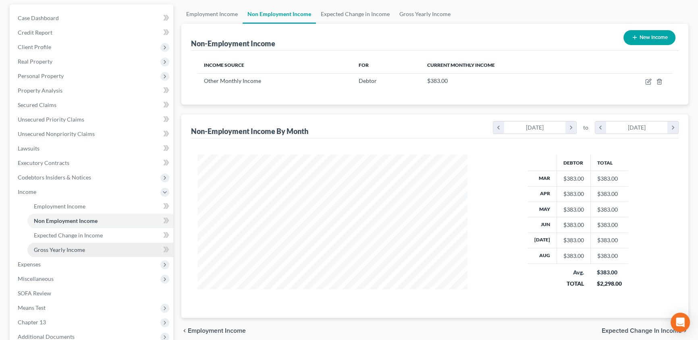
drag, startPoint x: 56, startPoint y: 246, endPoint x: 68, endPoint y: 245, distance: 12.5
click at [56, 247] on span "Gross Yearly Income" at bounding box center [59, 250] width 51 height 7
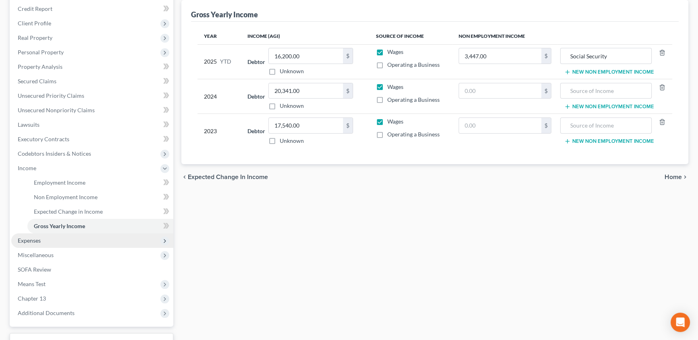
scroll to position [110, 0]
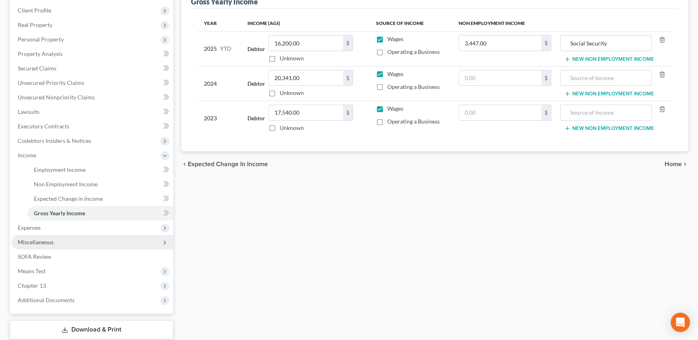
click at [46, 240] on span "Miscellaneous" at bounding box center [36, 242] width 36 height 7
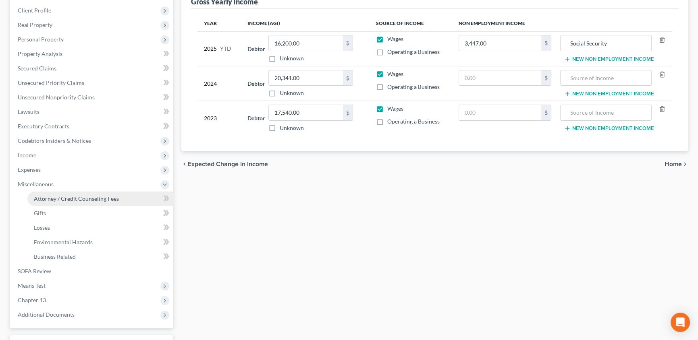
click at [106, 195] on span "Attorney / Credit Counseling Fees" at bounding box center [76, 198] width 85 height 7
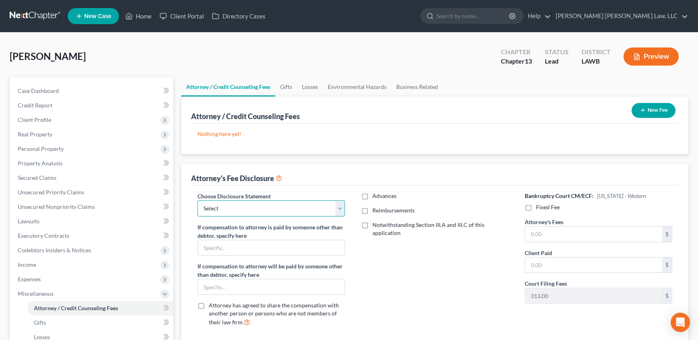
click at [219, 209] on select "Select LAEB 2016 Bankruptcy Rule 2016(B) Disclosure and Application for Approva…" at bounding box center [270, 209] width 147 height 16
select select "1"
click at [197, 201] on select "Select LAEB 2016 Bankruptcy Rule 2016(B) Disclosure and Application for Approva…" at bounding box center [270, 209] width 147 height 16
click at [372, 213] on label "Reimbursements" at bounding box center [393, 211] width 42 height 8
click at [375, 212] on input "Reimbursements" at bounding box center [377, 209] width 5 height 5
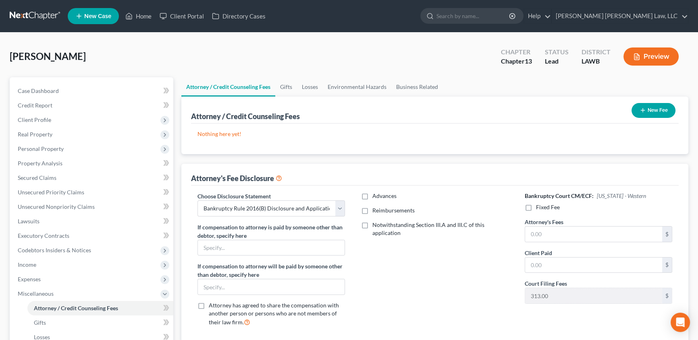
checkbox input "true"
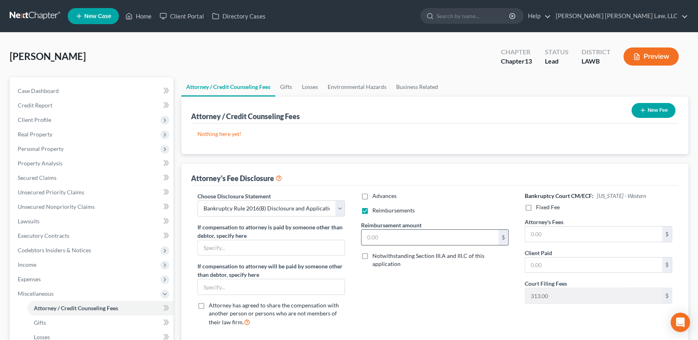
click at [386, 240] on input "text" at bounding box center [429, 237] width 137 height 15
type input "250.00"
click at [536, 205] on label "Fixed Fee" at bounding box center [548, 207] width 24 height 8
click at [539, 205] on input "Fixed Fee" at bounding box center [541, 205] width 5 height 5
checkbox input "true"
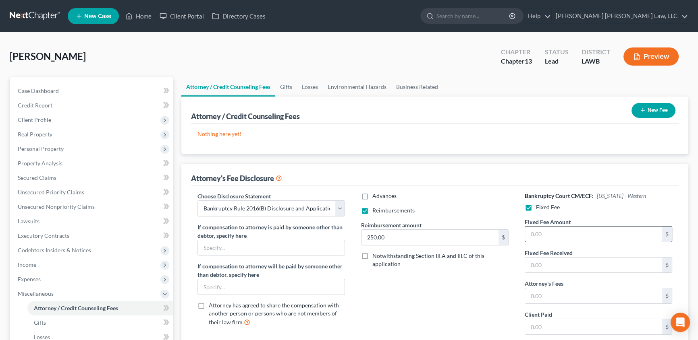
click at [537, 233] on input "text" at bounding box center [593, 234] width 137 height 15
type input "5,025.00"
click at [533, 294] on input "text" at bounding box center [593, 295] width 137 height 15
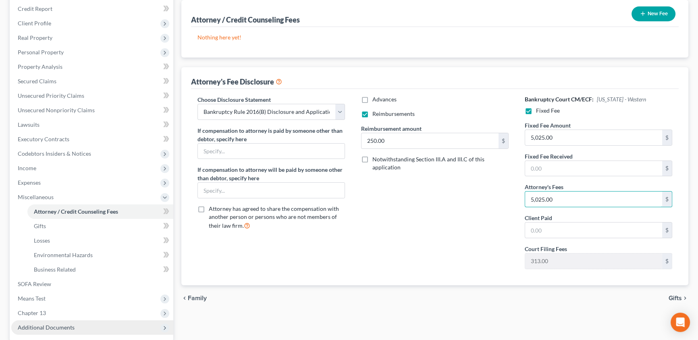
scroll to position [110, 0]
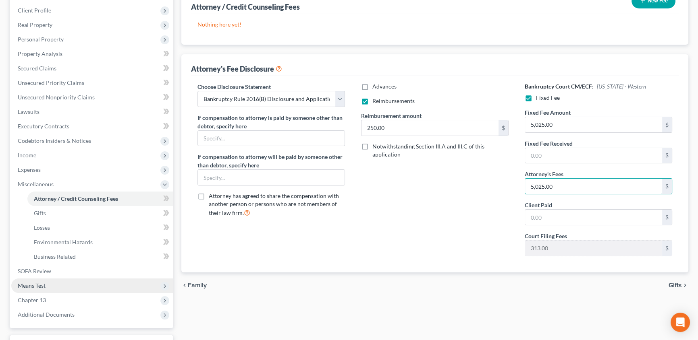
type input "5,025.00"
click at [44, 285] on span "Means Test" at bounding box center [32, 285] width 28 height 7
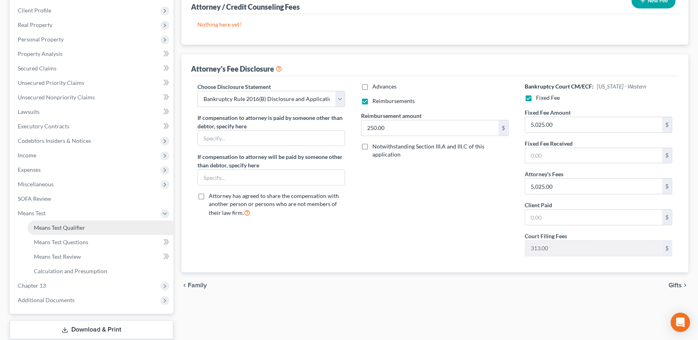
click at [77, 222] on link "Means Test Qualifier" at bounding box center [100, 228] width 146 height 15
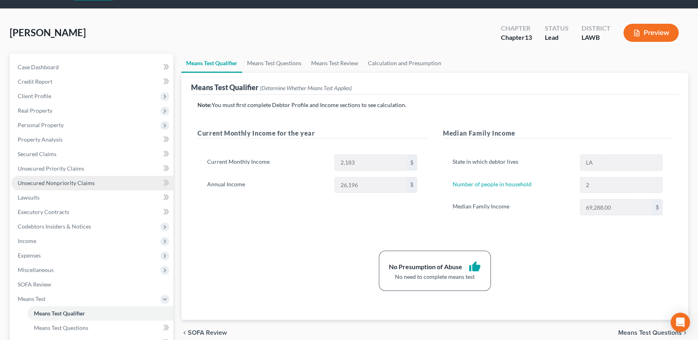
scroll to position [36, 0]
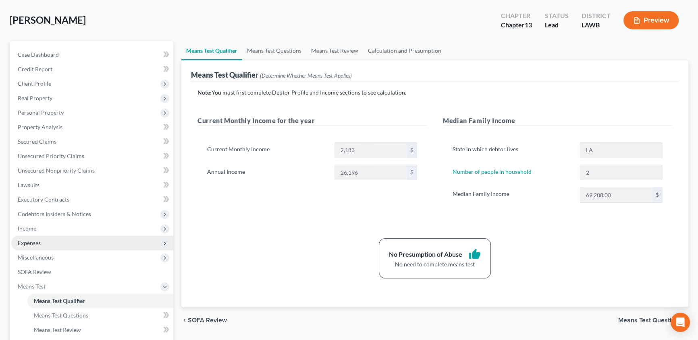
click at [36, 241] on span "Expenses" at bounding box center [29, 243] width 23 height 7
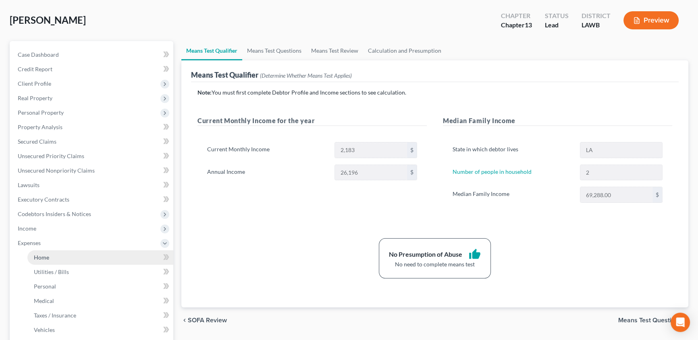
click at [36, 254] on span "Home" at bounding box center [41, 257] width 15 height 7
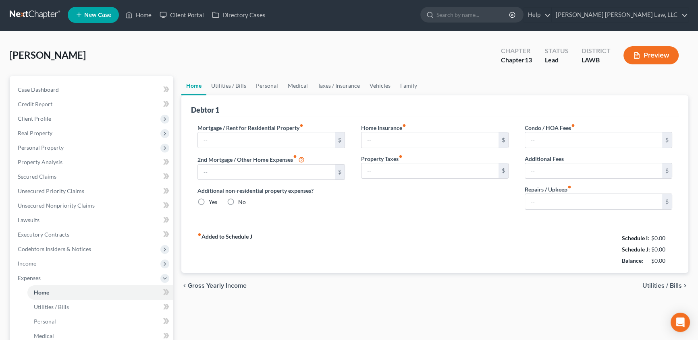
type input "0.00"
radio input "true"
type input "0.00"
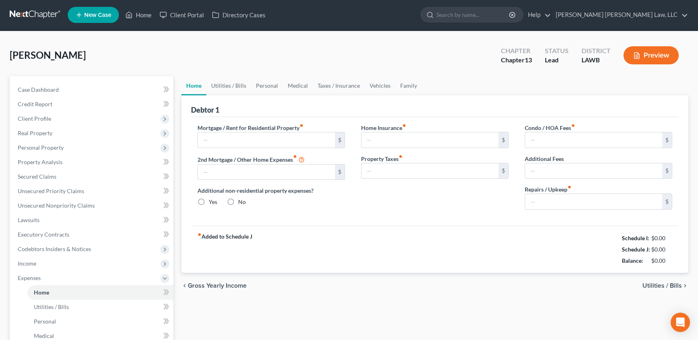
type input "0.00"
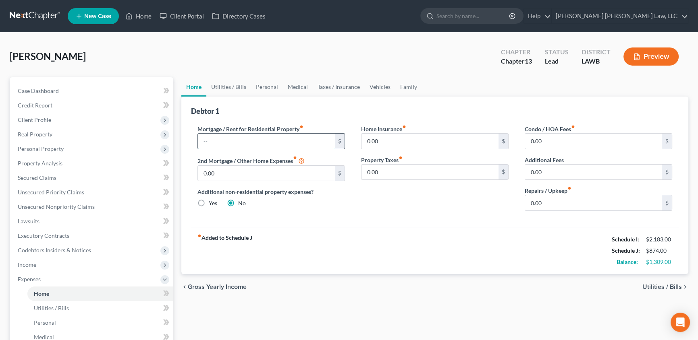
click at [218, 141] on input "text" at bounding box center [266, 141] width 137 height 15
type input "0.00"
click at [229, 85] on link "Utilities / Bills" at bounding box center [228, 86] width 45 height 19
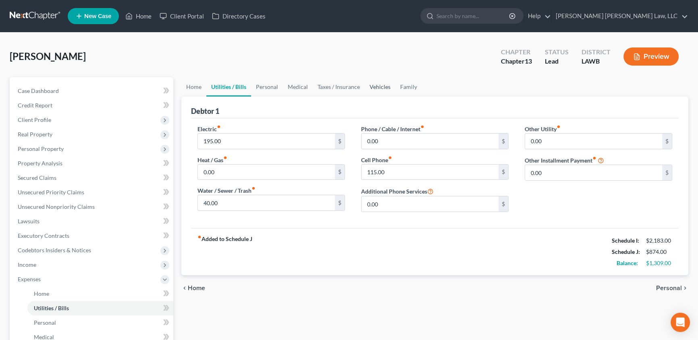
click at [380, 86] on link "Vehicles" at bounding box center [380, 86] width 31 height 19
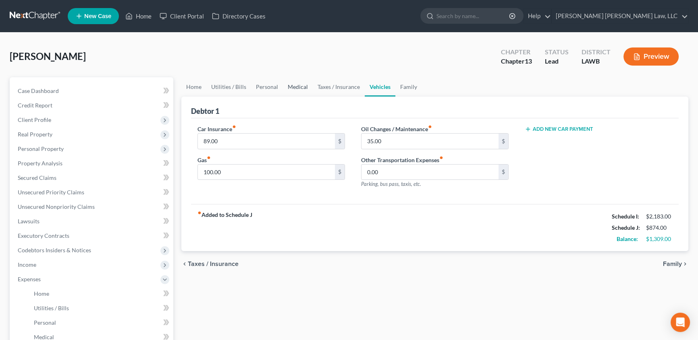
click at [294, 86] on link "Medical" at bounding box center [298, 86] width 30 height 19
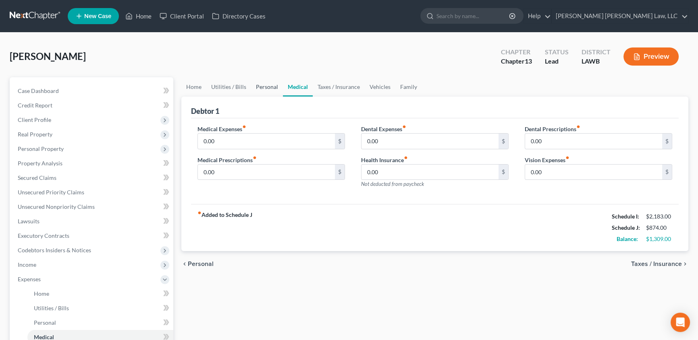
click at [263, 88] on link "Personal" at bounding box center [267, 86] width 32 height 19
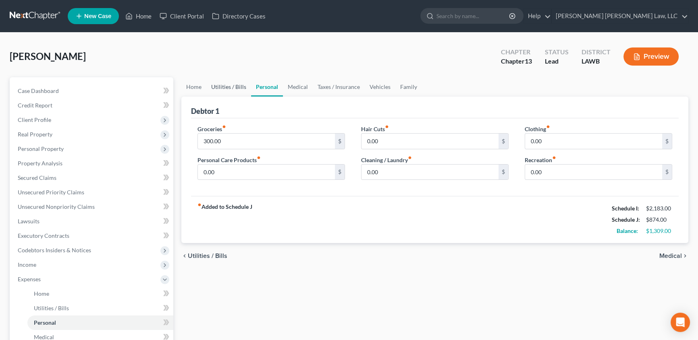
click at [232, 88] on link "Utilities / Bills" at bounding box center [228, 86] width 45 height 19
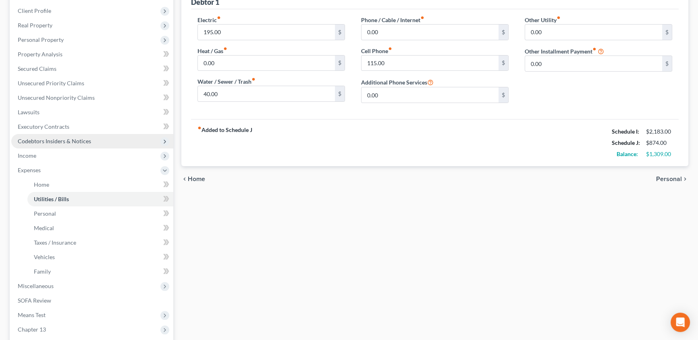
scroll to position [110, 0]
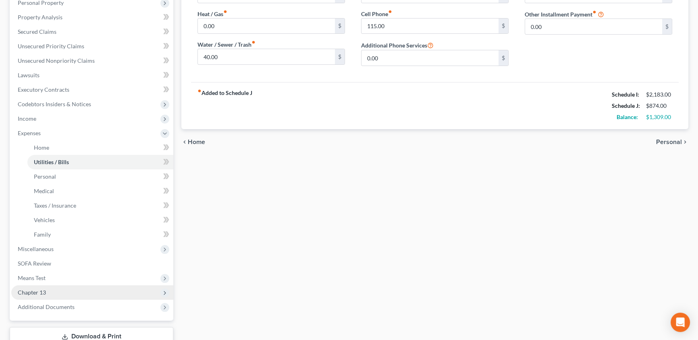
click at [37, 294] on span "Chapter 13" at bounding box center [32, 292] width 28 height 7
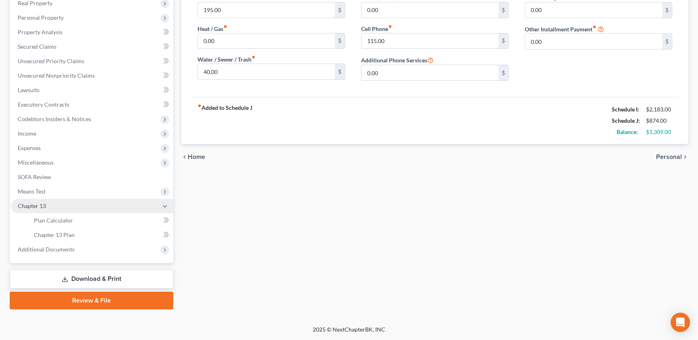
scroll to position [131, 0]
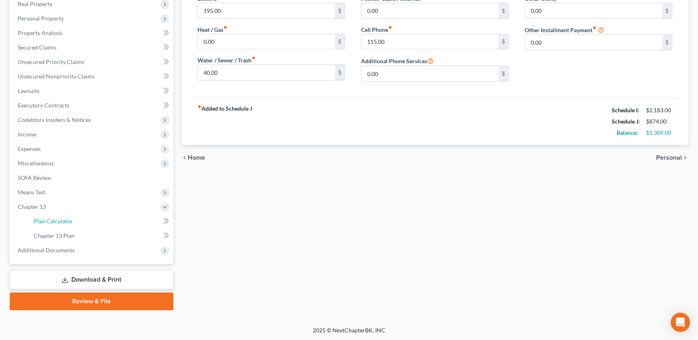
drag, startPoint x: 56, startPoint y: 219, endPoint x: 236, endPoint y: 238, distance: 180.3
click at [56, 219] on span "Plan Calculator" at bounding box center [53, 221] width 39 height 7
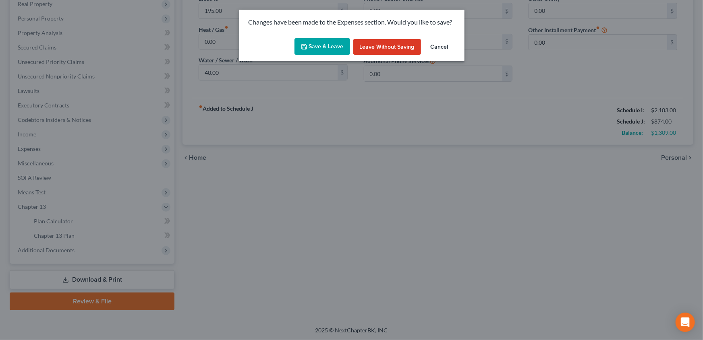
click at [332, 52] on button "Save & Leave" at bounding box center [322, 46] width 56 height 17
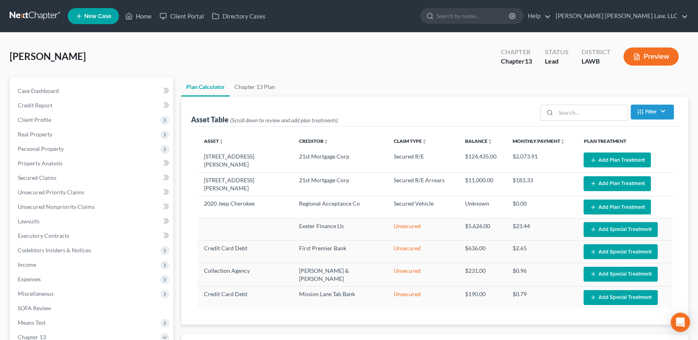
select select "59"
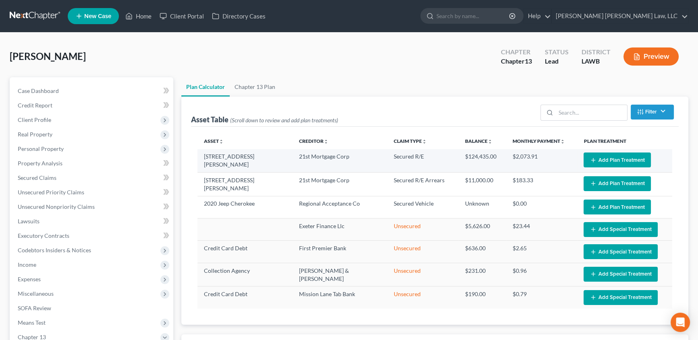
click at [606, 159] on button "Add Plan Treatment" at bounding box center [616, 160] width 67 height 15
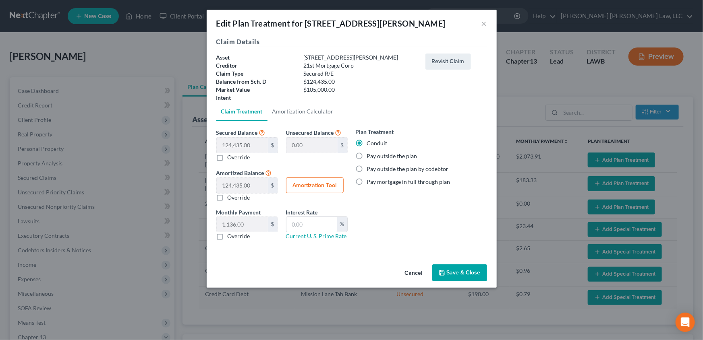
click at [228, 238] on label "Override" at bounding box center [239, 236] width 23 height 8
click at [231, 238] on input "Override" at bounding box center [233, 234] width 5 height 5
checkbox input "true"
click at [251, 223] on input "text" at bounding box center [242, 224] width 51 height 15
type input "950.85"
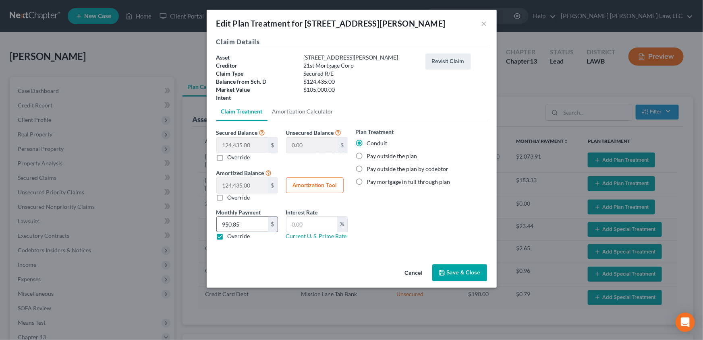
drag, startPoint x: 458, startPoint y: 274, endPoint x: 251, endPoint y: 225, distance: 213.3
click at [458, 274] on button "Save & Close" at bounding box center [459, 273] width 55 height 17
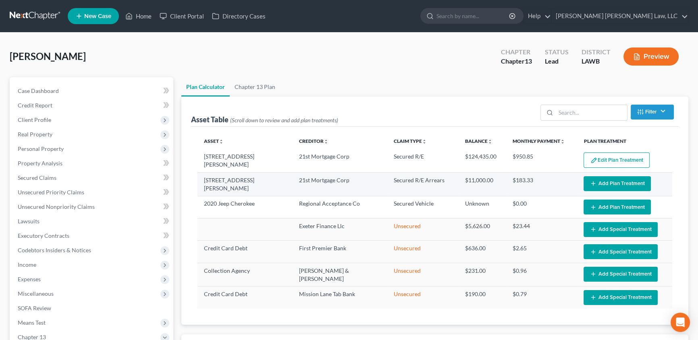
select select "59"
click at [609, 181] on button "Add Plan Treatment" at bounding box center [616, 183] width 67 height 15
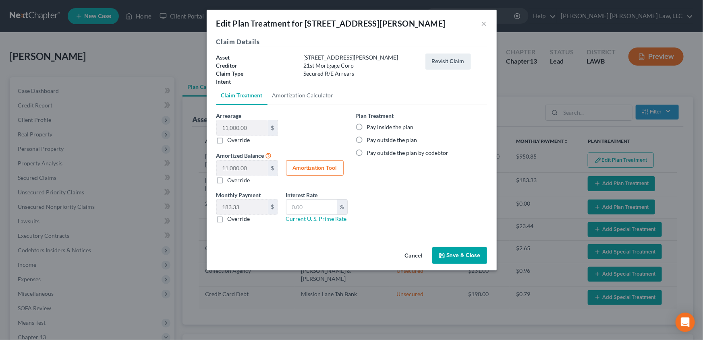
click at [367, 126] on label "Pay inside the plan" at bounding box center [390, 127] width 47 height 8
click at [370, 126] on input "Pay inside the plan" at bounding box center [372, 125] width 5 height 5
radio input "true"
drag, startPoint x: 466, startPoint y: 254, endPoint x: 336, endPoint y: 246, distance: 130.8
click at [466, 254] on button "Save & Close" at bounding box center [459, 255] width 55 height 17
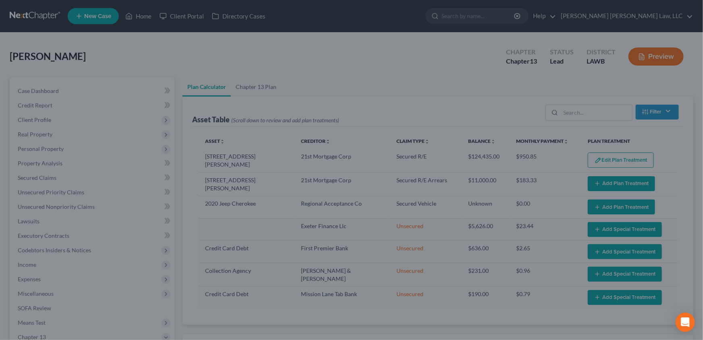
select select "59"
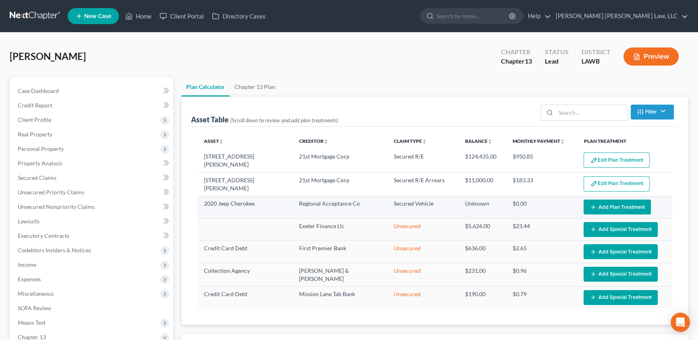
click at [620, 200] on button "Add Plan Treatment" at bounding box center [616, 207] width 67 height 15
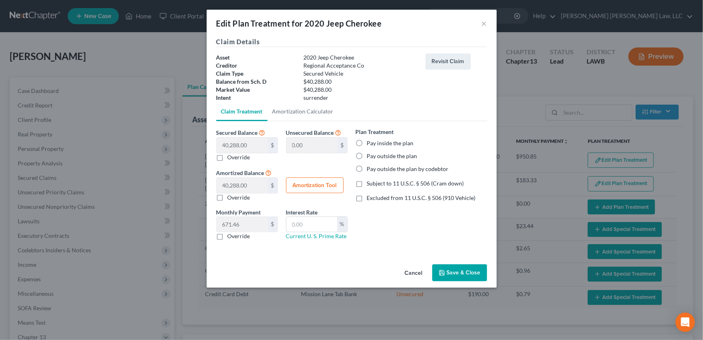
click at [464, 277] on button "Save & Close" at bounding box center [459, 273] width 55 height 17
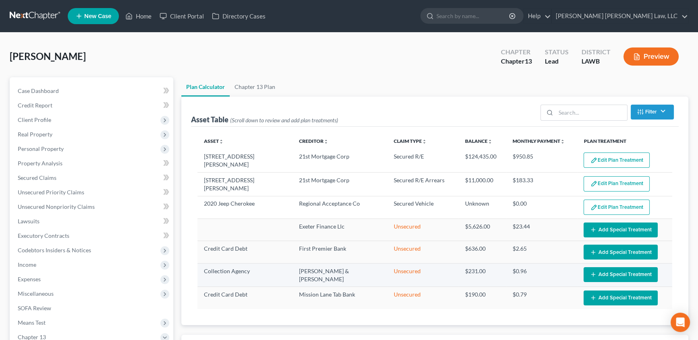
select select "59"
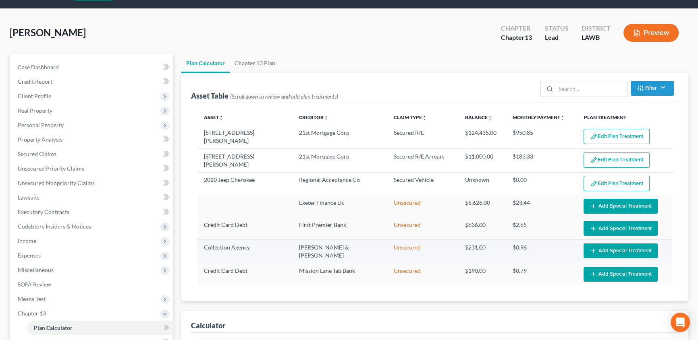
scroll to position [36, 0]
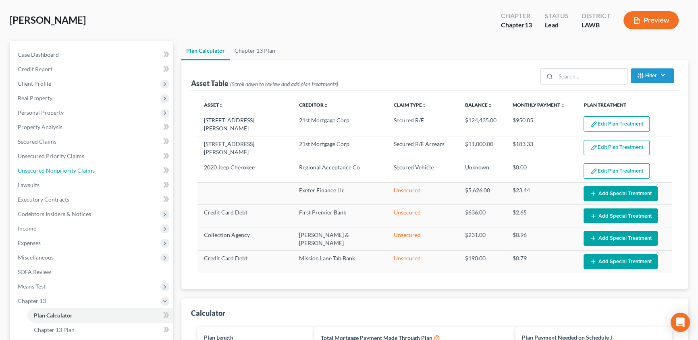
drag, startPoint x: 64, startPoint y: 170, endPoint x: 4, endPoint y: 209, distance: 72.1
click at [64, 170] on span "Unsecured Nonpriority Claims" at bounding box center [56, 170] width 77 height 7
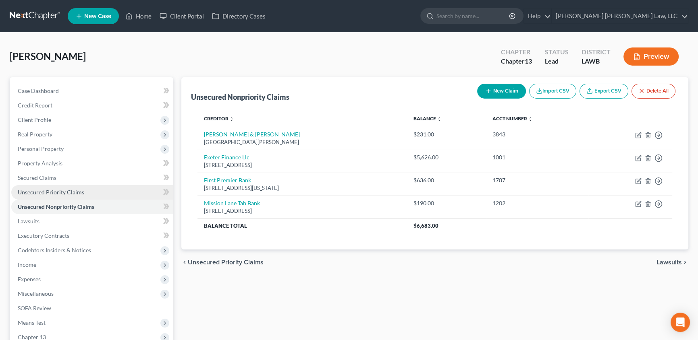
click at [64, 190] on span "Unsecured Priority Claims" at bounding box center [51, 192] width 66 height 7
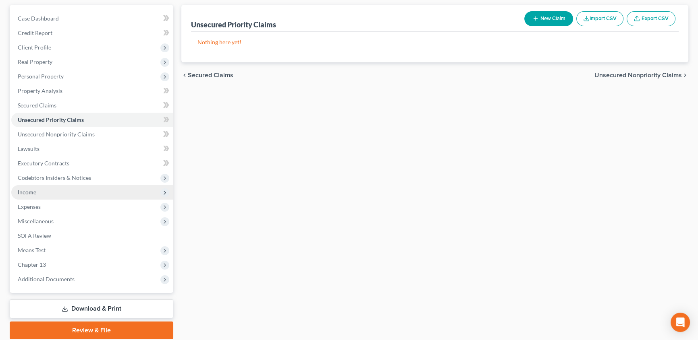
scroll to position [73, 0]
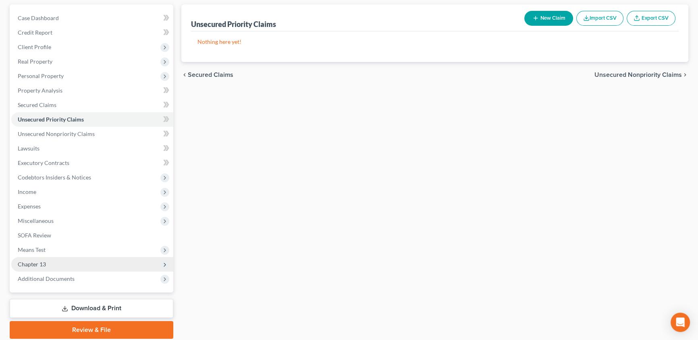
click at [49, 264] on span "Chapter 13" at bounding box center [92, 264] width 162 height 15
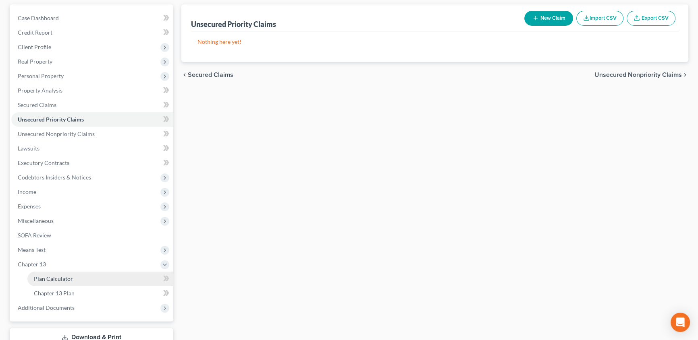
click at [52, 277] on span "Plan Calculator" at bounding box center [53, 279] width 39 height 7
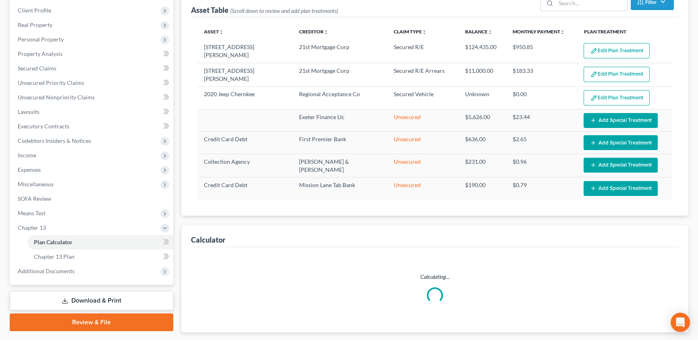
select select "59"
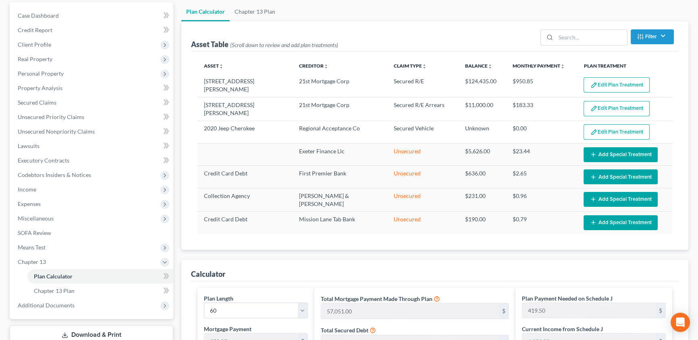
scroll to position [73, 0]
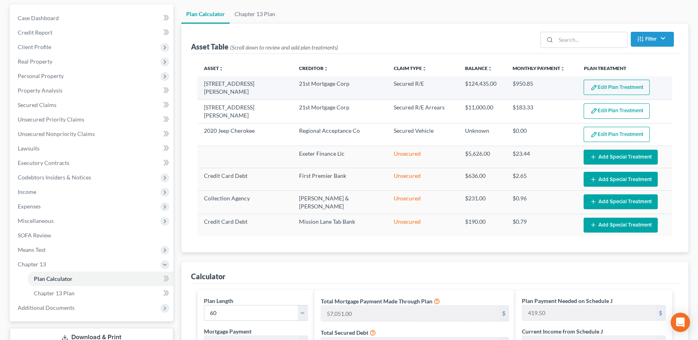
click at [607, 85] on button "Edit Plan Treatment" at bounding box center [616, 87] width 66 height 15
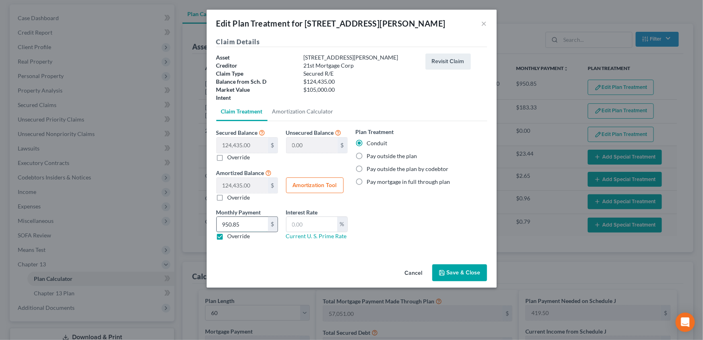
click at [241, 224] on input "950.85" at bounding box center [242, 224] width 51 height 15
type input "1,147.00"
click at [441, 271] on polyline "button" at bounding box center [441, 271] width 2 height 1
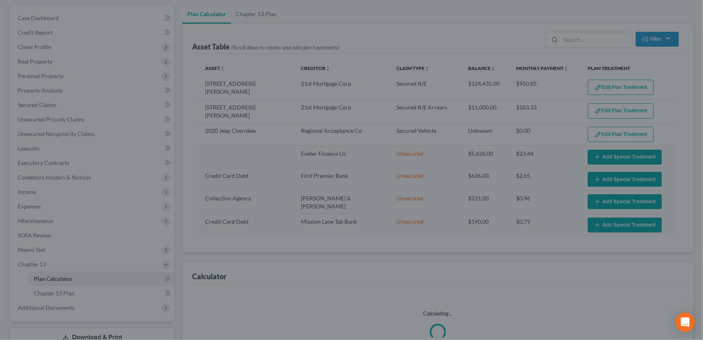
select select "59"
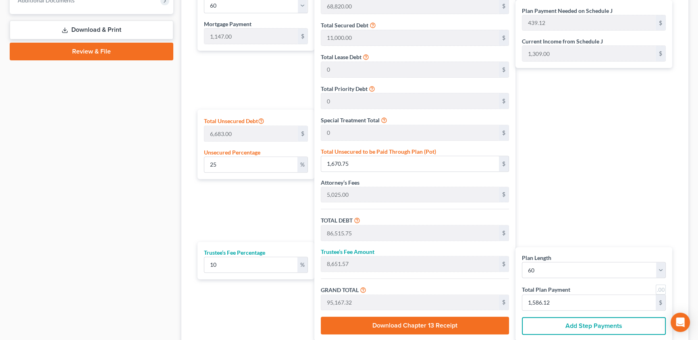
scroll to position [439, 0]
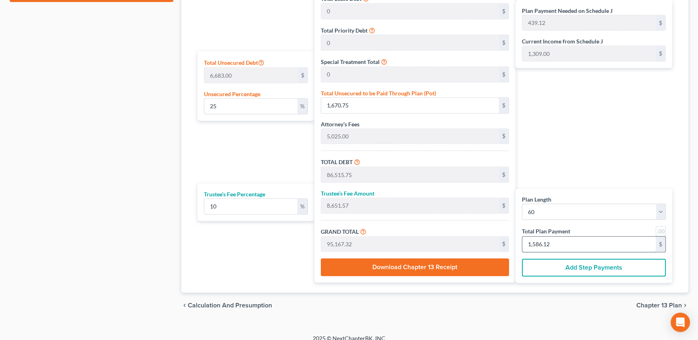
click at [561, 238] on input "1,586.12" at bounding box center [588, 244] width 133 height 15
type input "0"
type input "54.54"
type input "5.45"
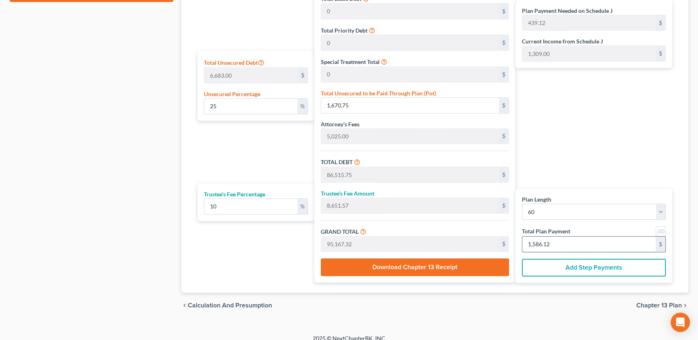
type input "60.00"
type input "1"
type input "818.18"
type input "81.81"
type input "900.00"
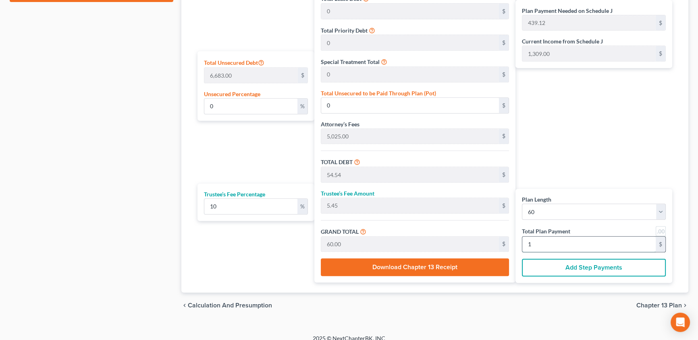
type input "15"
type input "8,672.72"
type input "867.27"
type input "9,540.00"
type input "159"
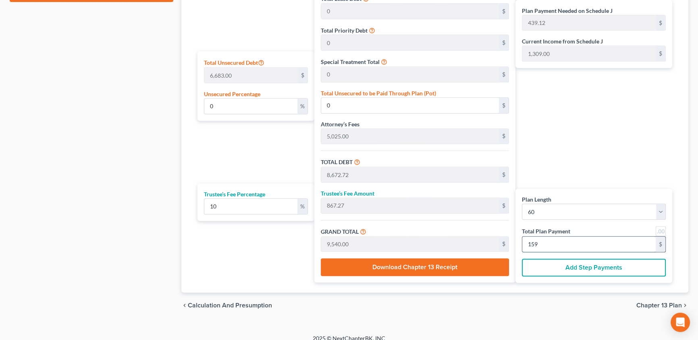
type input "28.17"
type input "1,882.27"
type input "86,727.27"
type input "8,672.72"
type input "95,400.00"
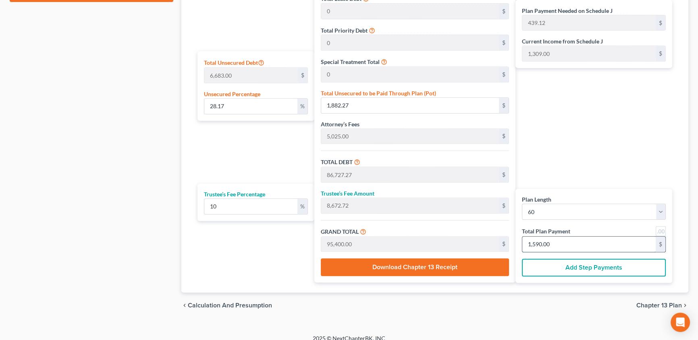
type input "1,590.00"
click at [646, 303] on span "Chapter 13 Plan" at bounding box center [659, 306] width 46 height 6
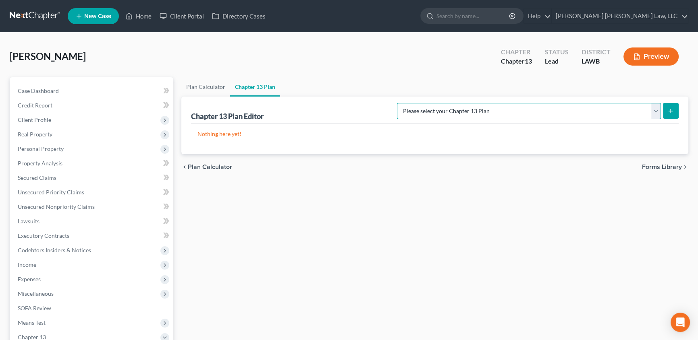
click at [495, 105] on select "Please select your Chapter 13 Plan [PERSON_NAME] Custom Plan (Revised [DATE]) […" at bounding box center [529, 111] width 264 height 16
select select "1"
click at [481, 103] on select "Please select your Chapter 13 Plan [PERSON_NAME] Custom Plan (Revised [DATE]) […" at bounding box center [529, 111] width 264 height 16
click at [668, 112] on icon "submit" at bounding box center [670, 111] width 6 height 6
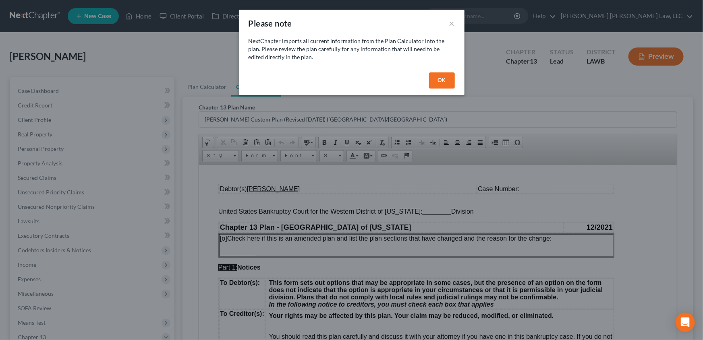
click at [447, 82] on button "OK" at bounding box center [442, 81] width 26 height 16
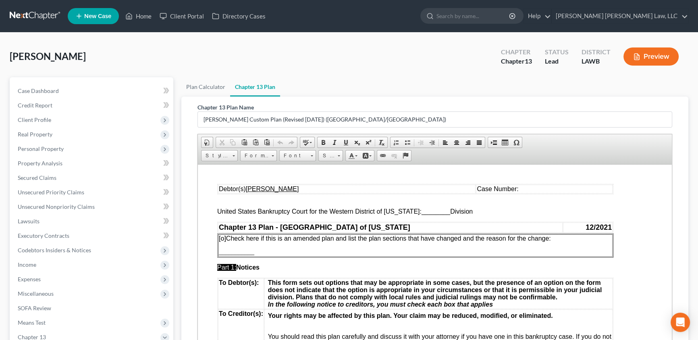
drag, startPoint x: 415, startPoint y: 211, endPoint x: 499, endPoint y: 218, distance: 84.1
click at [421, 211] on span "________" at bounding box center [435, 211] width 29 height 7
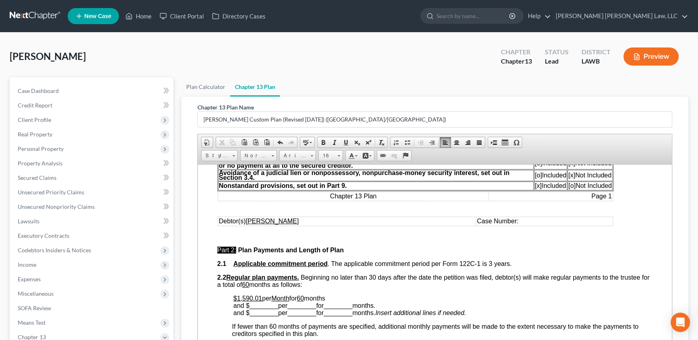
scroll to position [330, 0]
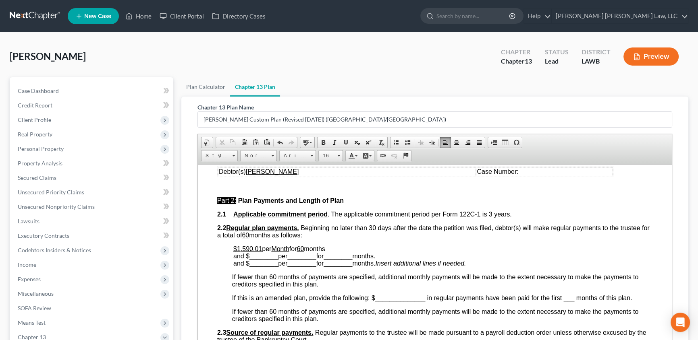
click at [258, 252] on u "$1,590.01" at bounding box center [247, 248] width 29 height 7
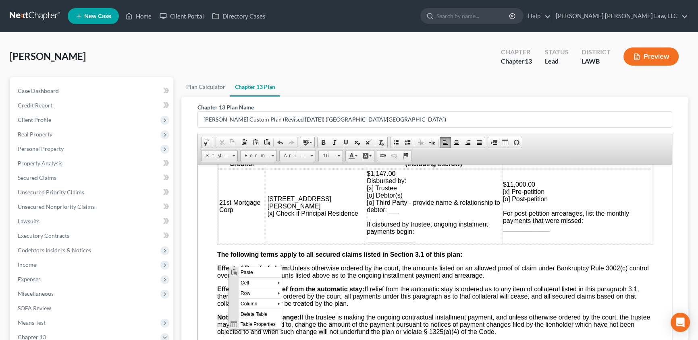
scroll to position [0, 0]
click at [245, 293] on span "Row" at bounding box center [257, 293] width 39 height 10
click at [303, 302] on span "Insert Row After" at bounding box center [314, 304] width 47 height 10
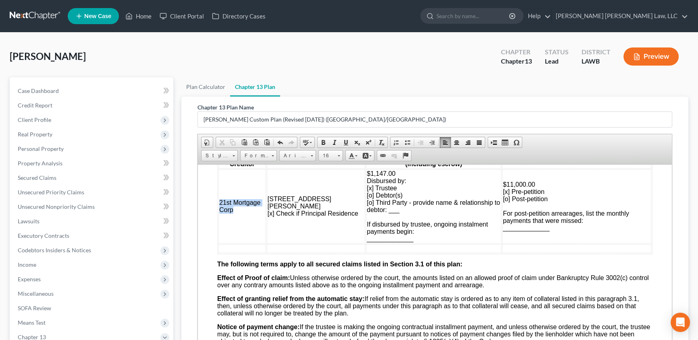
drag, startPoint x: 220, startPoint y: 230, endPoint x: 258, endPoint y: 238, distance: 39.2
click at [258, 238] on td "21st Mortgage Corp" at bounding box center [242, 206] width 48 height 74
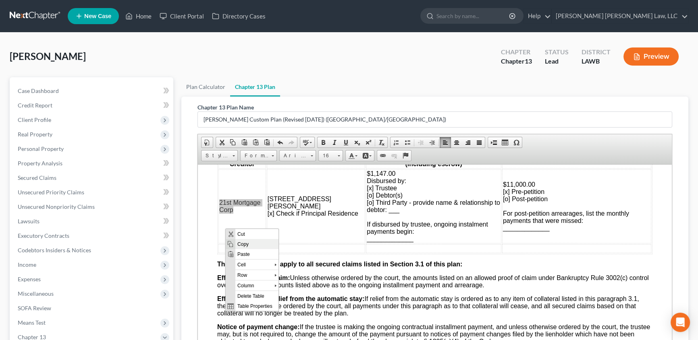
click at [240, 245] on span "Copy" at bounding box center [256, 244] width 43 height 10
copy span "21st Mortgage Corp"
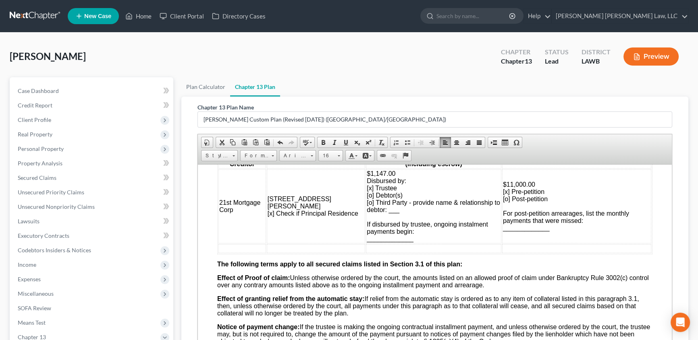
click at [230, 253] on td at bounding box center [242, 248] width 48 height 9
click at [249, 223] on span "Paste" at bounding box center [261, 221] width 43 height 10
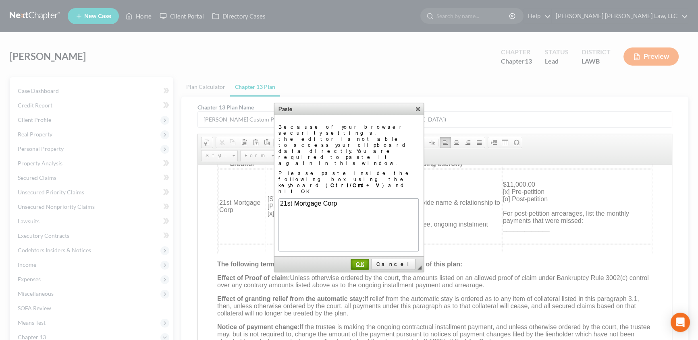
drag, startPoint x: 378, startPoint y: 227, endPoint x: 144, endPoint y: 60, distance: 287.3
click at [368, 261] on span "OK" at bounding box center [359, 264] width 17 height 6
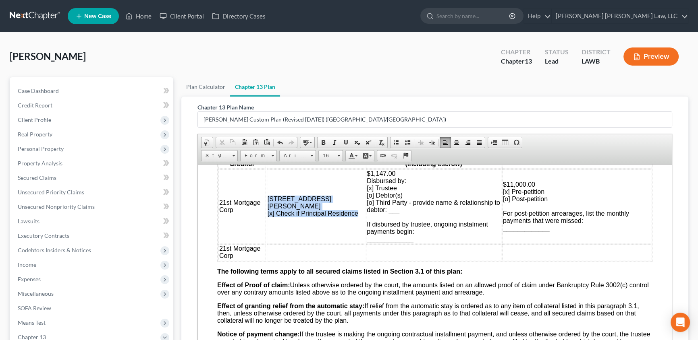
drag, startPoint x: 269, startPoint y: 226, endPoint x: 311, endPoint y: 245, distance: 45.8
click at [311, 243] on td "[STREET_ADDRESS][PERSON_NAME] [x] Check if Principal Residence" at bounding box center [316, 206] width 98 height 74
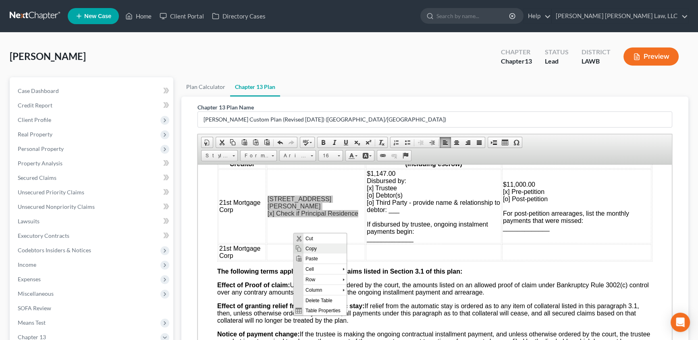
click at [309, 249] on span "Copy" at bounding box center [324, 249] width 43 height 10
copy span "[STREET_ADDRESS][PERSON_NAME] [x] Check if Principal Residence"
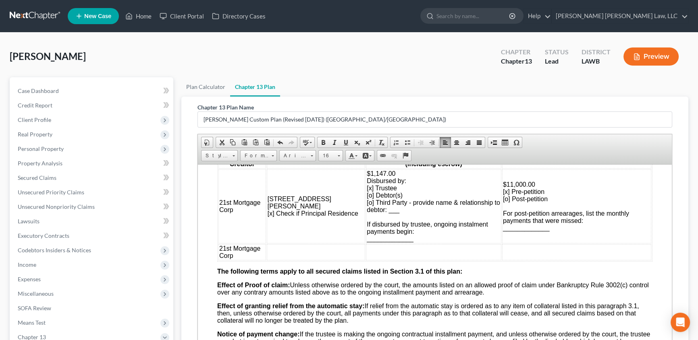
click at [278, 260] on td at bounding box center [316, 252] width 98 height 16
click at [299, 226] on span "Paste" at bounding box center [310, 225] width 43 height 10
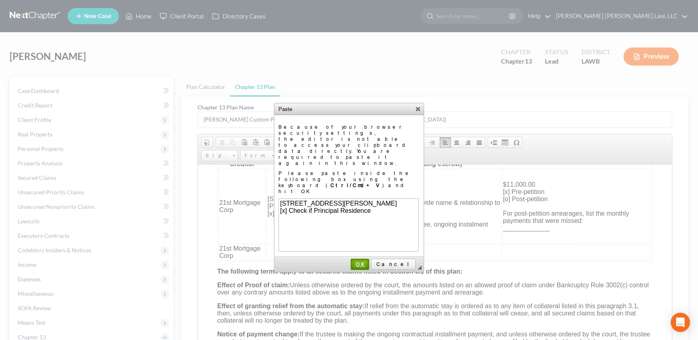
click at [369, 259] on link "OK" at bounding box center [359, 264] width 19 height 11
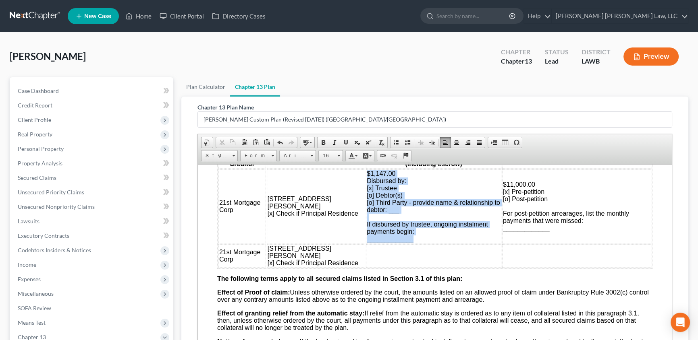
drag, startPoint x: 343, startPoint y: 199, endPoint x: 393, endPoint y: 267, distance: 83.8
click at [393, 243] on td "$1,147.00 Disbursed by: [x] Trustee [o] Debtor(s) [o] Third Party - provide nam…" at bounding box center [433, 206] width 135 height 74
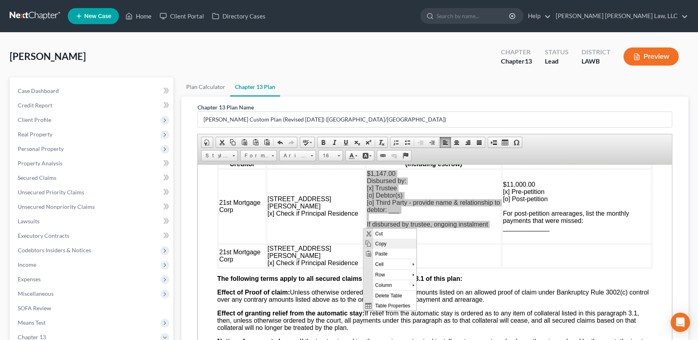
click at [379, 245] on span "Copy" at bounding box center [394, 244] width 43 height 10
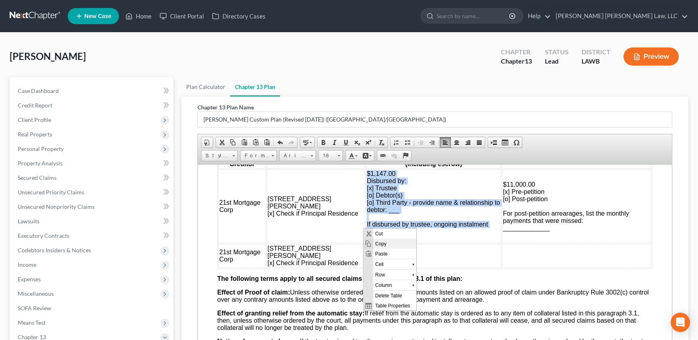
copy span "$1,147.00 Disbursed by: [x] Trustee [o] Debtor(s) [o] Third Party - provide nam…"
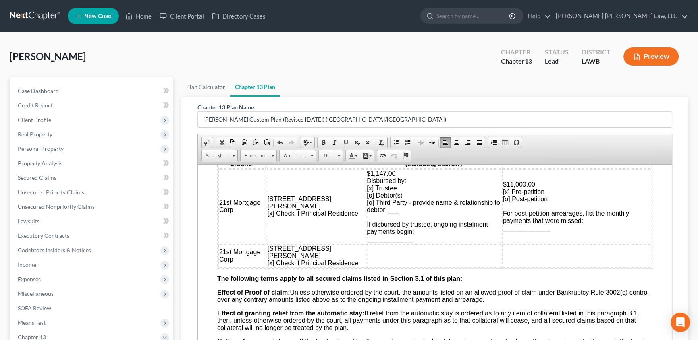
click at [366, 267] on td at bounding box center [433, 255] width 135 height 23
click at [373, 228] on span "Paste" at bounding box center [384, 229] width 43 height 10
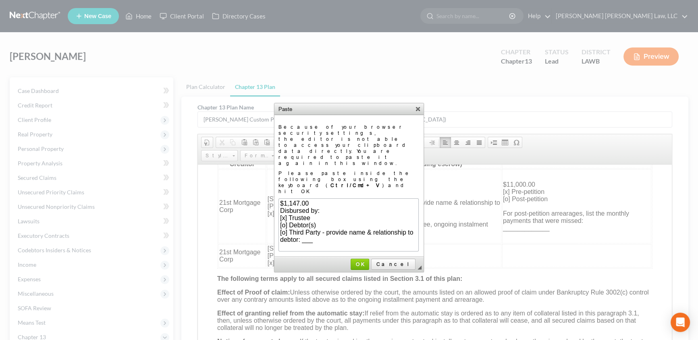
scroll to position [25, 0]
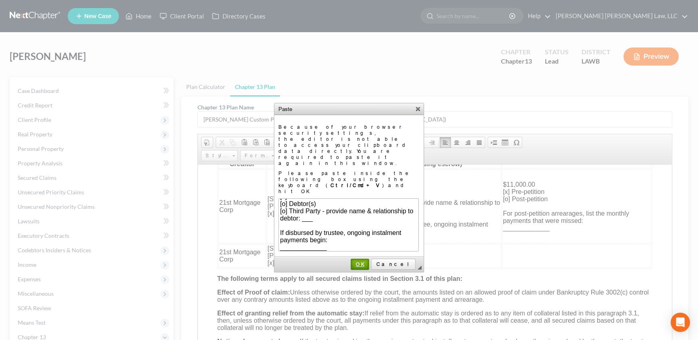
click at [368, 261] on span "OK" at bounding box center [359, 264] width 17 height 6
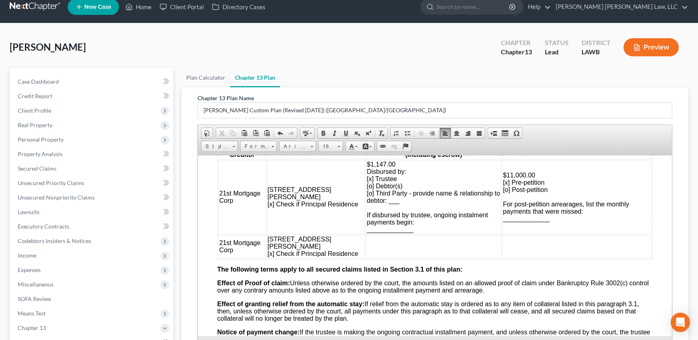
scroll to position [2, 0]
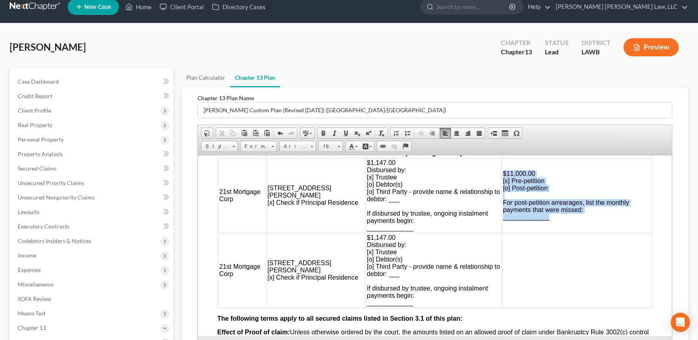
drag, startPoint x: 489, startPoint y: 201, endPoint x: 546, endPoint y: 248, distance: 74.7
click at [546, 232] on td "$11,000.00 [x] Pre-petition [o] Post-petition For post-petition arrearages, lis…" at bounding box center [576, 195] width 149 height 74
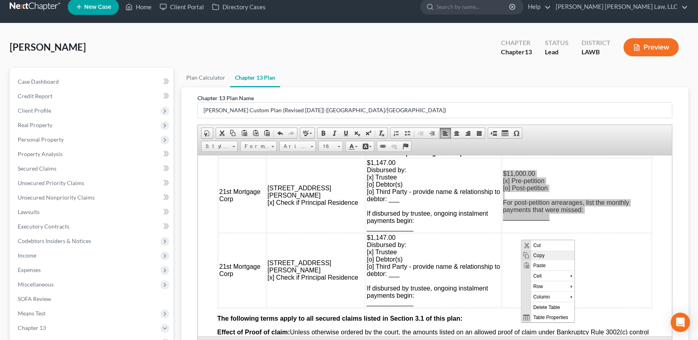
click at [533, 254] on span "Copy" at bounding box center [552, 255] width 43 height 10
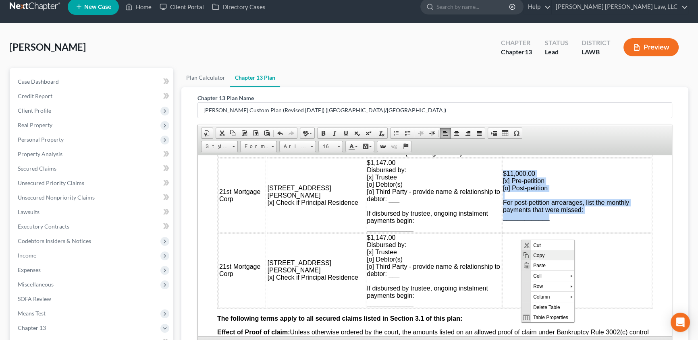
copy span "$11,000.00 [x] Pre-petition [o] Post-petition For post-petition arrearages, lis…"
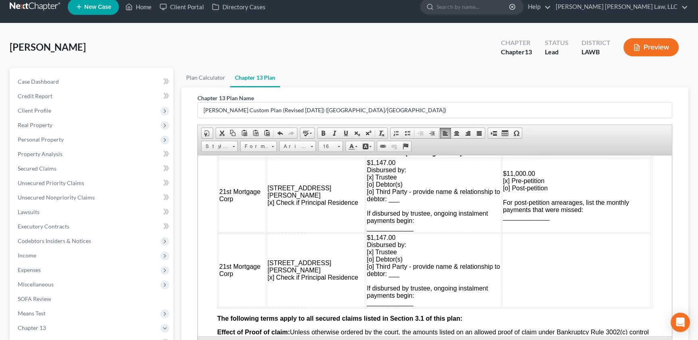
click at [518, 298] on td at bounding box center [576, 270] width 149 height 74
click at [537, 239] on span "Paste" at bounding box center [549, 239] width 43 height 10
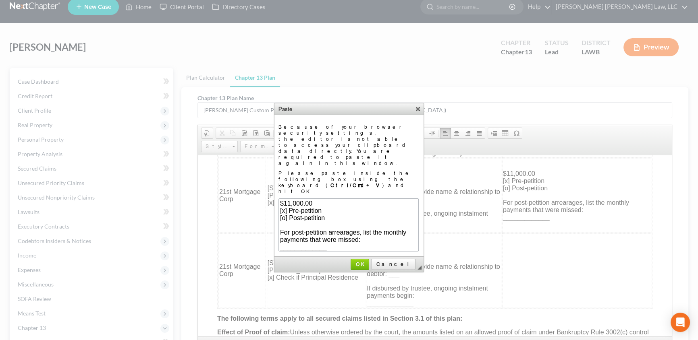
scroll to position [2, 0]
click at [368, 261] on span "OK" at bounding box center [359, 264] width 17 height 6
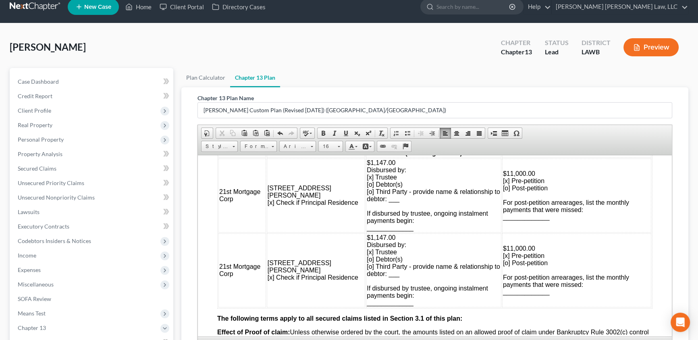
click at [508, 252] on span "$11,000.00" at bounding box center [519, 248] width 32 height 7
click at [503, 259] on span "[x] Pre-petition" at bounding box center [523, 255] width 41 height 7
click at [503, 266] on span "[o] Post-petition" at bounding box center [525, 262] width 45 height 7
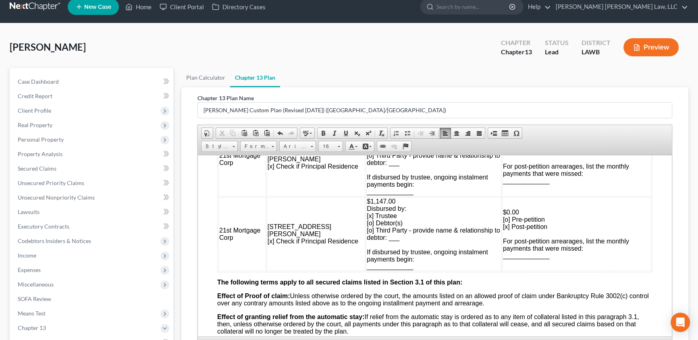
click at [503, 259] on span "_____________" at bounding box center [526, 255] width 47 height 7
click at [365, 195] on span "$1,147.00 Disbursed by: [x] Trustee [o] Debtor(s) [o] Third Party - provide nam…" at bounding box center [428, 159] width 126 height 72
click at [363, 205] on span "$1,147.00" at bounding box center [377, 201] width 29 height 7
click at [501, 216] on span "$0.00" at bounding box center [509, 212] width 16 height 7
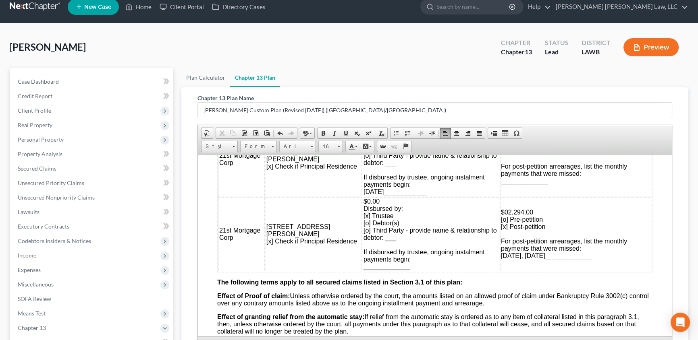
click at [501, 216] on span "$02,294.00" at bounding box center [517, 212] width 32 height 7
click at [372, 232] on td "$0.00 Disbursed by: [x] Trustee [o] Debtor(s) [o] Third Party - provide name & …" at bounding box center [431, 234] width 137 height 74
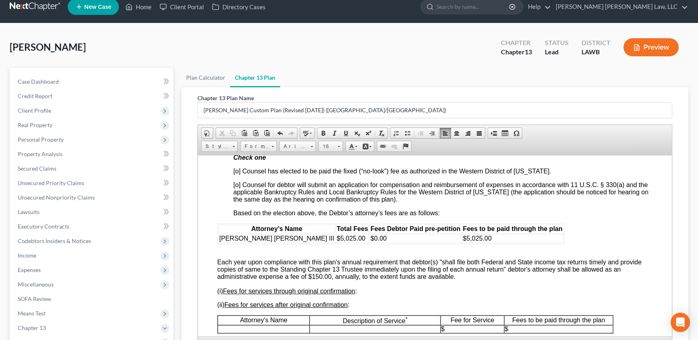
scroll to position [1538, 0]
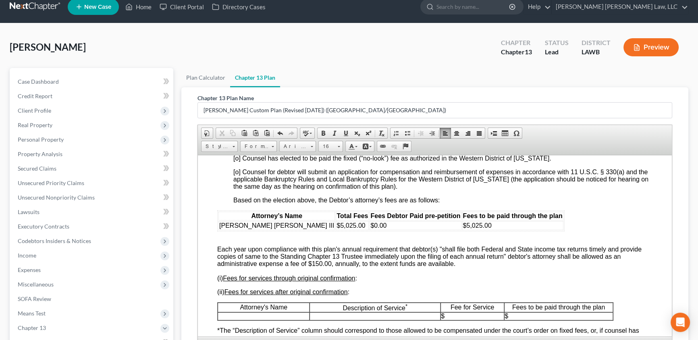
click at [235, 162] on span "[o] Counsel has elected to be paid the fixed (“no-look”) fee as authorized in t…" at bounding box center [392, 158] width 318 height 7
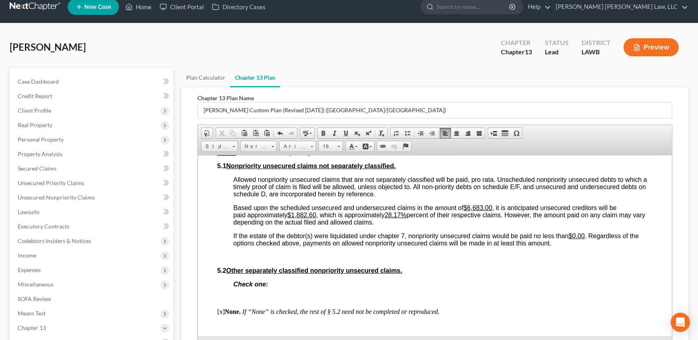
scroll to position [2087, 0]
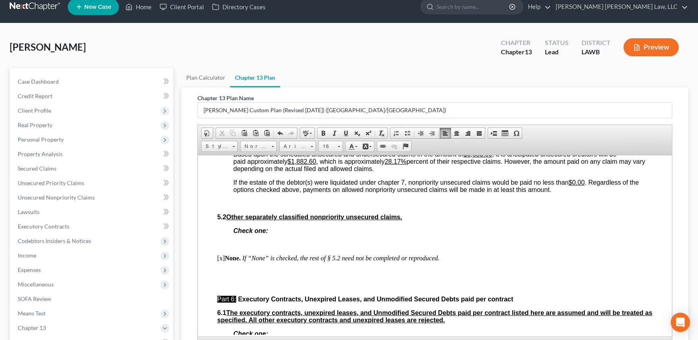
click at [293, 165] on u "$1,882.60" at bounding box center [301, 161] width 29 height 7
click at [392, 165] on u "28.17%" at bounding box center [383, 161] width 22 height 7
click at [392, 165] on u "28.170.22%" at bounding box center [389, 161] width 34 height 7
click at [292, 165] on u "$0.00" at bounding box center [295, 161] width 16 height 7
click at [569, 193] on p "If the estate of the debtor(s) were liquidated under chapter 7, nonpriority uns…" at bounding box center [442, 186] width 419 height 15
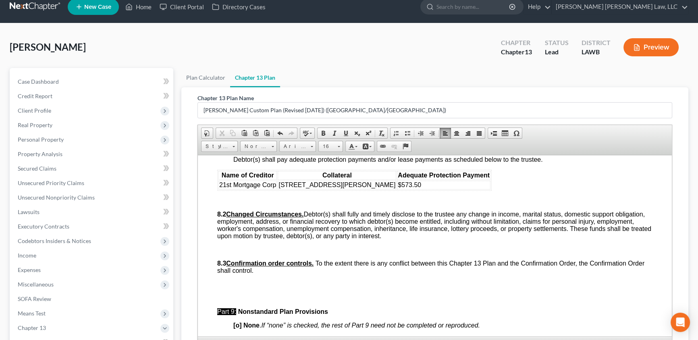
scroll to position [2417, 0]
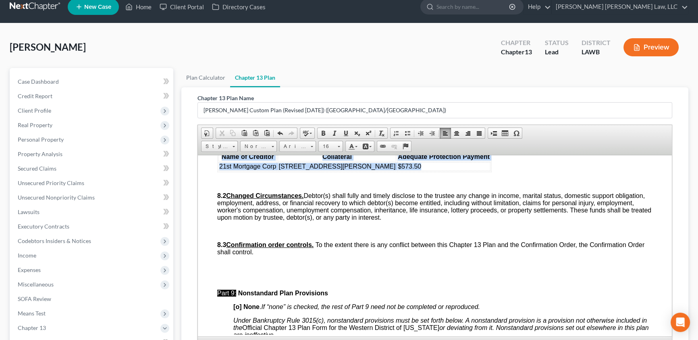
drag, startPoint x: 220, startPoint y: 240, endPoint x: 364, endPoint y: 250, distance: 144.9
click at [364, 172] on table "Name of Creditor Collateral Adequate Protection Payment 21st Mortgage Corp [STR…" at bounding box center [354, 161] width 274 height 21
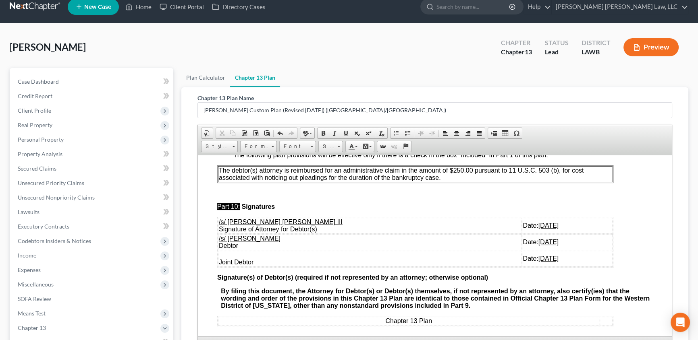
scroll to position [2600, 0]
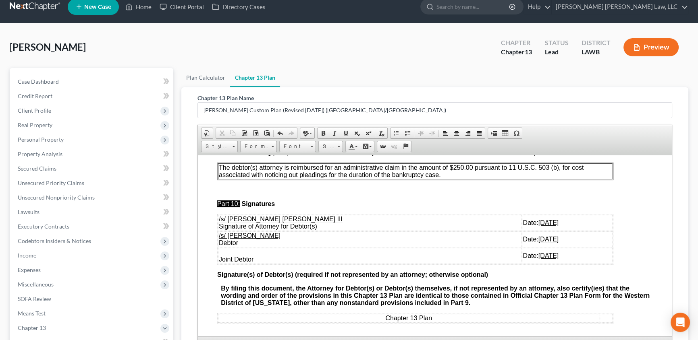
click at [448, 178] on p "The debtor(s) attorney is reimbursed for an administrative claim in the amount …" at bounding box center [415, 171] width 393 height 15
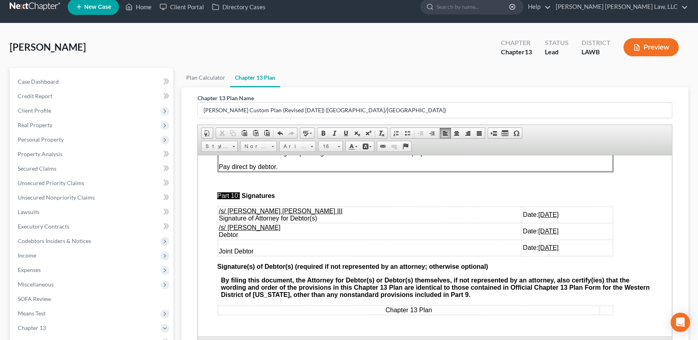
scroll to position [2695, 0]
drag, startPoint x: 218, startPoint y: 236, endPoint x: 537, endPoint y: 249, distance: 319.7
click at [537, 249] on tbody "/s/ [PERSON_NAME] [PERSON_NAME] III Signature of Attorney for Debtor(s) Date: […" at bounding box center [415, 231] width 394 height 49
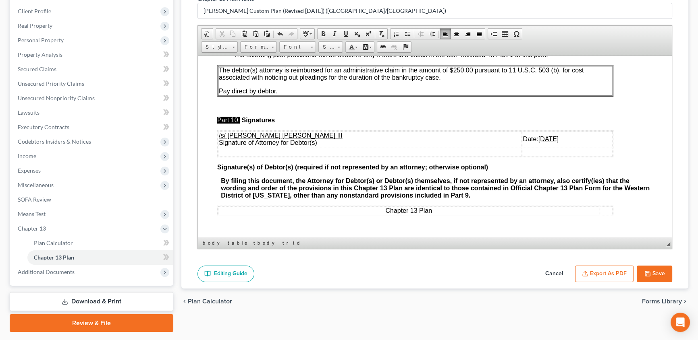
scroll to position [119, 0]
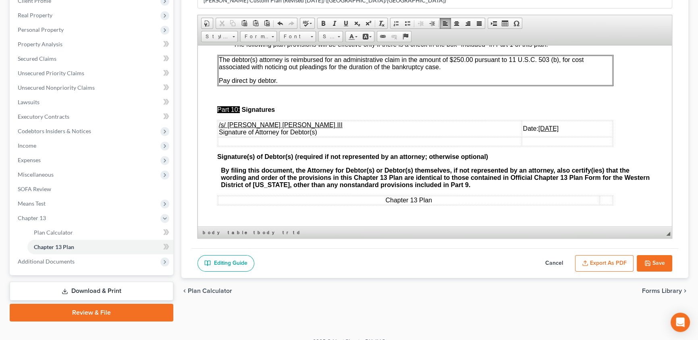
click at [649, 264] on icon "button" at bounding box center [647, 263] width 5 height 5
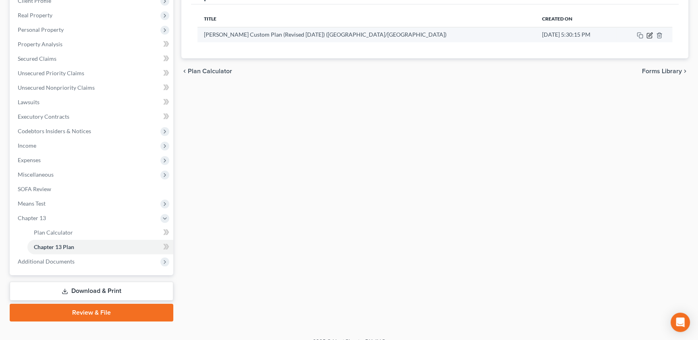
click at [651, 34] on icon "button" at bounding box center [649, 35] width 6 height 6
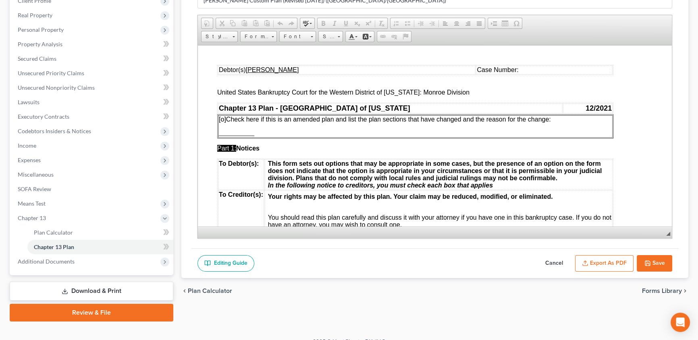
scroll to position [0, 0]
click at [620, 262] on button "Export as PDF" at bounding box center [604, 263] width 58 height 17
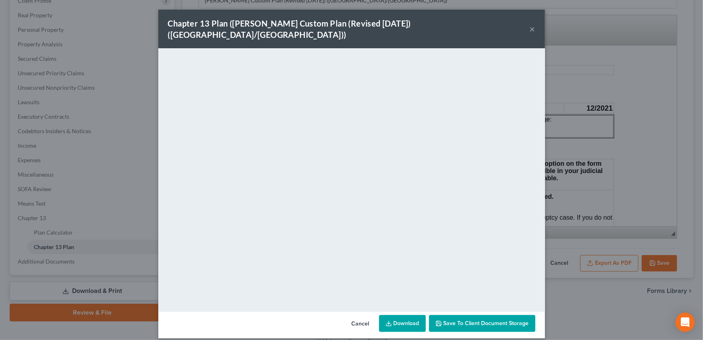
click at [589, 308] on div "Chapter 13 Plan ([PERSON_NAME] Custom Plan (Revised [DATE]) ([GEOGRAPHIC_DATA]/…" at bounding box center [351, 170] width 703 height 340
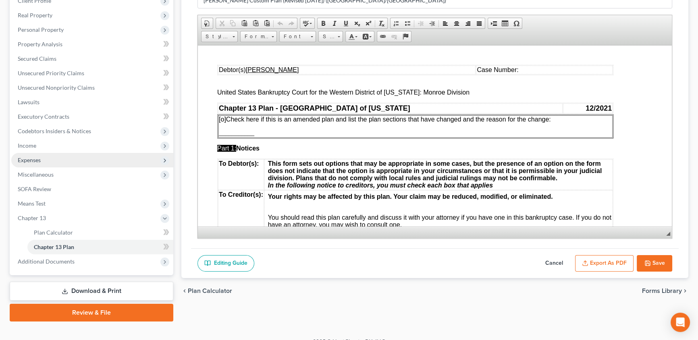
click at [44, 161] on span "Expenses" at bounding box center [92, 160] width 162 height 15
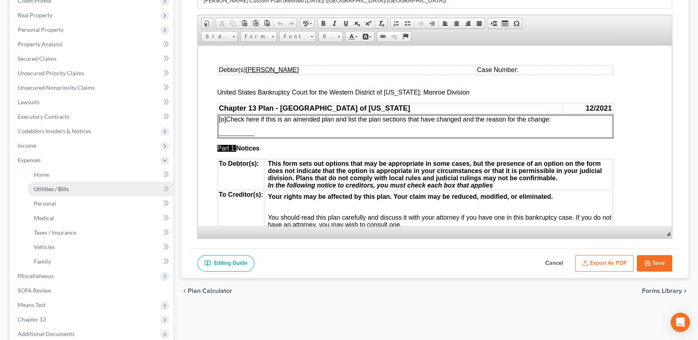
click at [56, 187] on span "Utilities / Bills" at bounding box center [51, 189] width 35 height 7
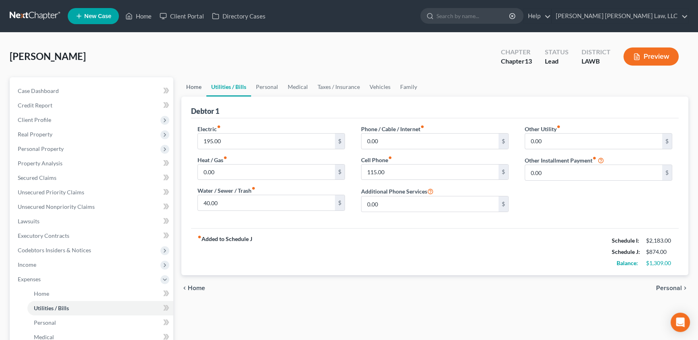
click at [200, 85] on link "Home" at bounding box center [193, 86] width 25 height 19
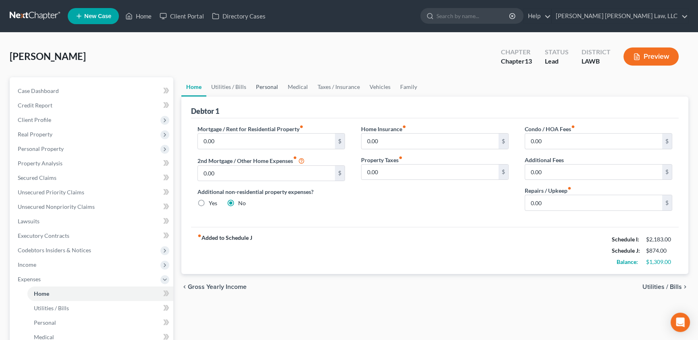
click at [265, 88] on link "Personal" at bounding box center [267, 86] width 32 height 19
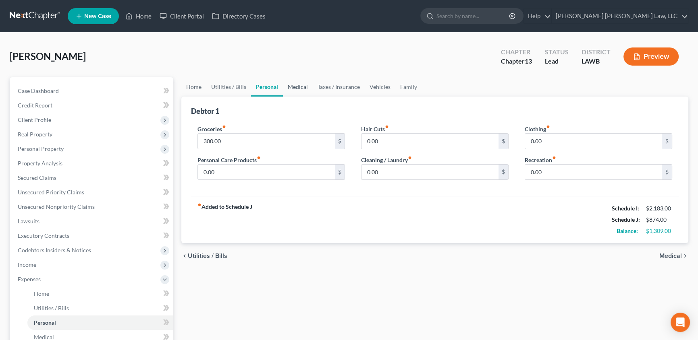
click at [290, 87] on link "Medical" at bounding box center [298, 86] width 30 height 19
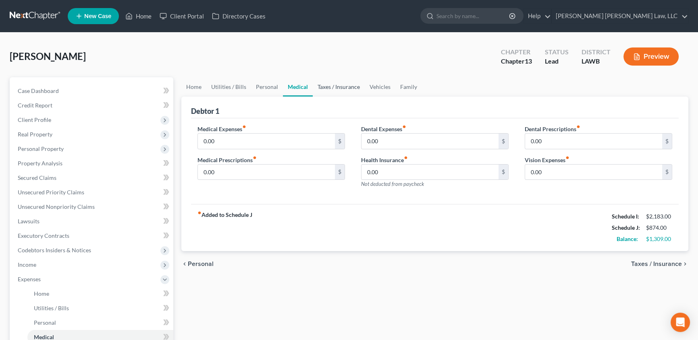
click at [334, 85] on link "Taxes / Insurance" at bounding box center [339, 86] width 52 height 19
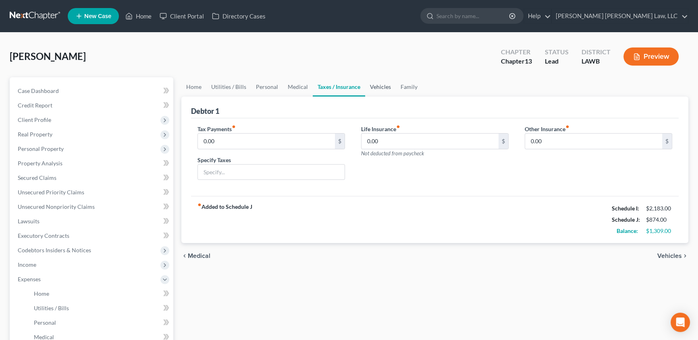
click at [377, 88] on link "Vehicles" at bounding box center [380, 86] width 31 height 19
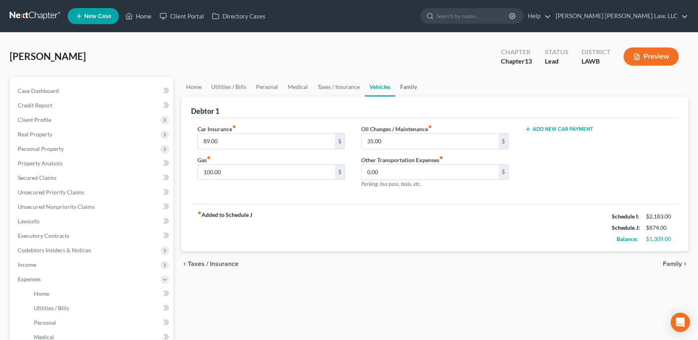
click at [402, 84] on link "Family" at bounding box center [408, 86] width 27 height 19
